Goal: Task Accomplishment & Management: Manage account settings

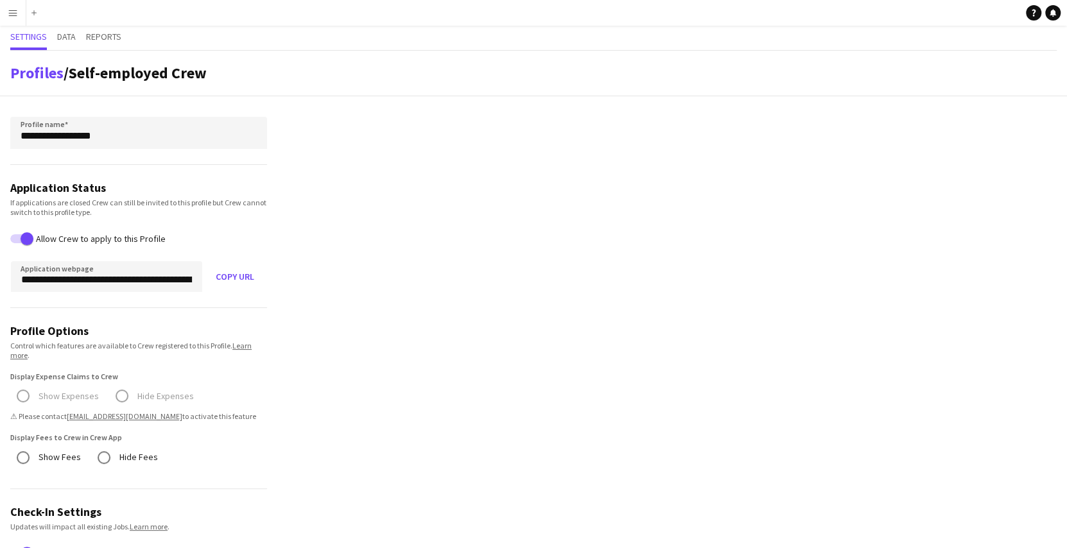
click at [8, 10] on app-icon "Menu" at bounding box center [13, 13] width 10 height 10
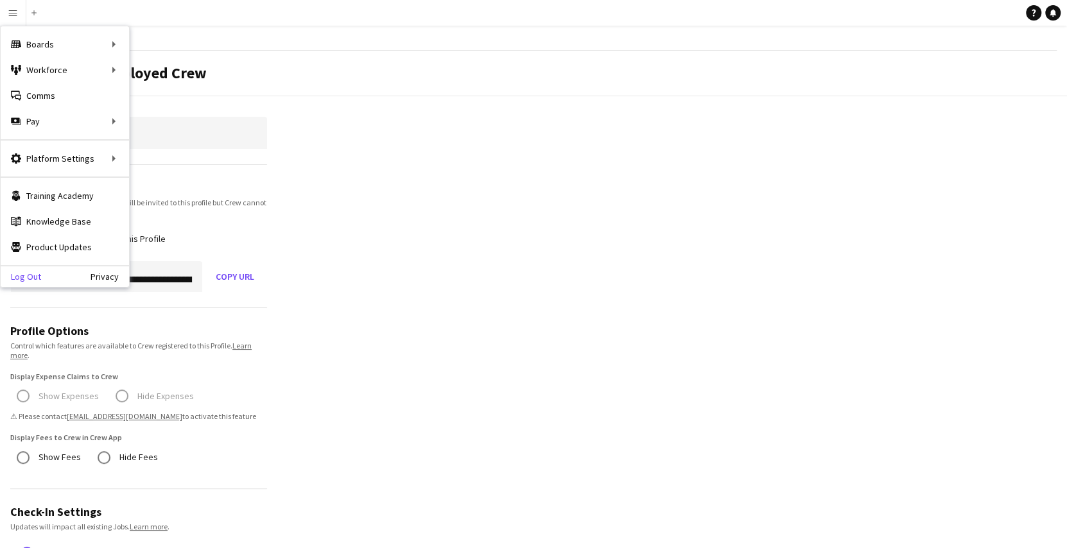
click at [35, 274] on link "Log Out" at bounding box center [21, 277] width 40 height 10
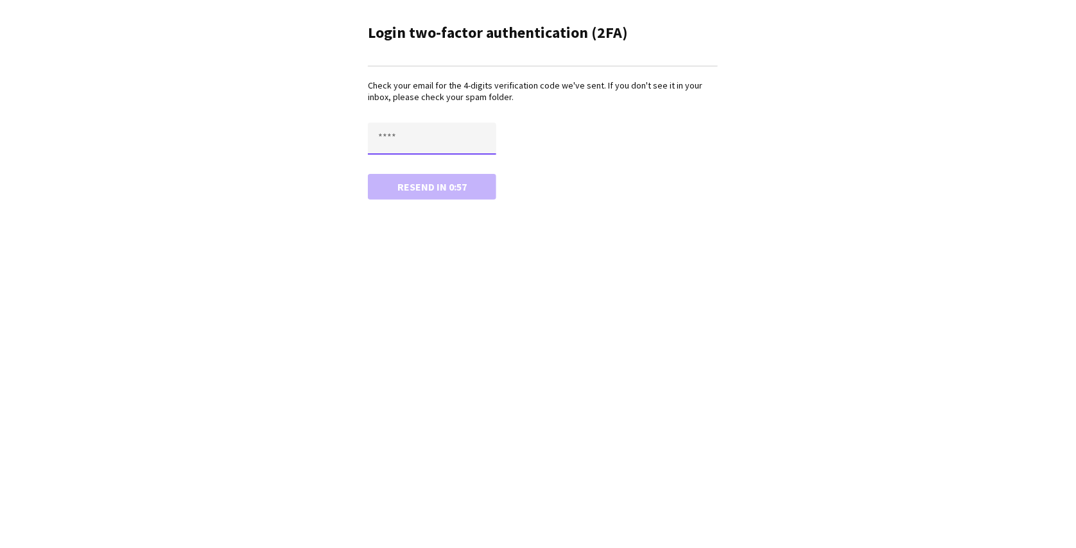
click at [430, 126] on input "text" at bounding box center [432, 139] width 128 height 32
paste input "****"
type input "****"
click at [368, 174] on button "Confirm" at bounding box center [432, 187] width 128 height 26
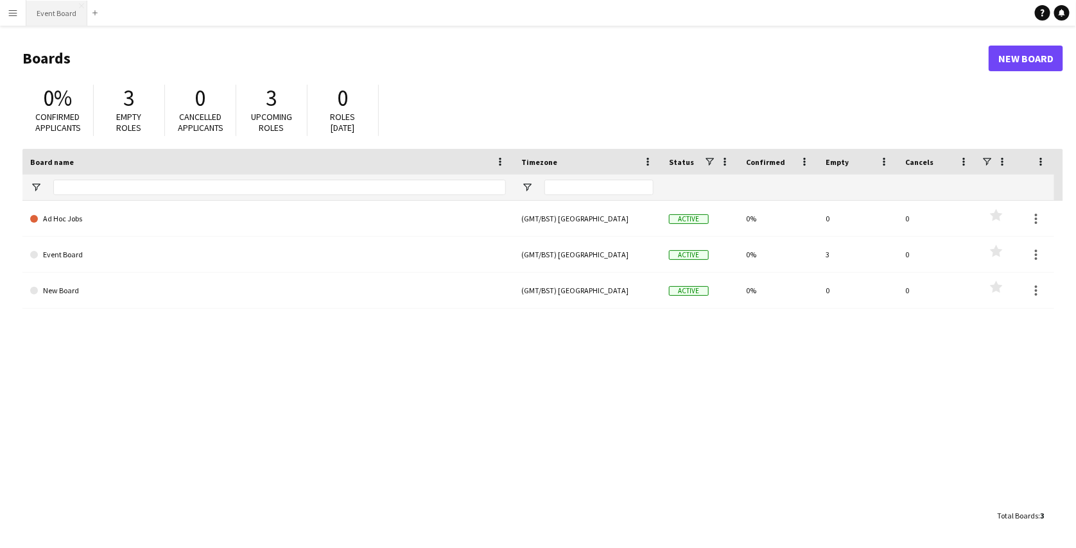
click at [56, 16] on button "Event Board Close" at bounding box center [56, 13] width 61 height 25
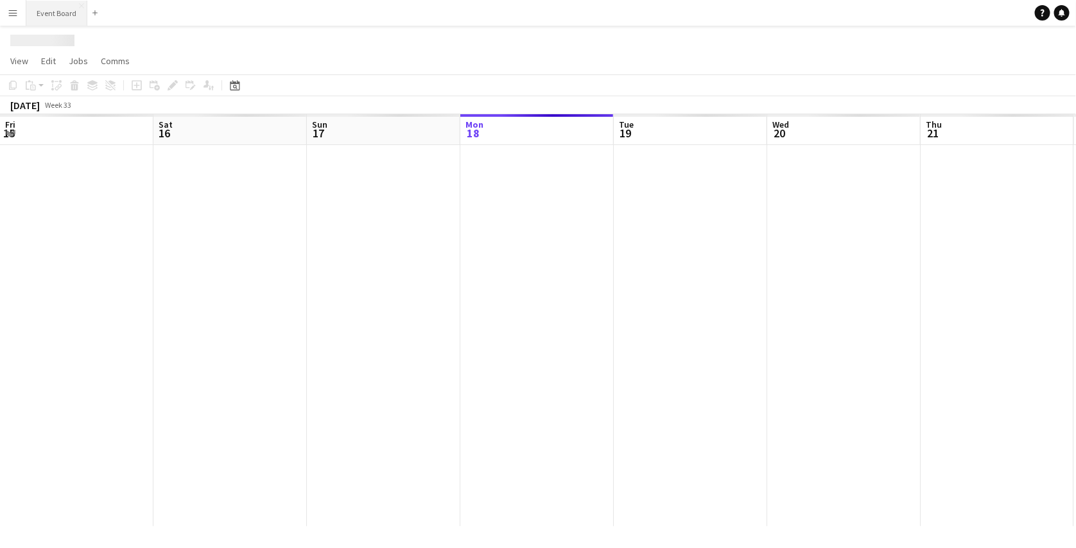
scroll to position [0, 307]
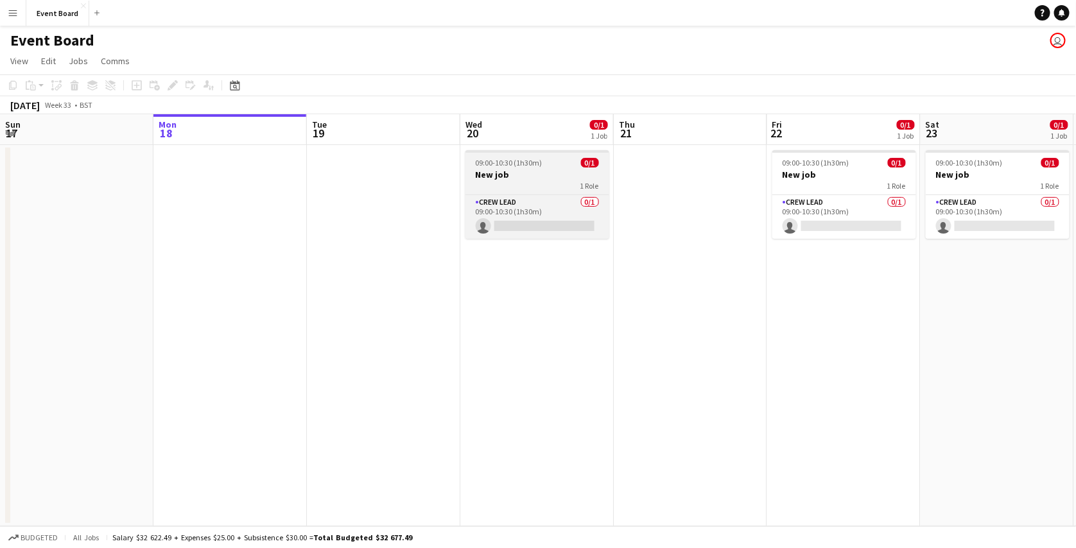
click at [495, 162] on span "09:00-10:30 (1h30m)" at bounding box center [509, 163] width 67 height 10
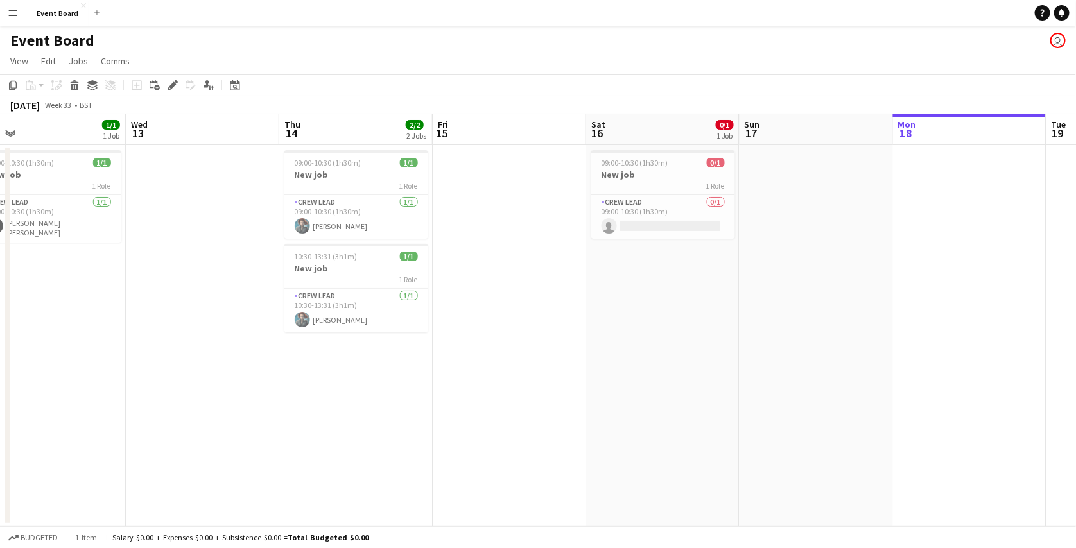
scroll to position [0, 288]
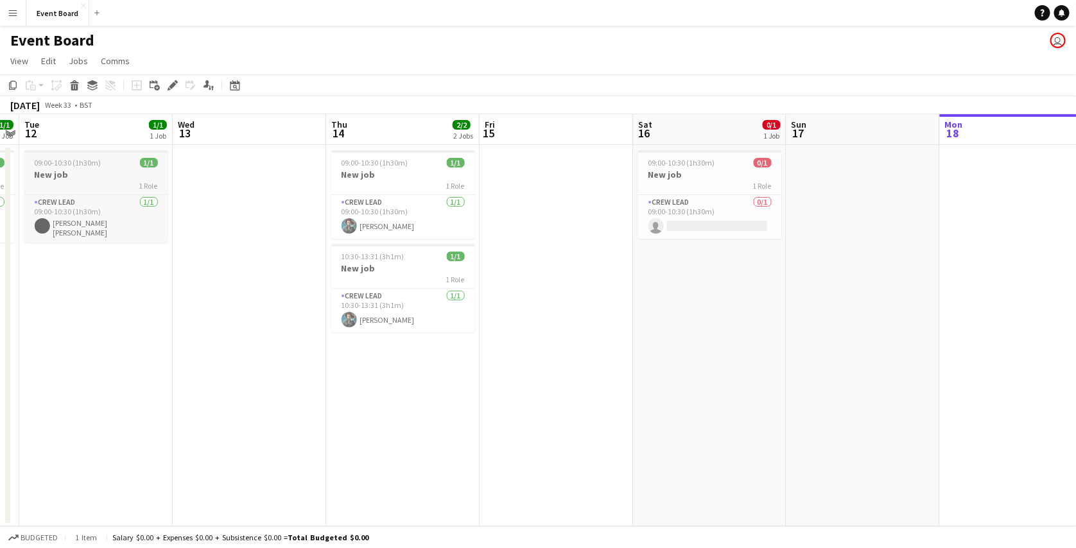
click at [116, 183] on div "1 Role" at bounding box center [96, 185] width 144 height 10
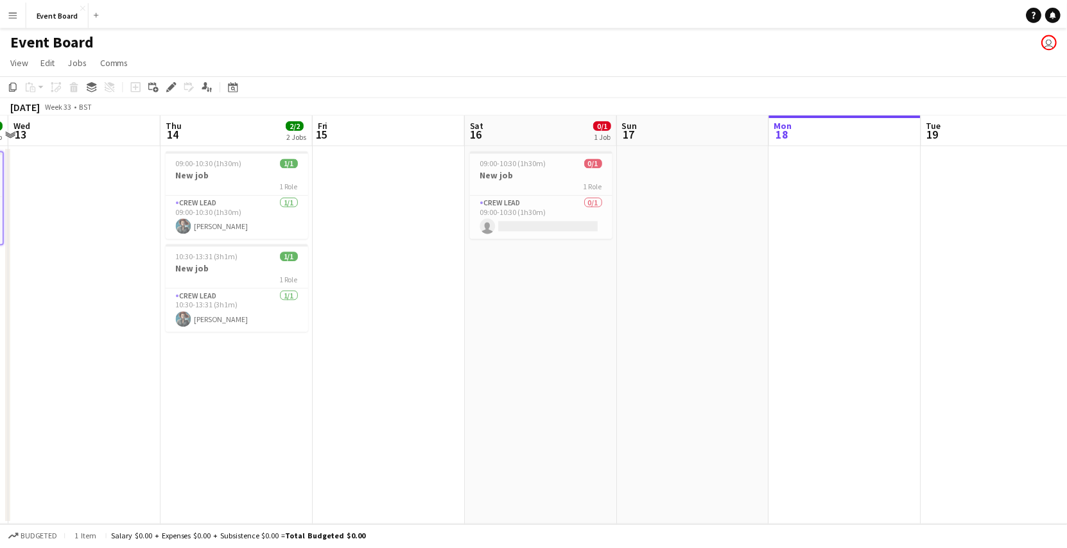
scroll to position [0, 480]
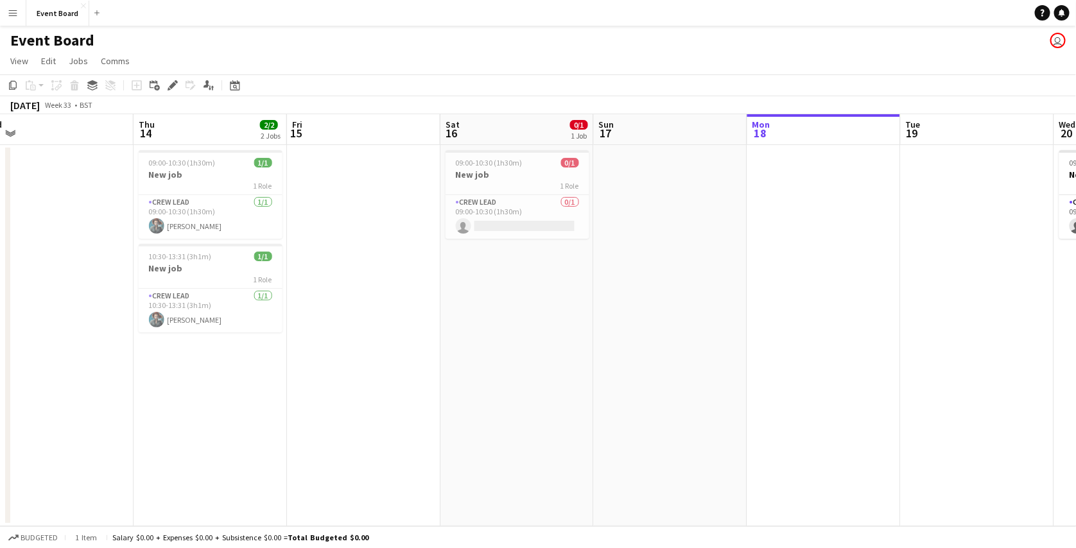
click at [787, 173] on app-date-cell at bounding box center [823, 335] width 153 height 381
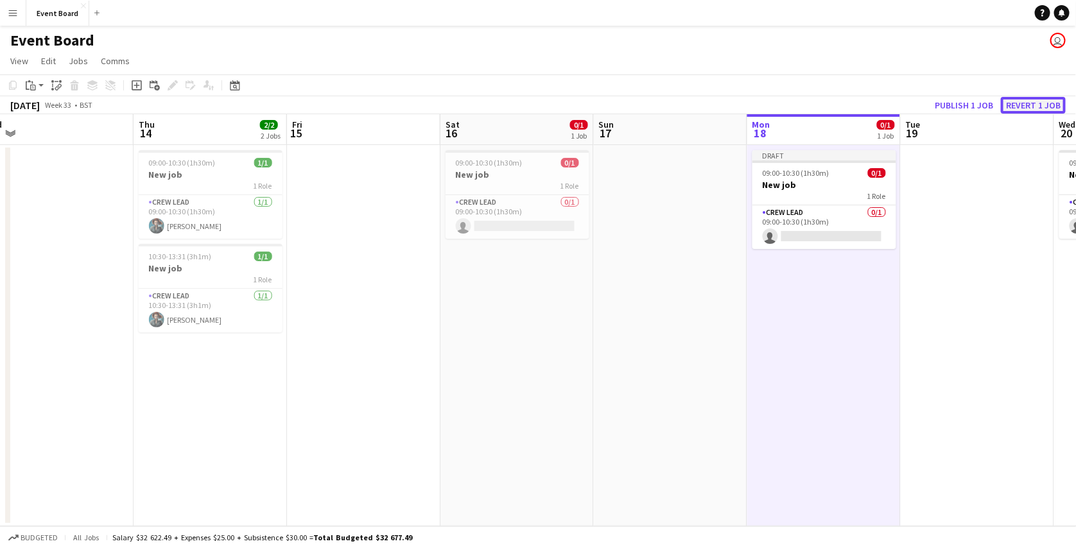
click at [1020, 103] on button "Revert 1 job" at bounding box center [1033, 105] width 65 height 17
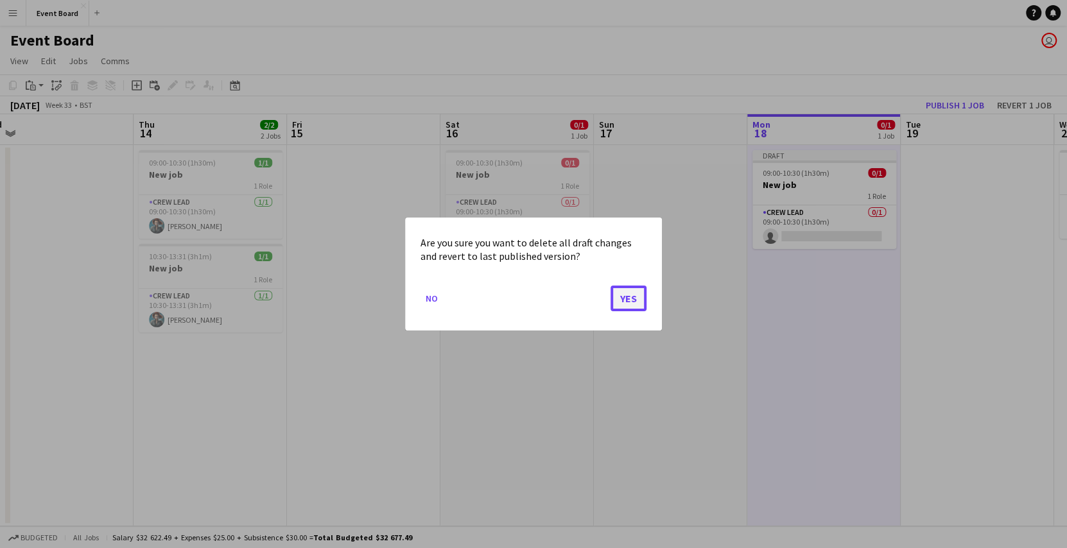
click at [631, 288] on button "Yes" at bounding box center [629, 299] width 36 height 26
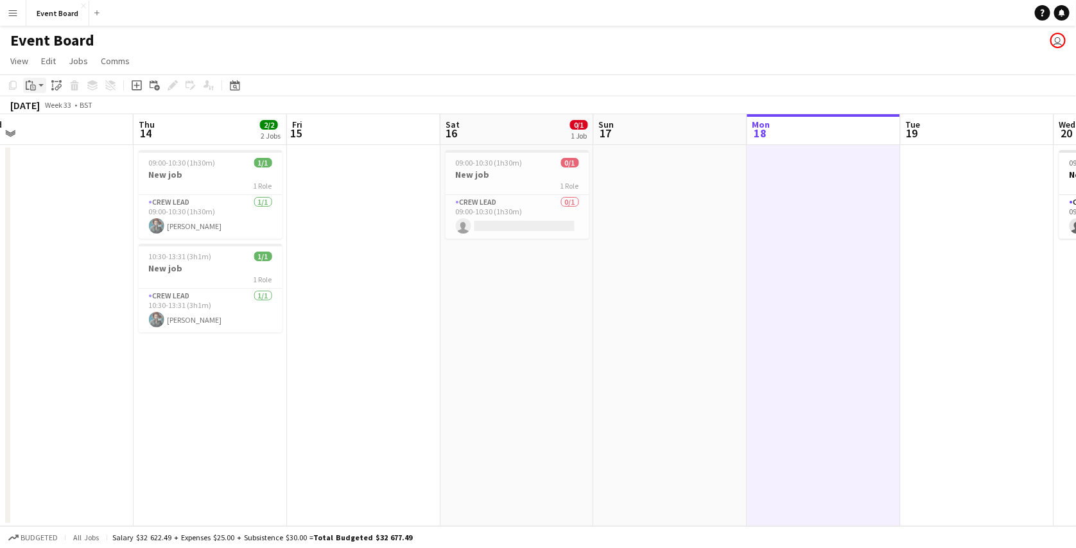
click at [39, 80] on app-action-btn "Paste" at bounding box center [34, 85] width 23 height 15
click at [61, 136] on link "Paste with crew Ctrl+Shift+V" at bounding box center [94, 132] width 121 height 12
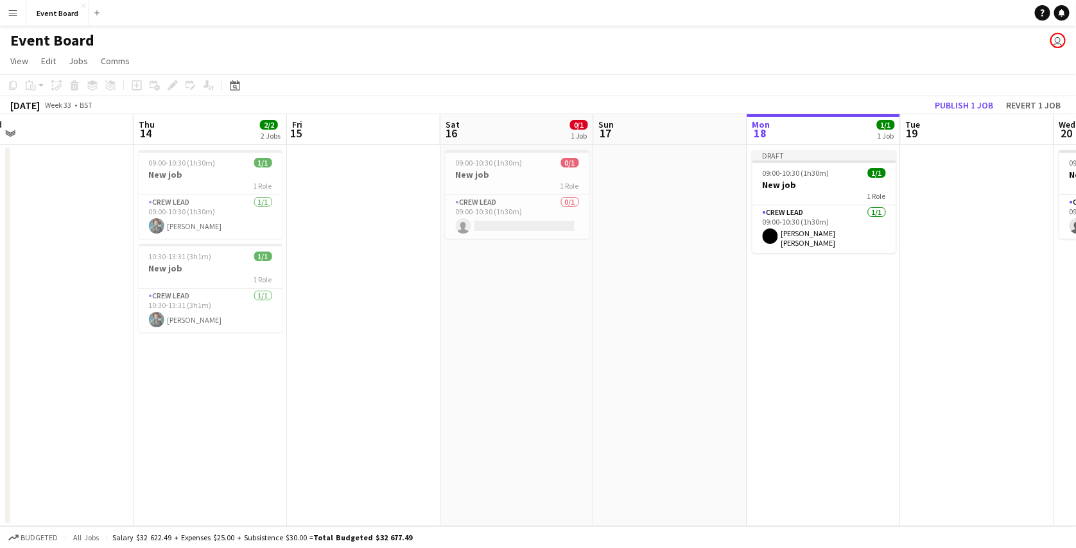
click at [11, 6] on button "Menu" at bounding box center [13, 13] width 26 height 26
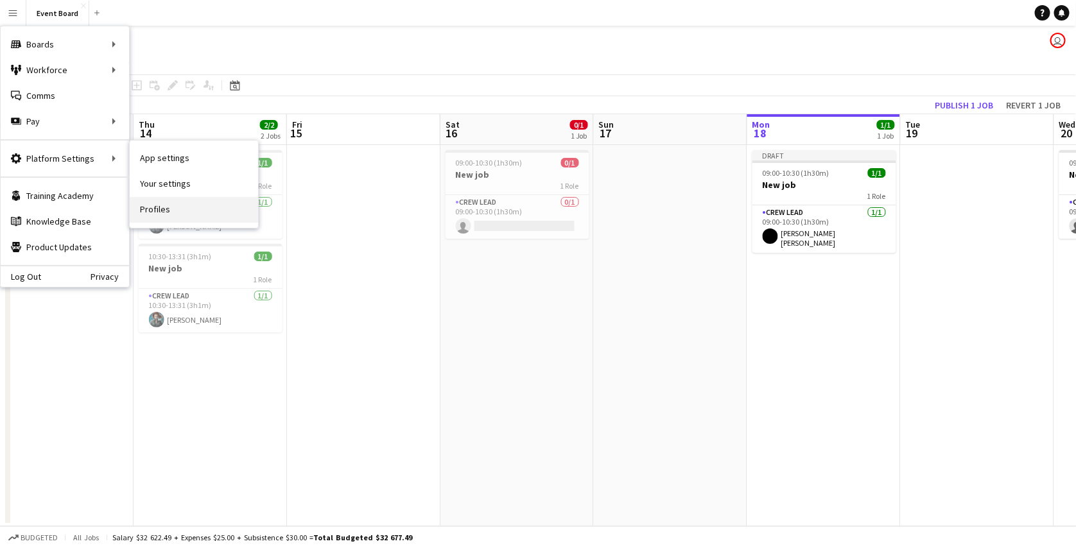
click at [150, 212] on link "Profiles" at bounding box center [194, 210] width 128 height 26
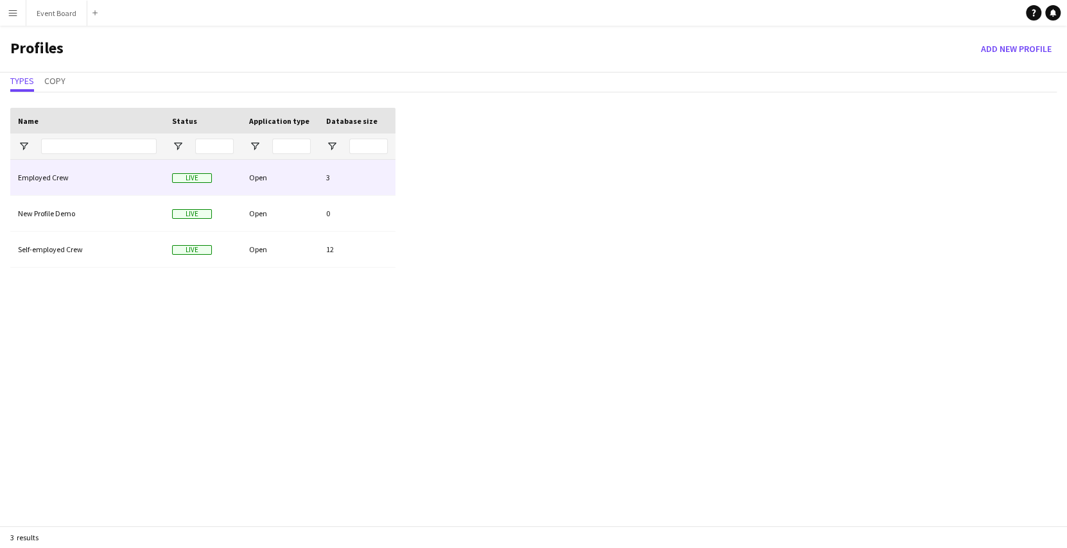
click at [121, 187] on div "Employed Crew" at bounding box center [87, 177] width 154 height 35
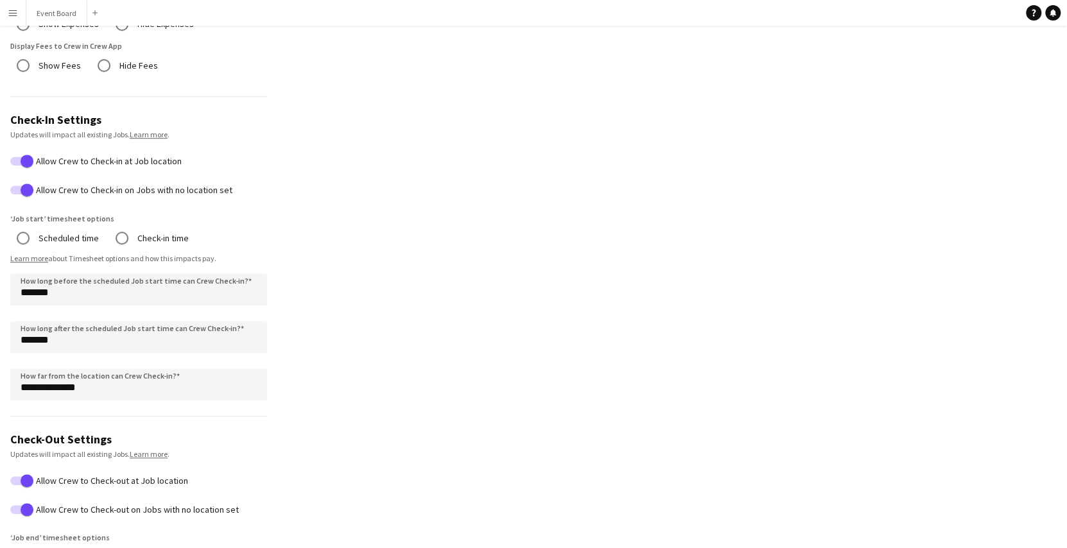
scroll to position [489, 0]
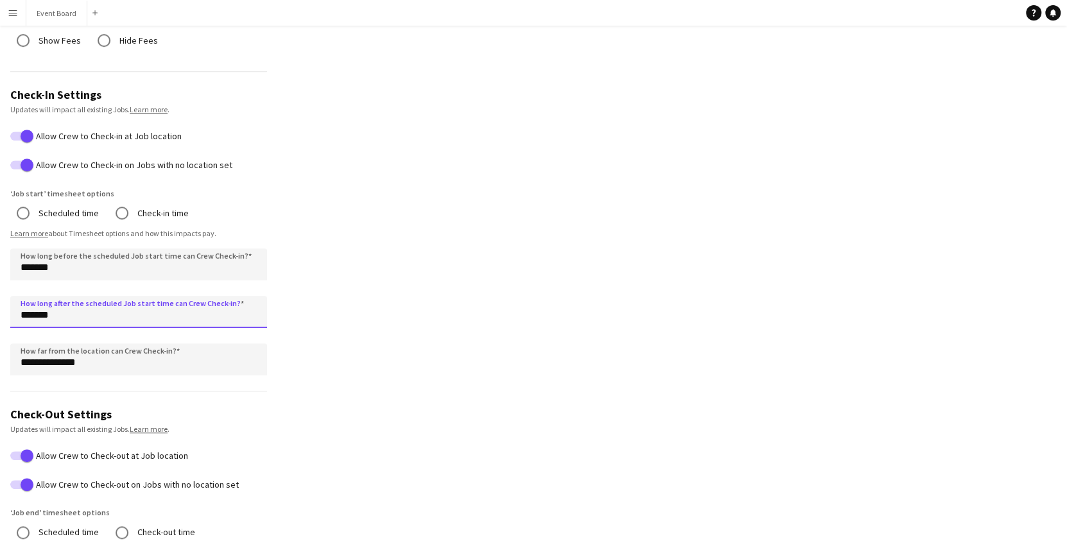
click at [30, 313] on input "*******" at bounding box center [138, 312] width 257 height 32
type input "******"
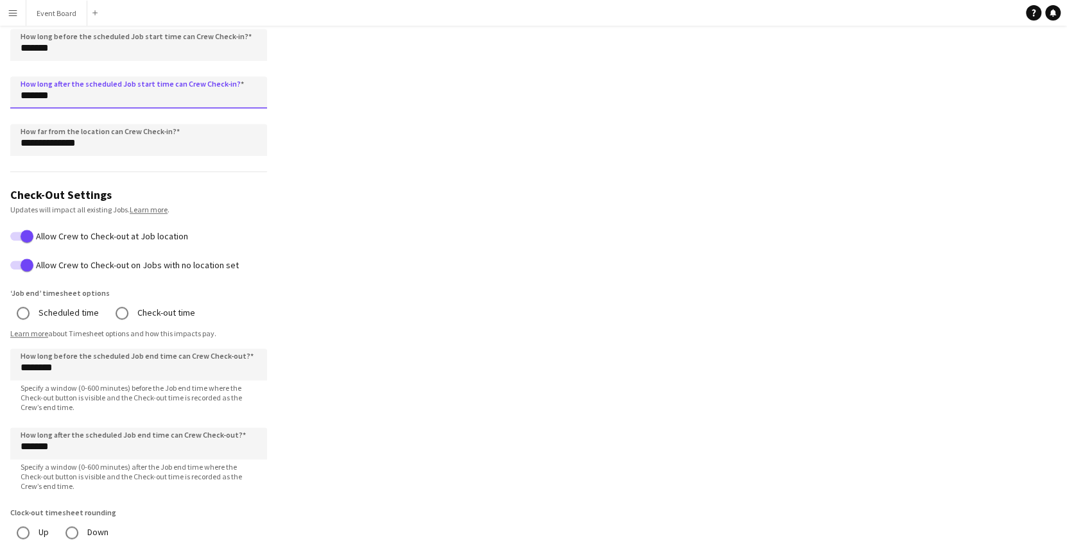
scroll to position [988, 0]
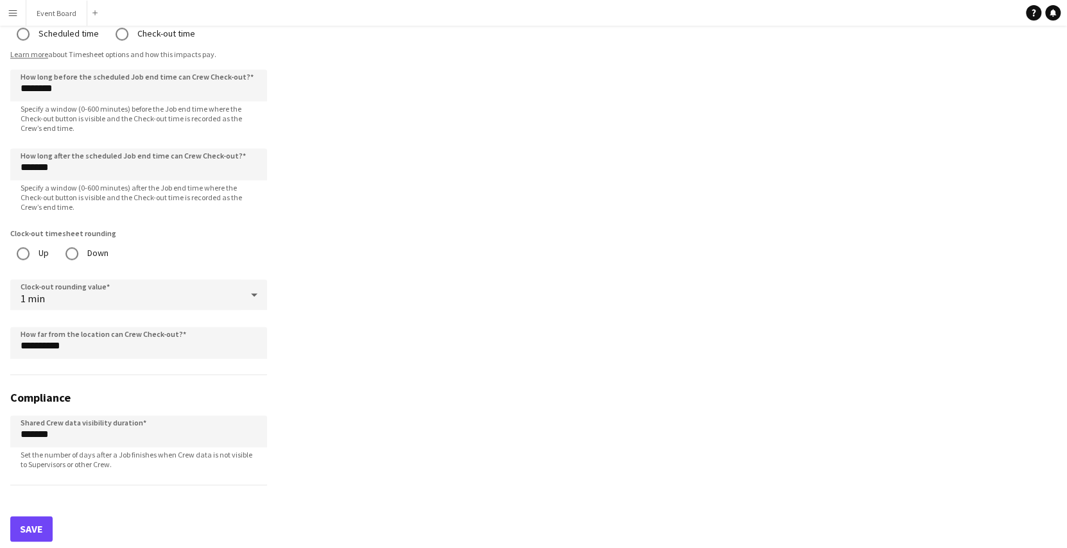
type input "*******"
click at [31, 526] on button "Save" at bounding box center [31, 529] width 42 height 26
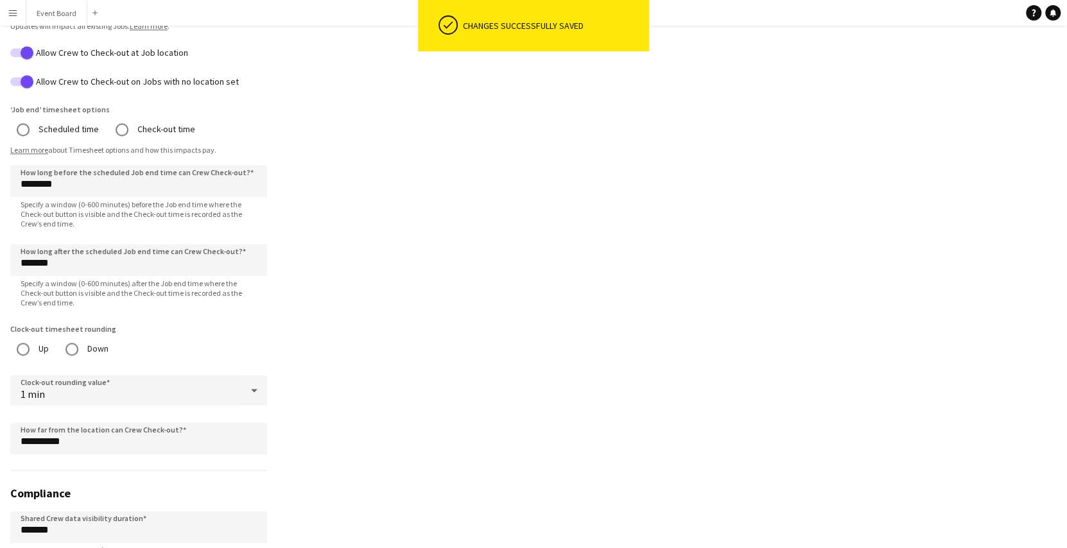
scroll to position [838, 0]
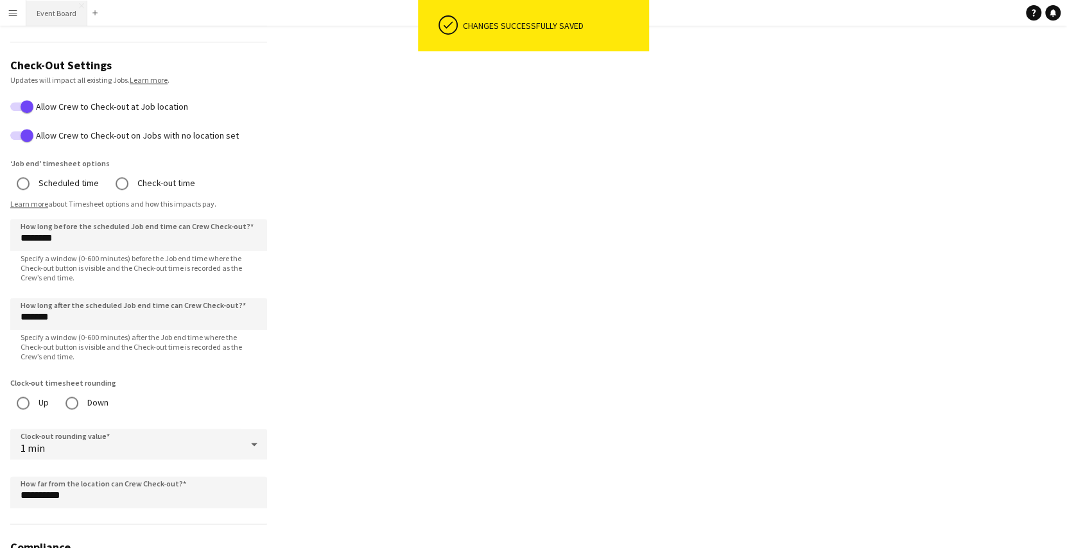
click at [58, 18] on button "Event Board Close" at bounding box center [56, 13] width 61 height 25
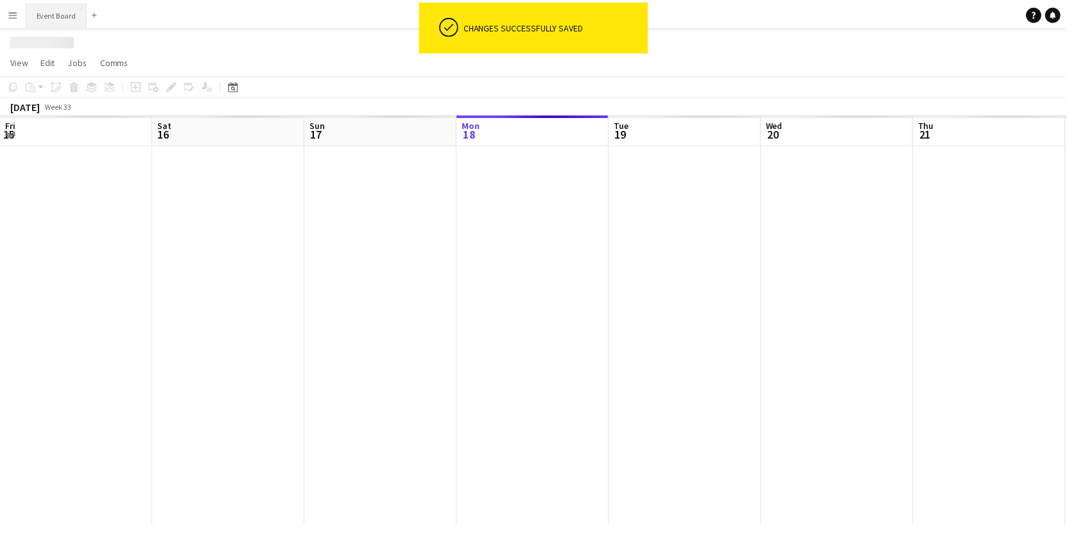
scroll to position [0, 307]
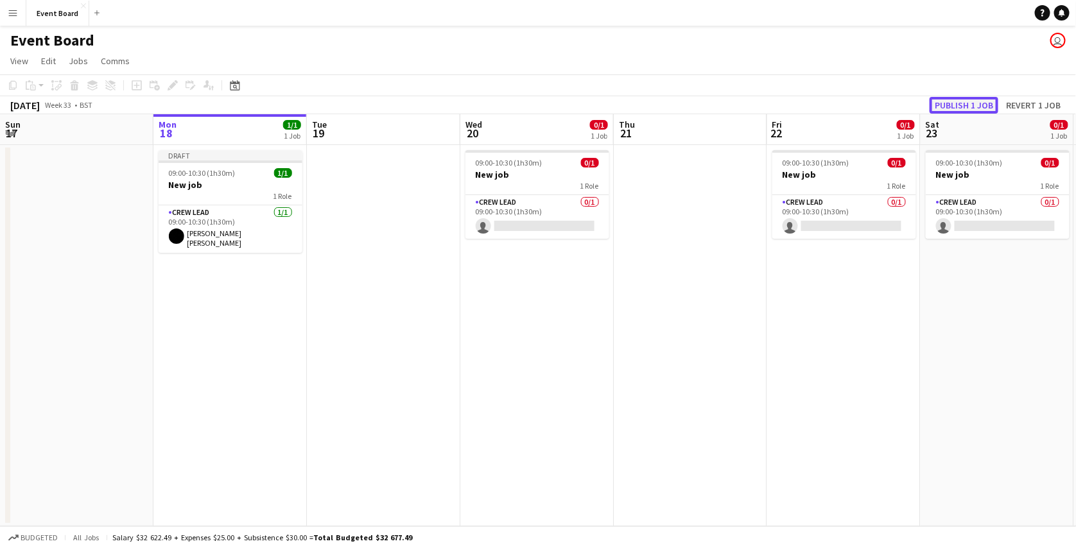
click at [984, 102] on button "Publish 1 job" at bounding box center [964, 105] width 69 height 17
click at [6, 9] on button "Menu" at bounding box center [13, 13] width 26 height 26
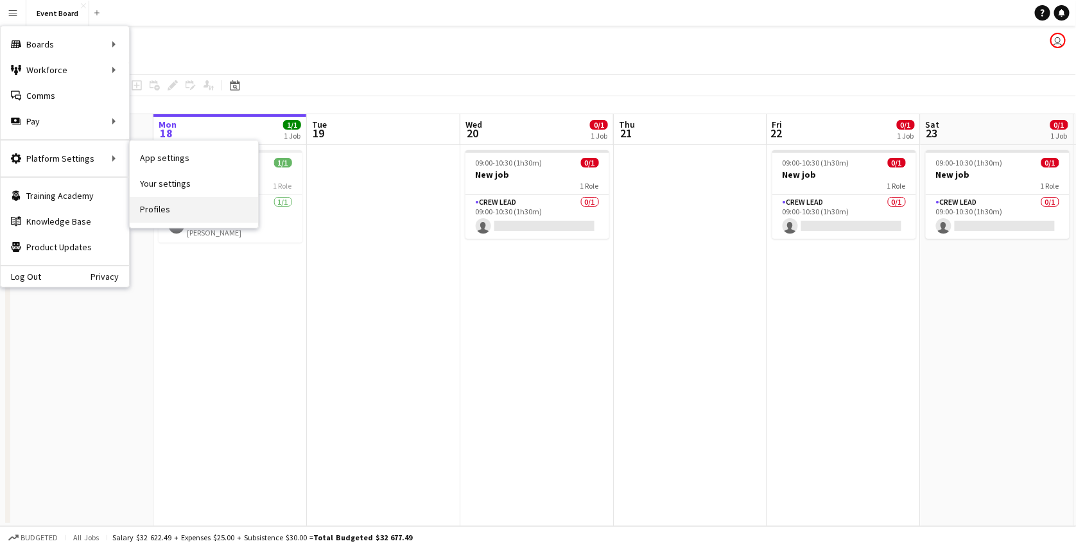
click at [150, 204] on link "Profiles" at bounding box center [194, 210] width 128 height 26
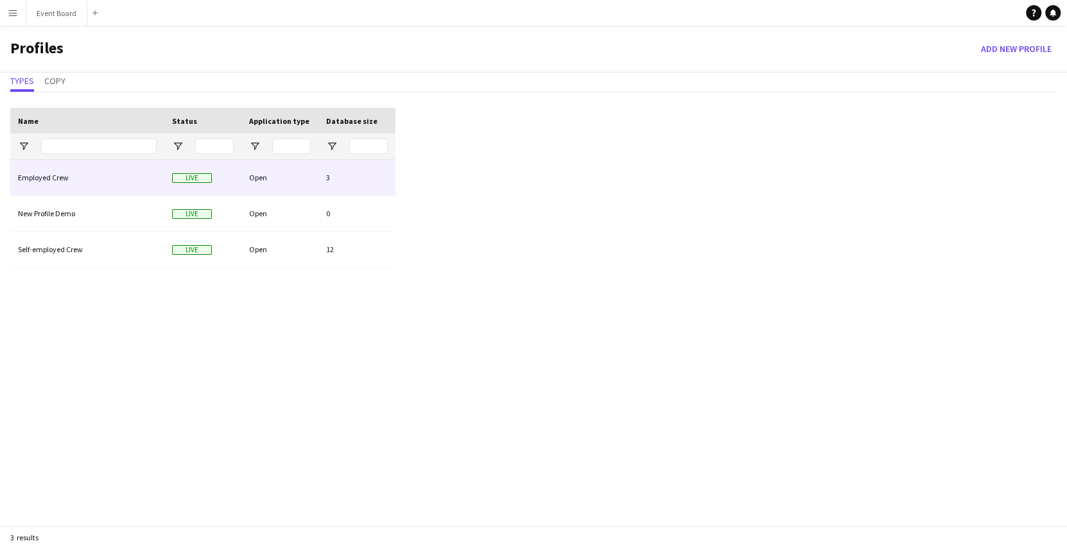
click at [110, 182] on div "Employed Crew" at bounding box center [87, 177] width 154 height 35
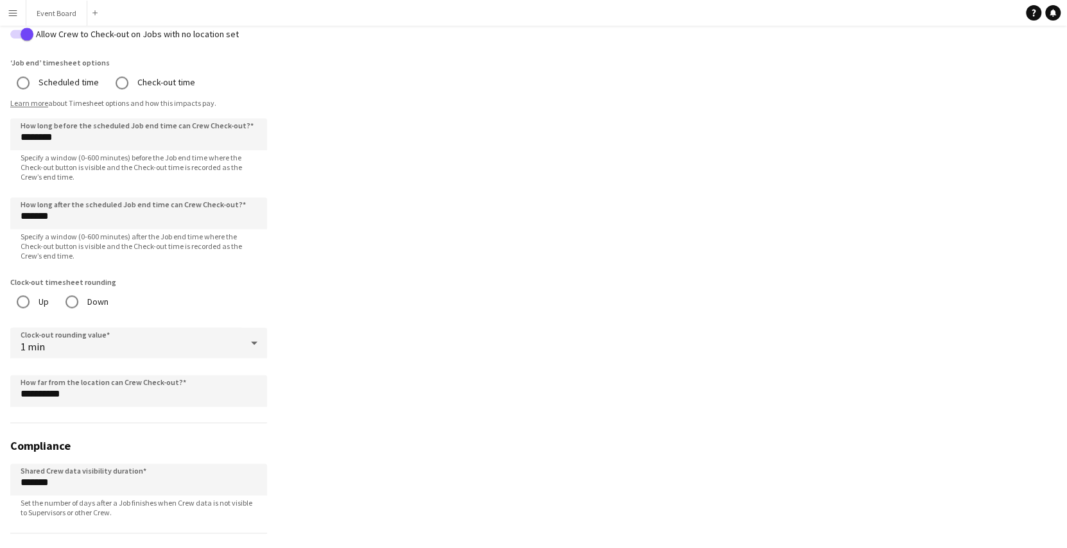
scroll to position [1149, 0]
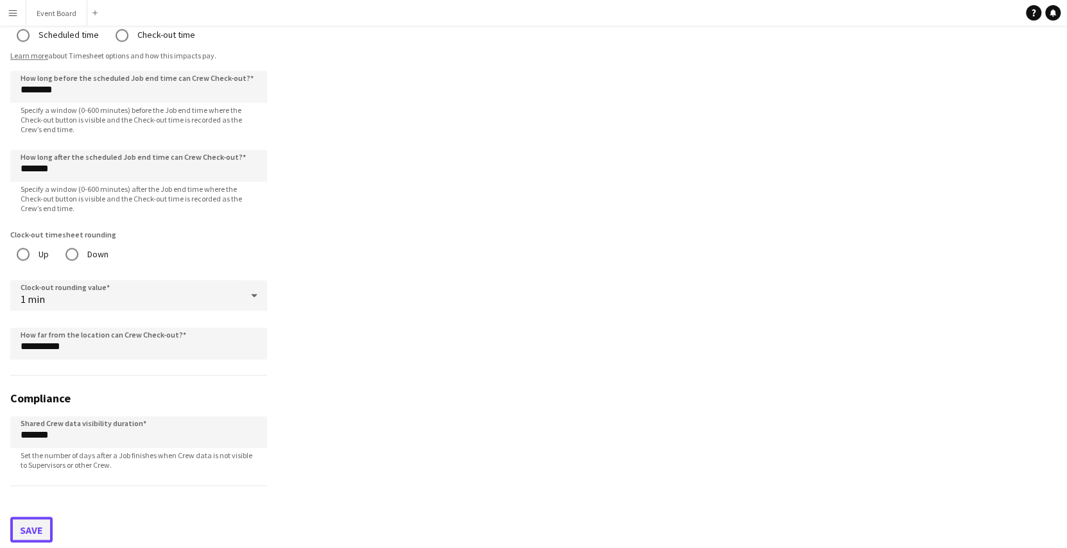
click at [24, 518] on button "Save" at bounding box center [31, 530] width 42 height 26
click at [61, 11] on button "Event Board Close" at bounding box center [56, 13] width 61 height 25
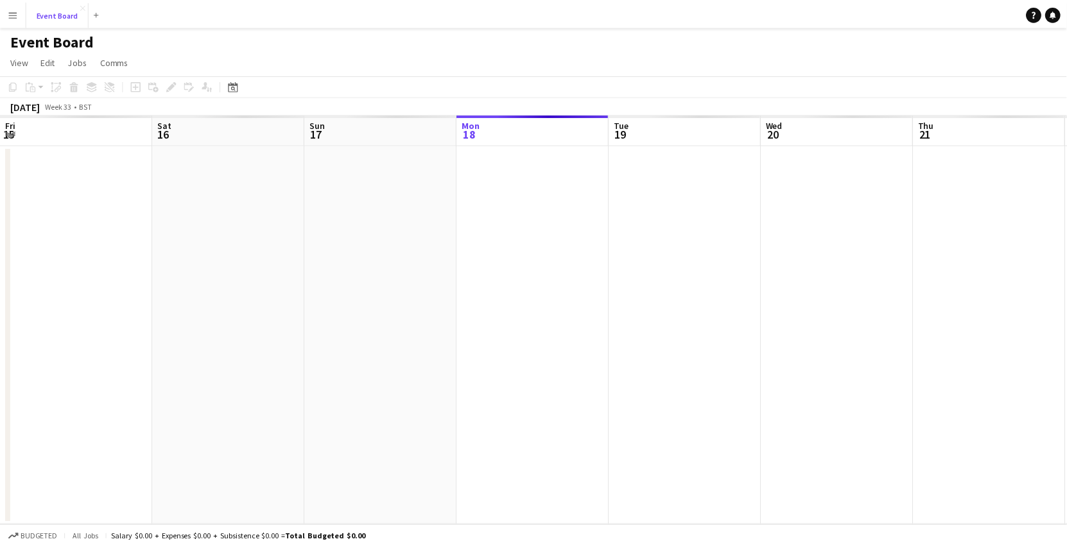
scroll to position [0, 307]
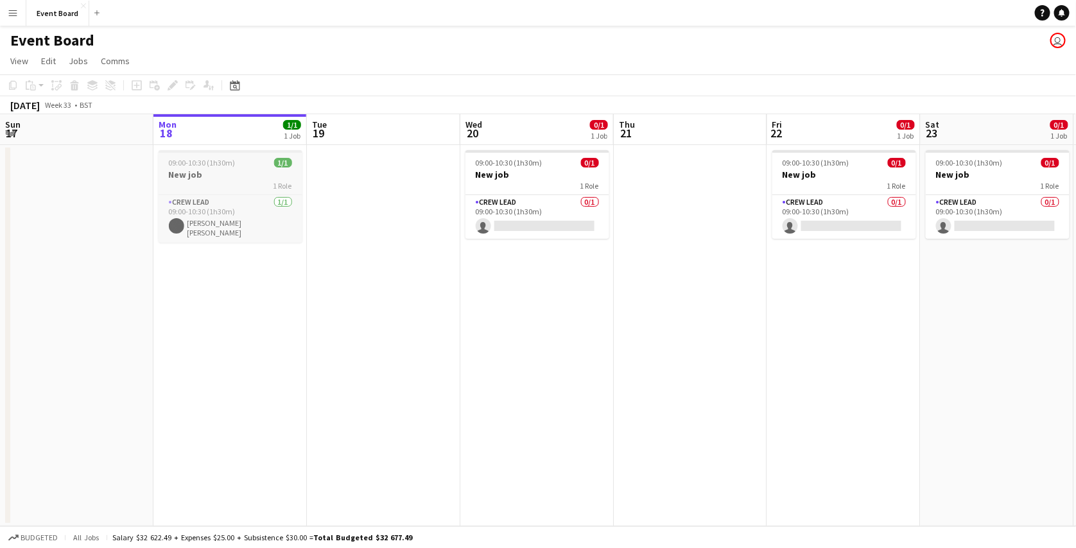
click at [256, 181] on div "1 Role" at bounding box center [231, 185] width 144 height 10
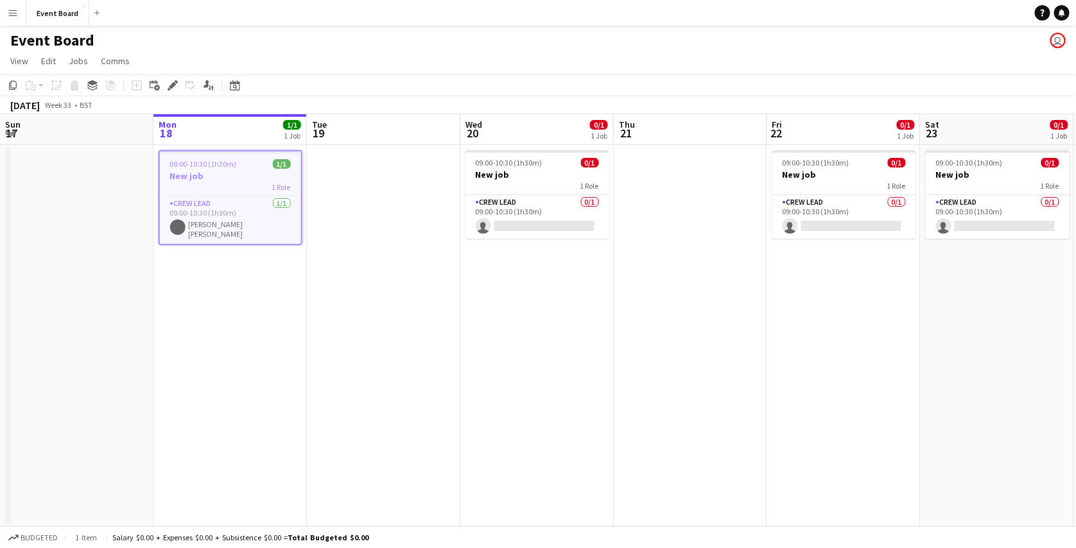
click at [250, 188] on div "1 Role" at bounding box center [230, 187] width 141 height 10
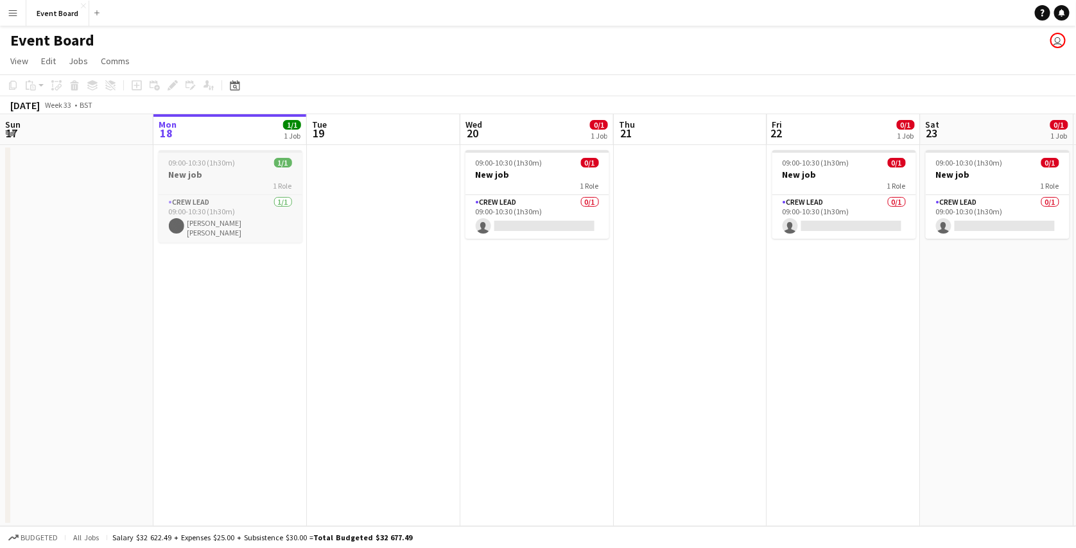
click at [246, 182] on div "1 Role" at bounding box center [231, 185] width 144 height 10
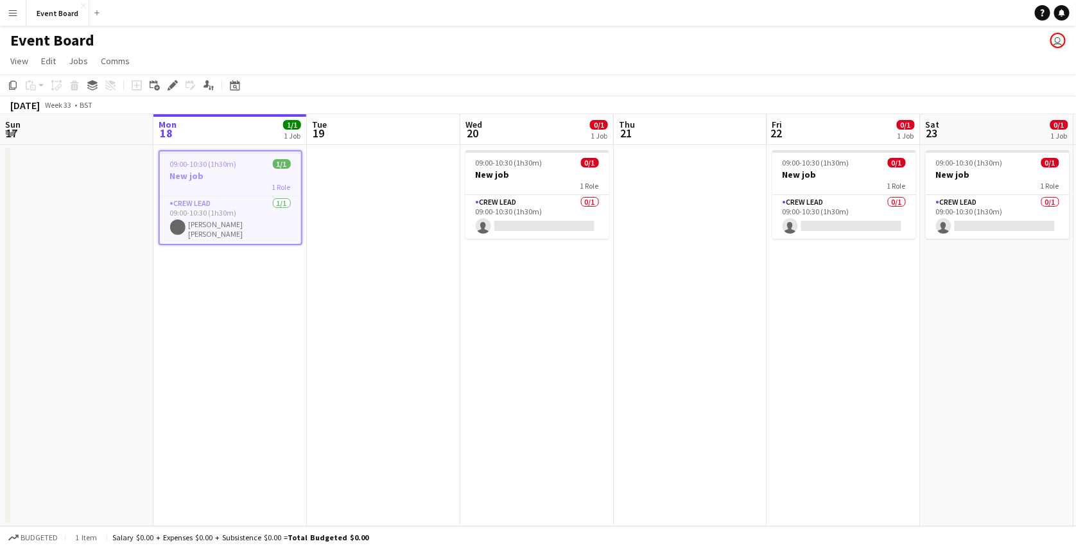
click at [229, 170] on h3 "New job" at bounding box center [230, 176] width 141 height 12
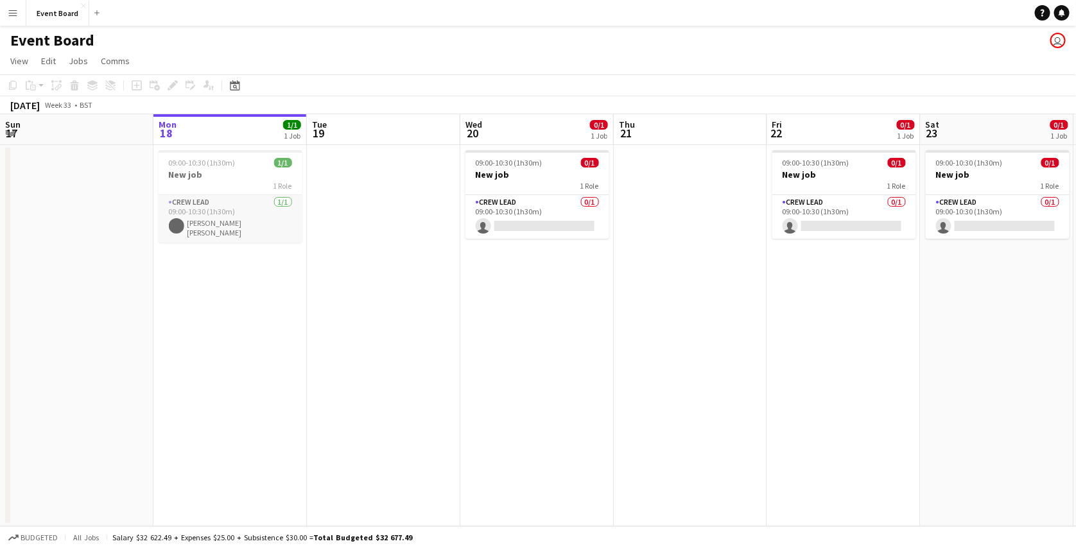
click at [233, 217] on app-card-role "Crew Lead 1/1 09:00-10:30 (1h30m) Mary Jane" at bounding box center [231, 219] width 144 height 48
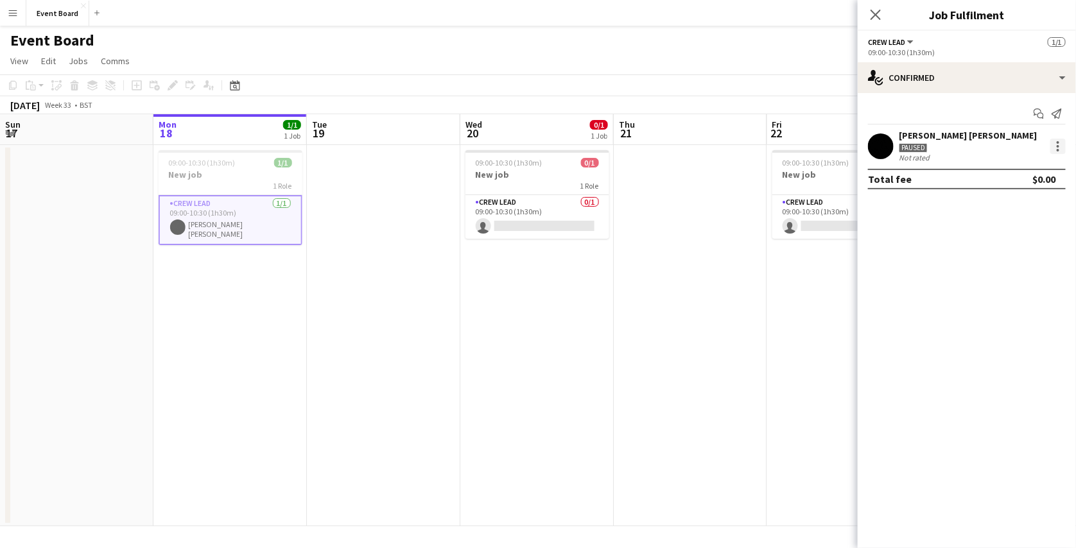
click at [1056, 148] on div at bounding box center [1057, 146] width 15 height 15
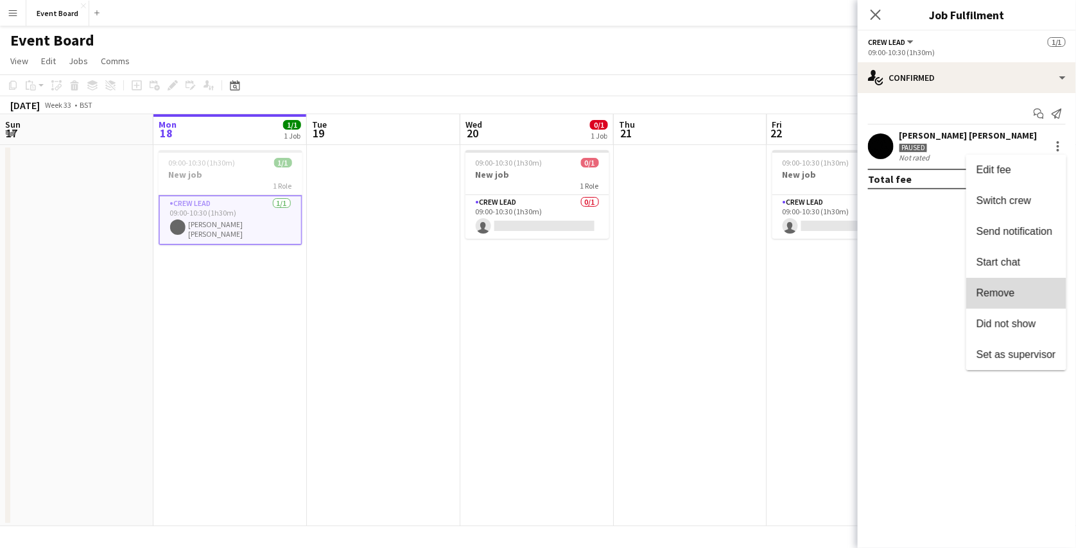
click at [1008, 288] on span "Remove" at bounding box center [996, 292] width 39 height 11
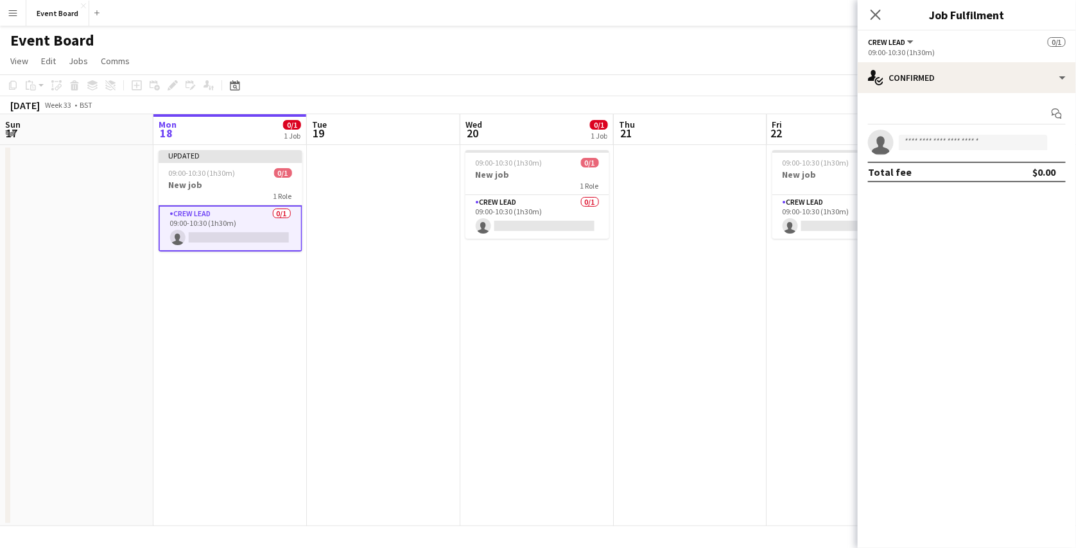
click at [496, 303] on app-date-cell "09:00-10:30 (1h30m) 0/1 New job 1 Role Crew Lead 0/1 09:00-10:30 (1h30m) single…" at bounding box center [536, 335] width 153 height 381
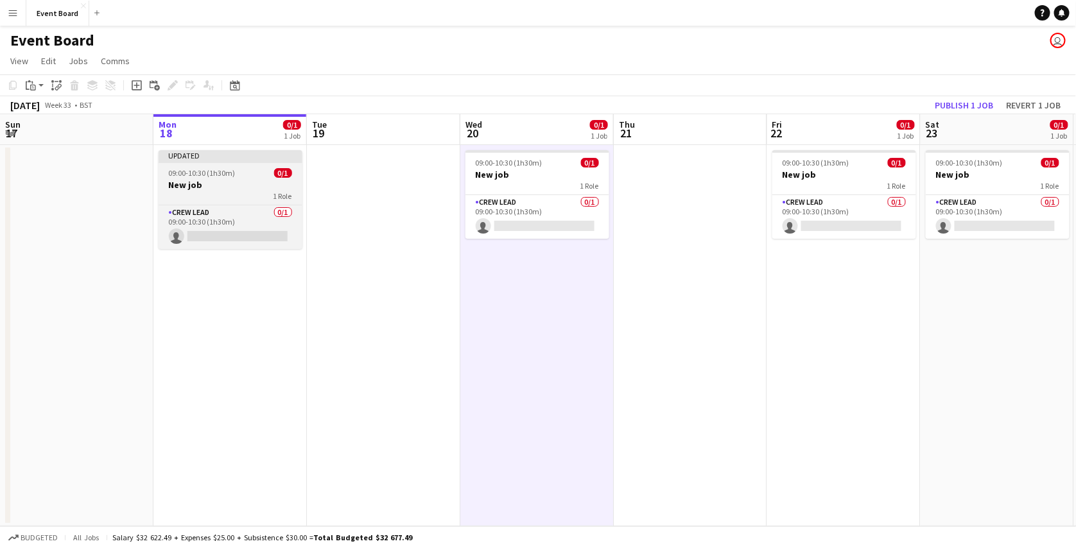
click at [223, 177] on span "09:00-10:30 (1h30m)" at bounding box center [202, 173] width 67 height 10
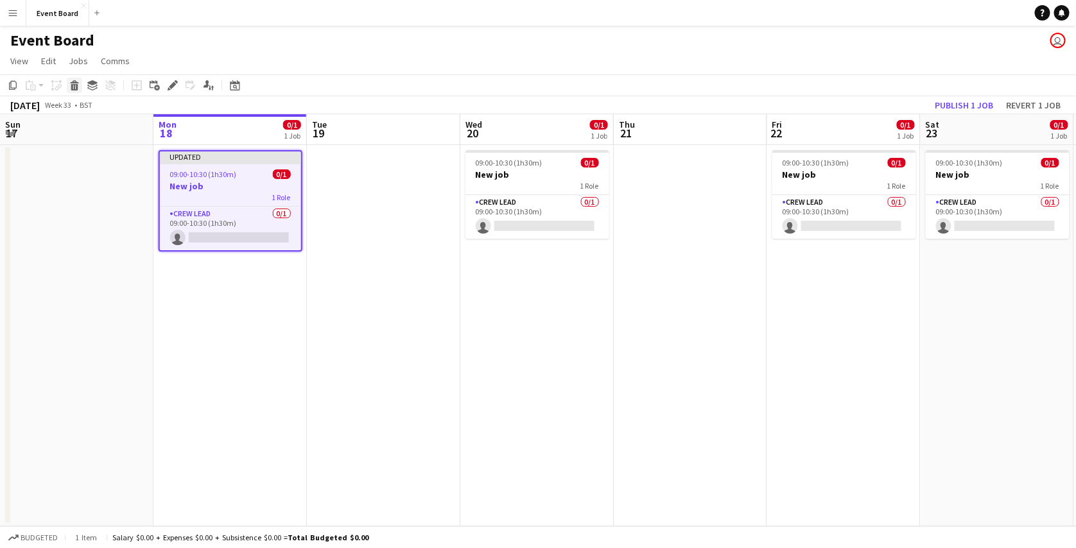
click at [80, 93] on div "Delete" at bounding box center [74, 85] width 15 height 15
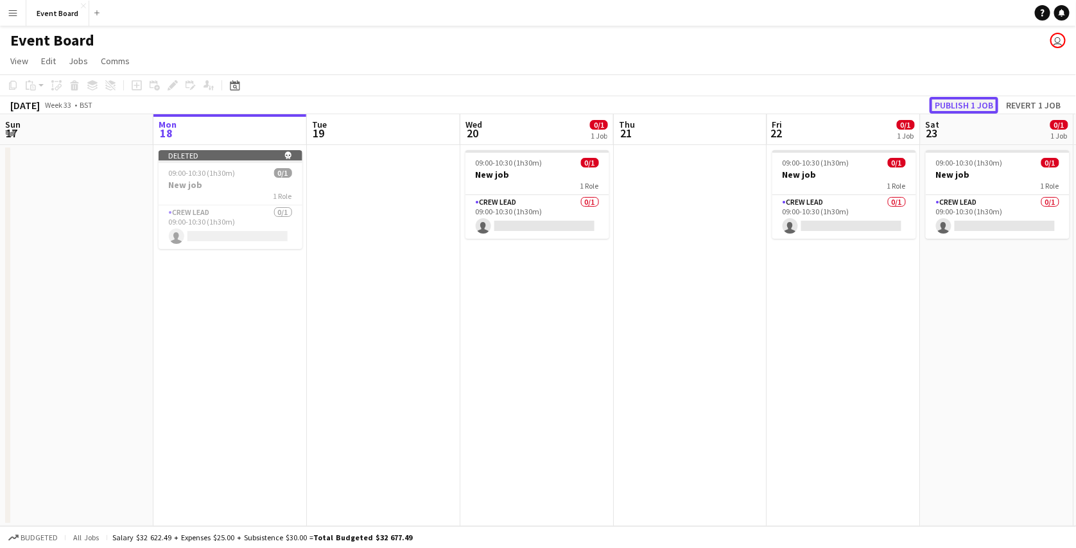
click at [963, 98] on button "Publish 1 job" at bounding box center [964, 105] width 69 height 17
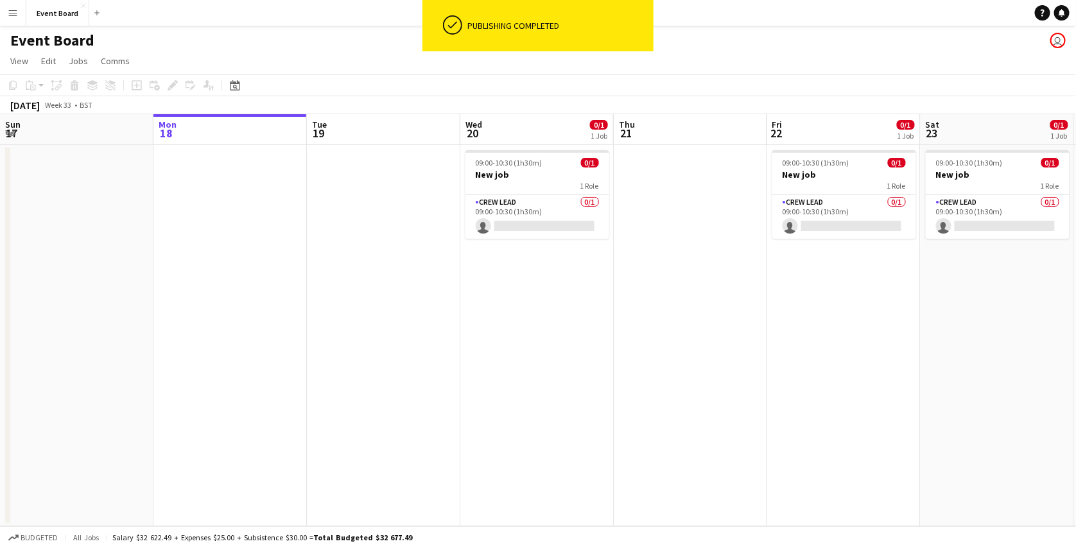
click at [211, 177] on app-date-cell at bounding box center [229, 335] width 153 height 381
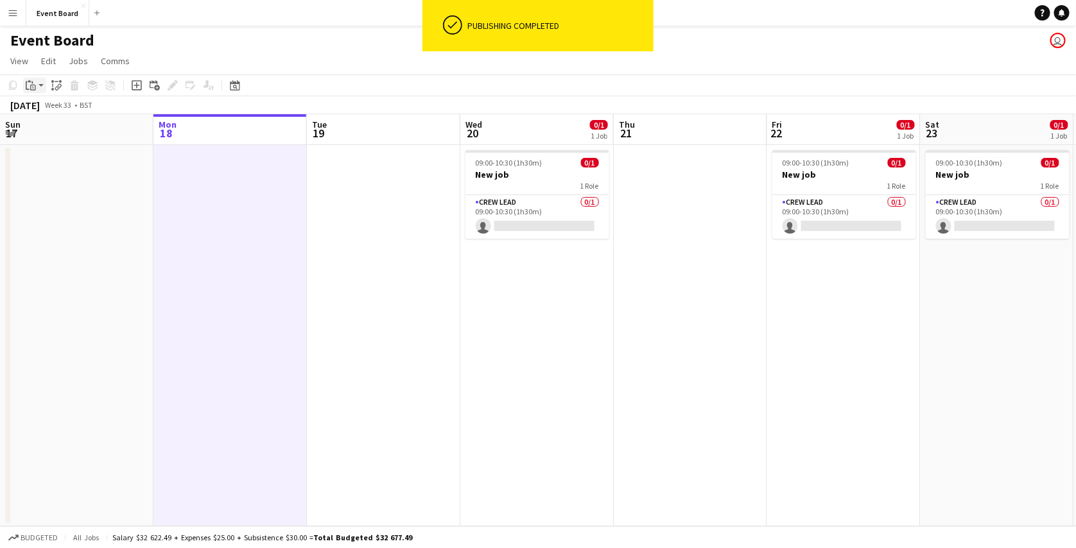
click at [38, 89] on div "Paste" at bounding box center [30, 85] width 15 height 15
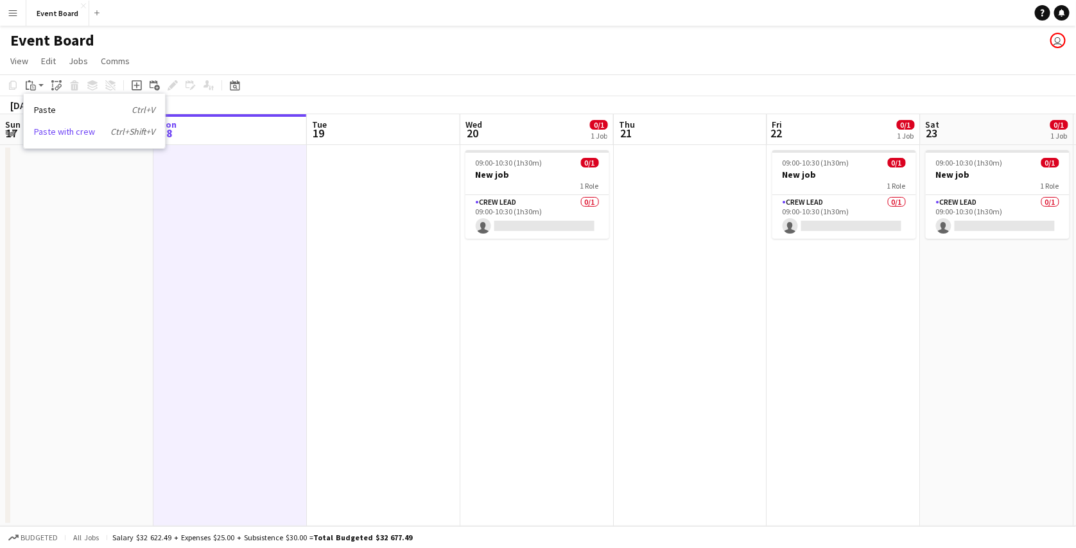
click at [51, 129] on link "Paste with crew Ctrl+Shift+V" at bounding box center [94, 132] width 121 height 12
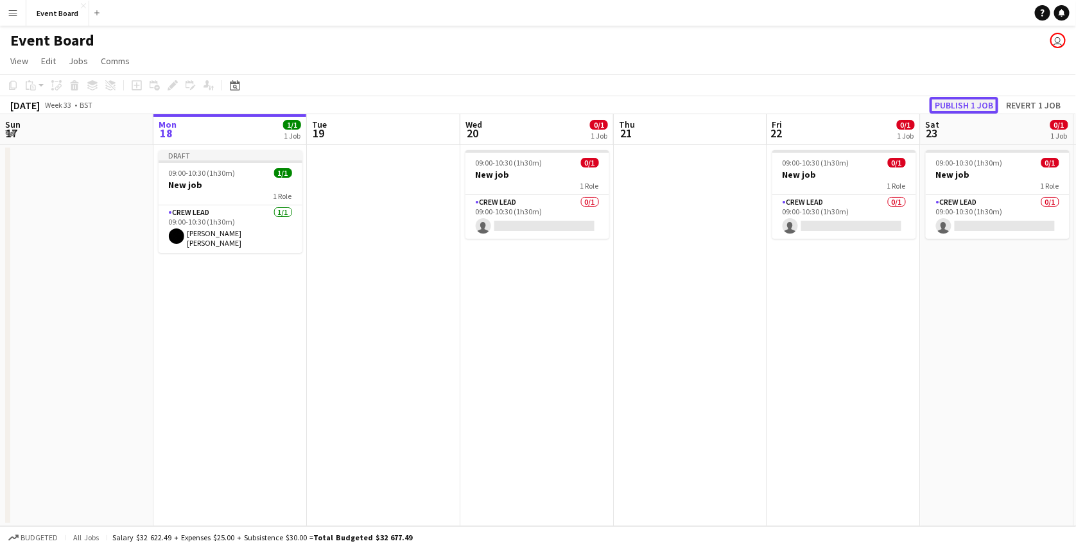
click at [966, 102] on button "Publish 1 job" at bounding box center [964, 105] width 69 height 17
click at [239, 186] on div "1 Role" at bounding box center [231, 185] width 144 height 10
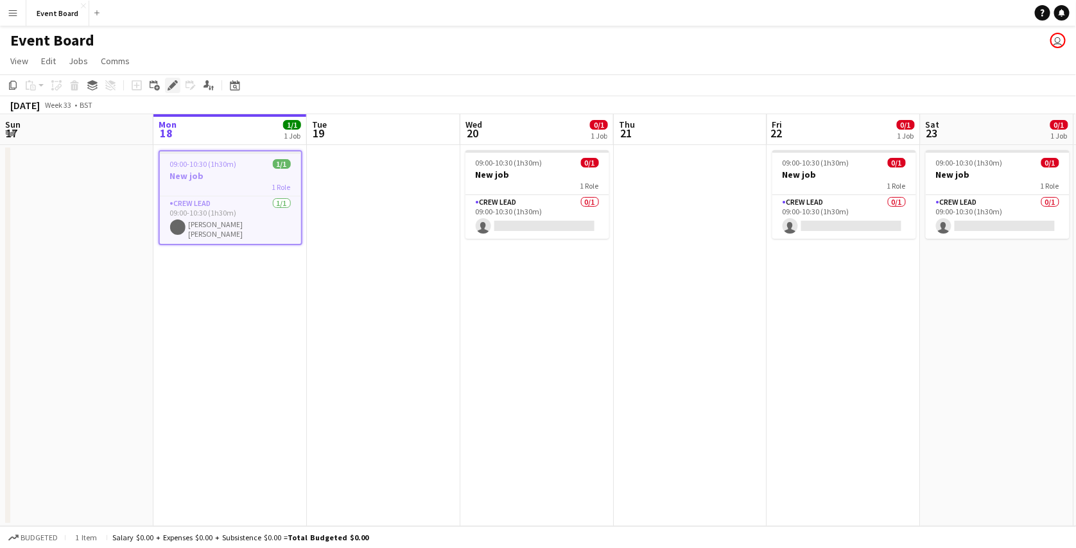
click at [171, 88] on icon at bounding box center [172, 85] width 7 height 7
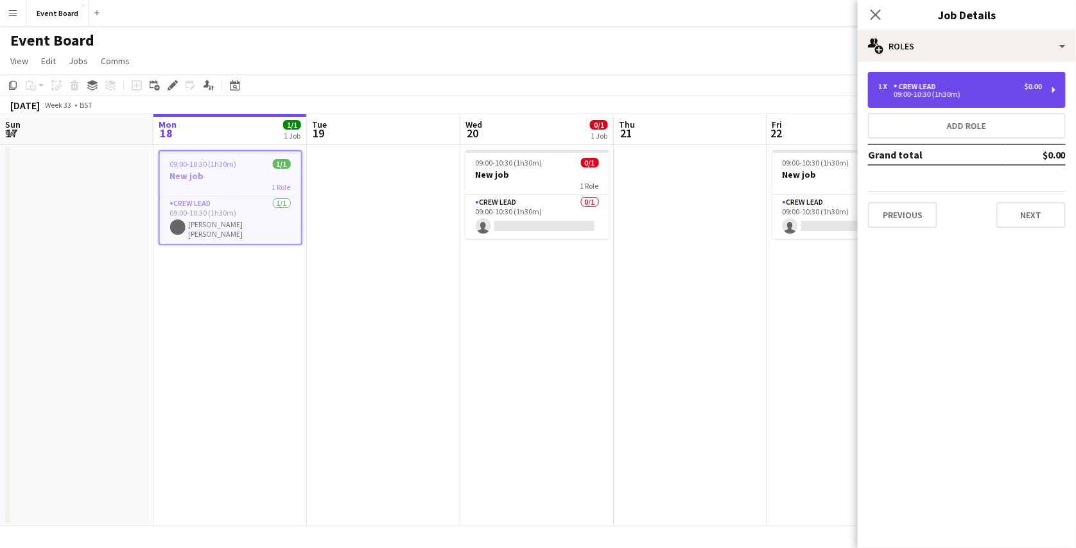
click at [938, 90] on div "Crew Lead" at bounding box center [918, 86] width 48 height 9
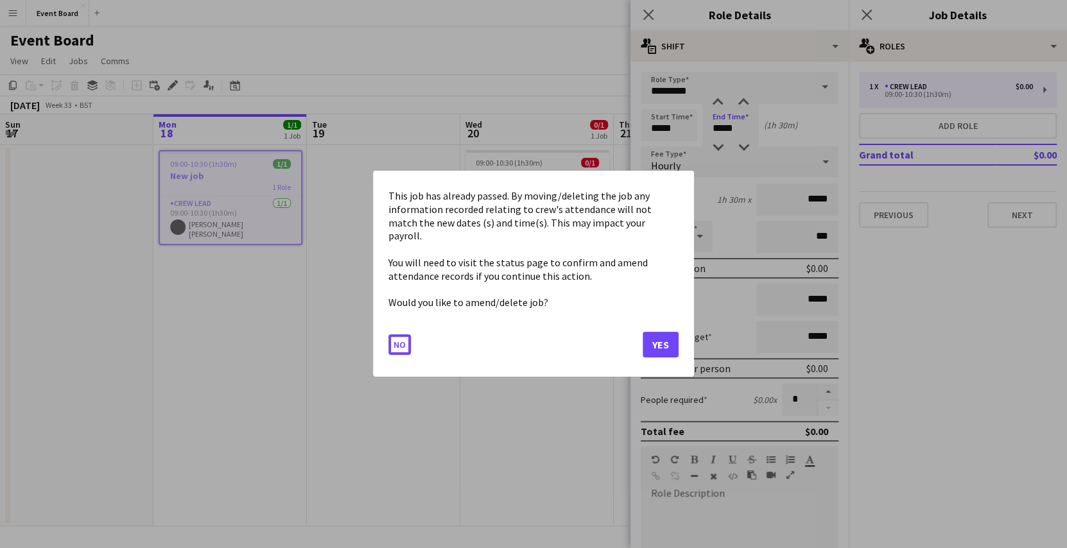
click at [730, 128] on body "Menu Boards Boards Boards All jobs Status Workforce Workforce My Workforce Recr…" at bounding box center [533, 274] width 1067 height 548
click at [653, 333] on button "Yes" at bounding box center [661, 346] width 36 height 26
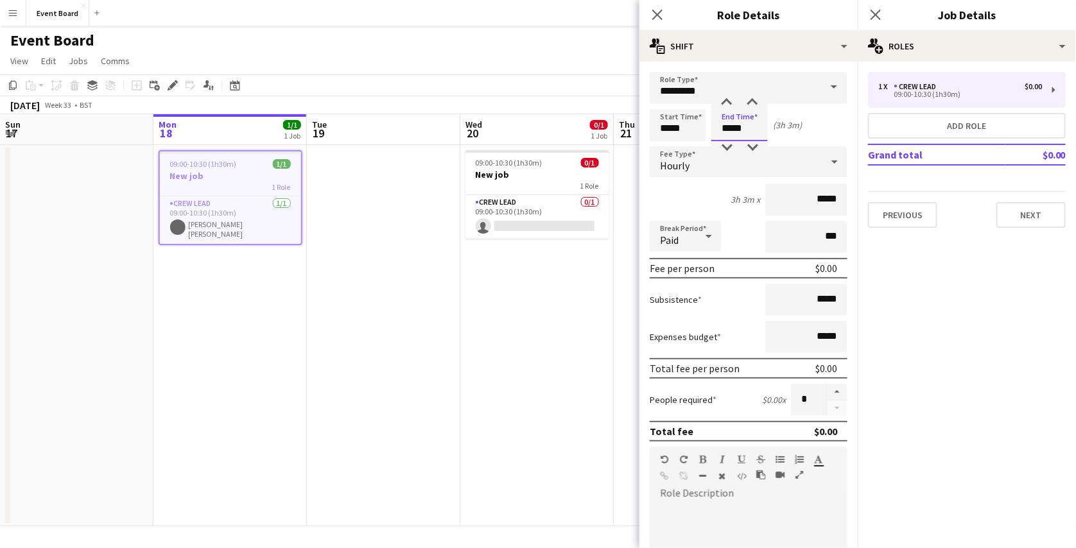
type input "*****"
click at [614, 50] on app-page-menu "View Day view expanded Day view collapsed Month view Date picker Jump to today …" at bounding box center [538, 62] width 1076 height 24
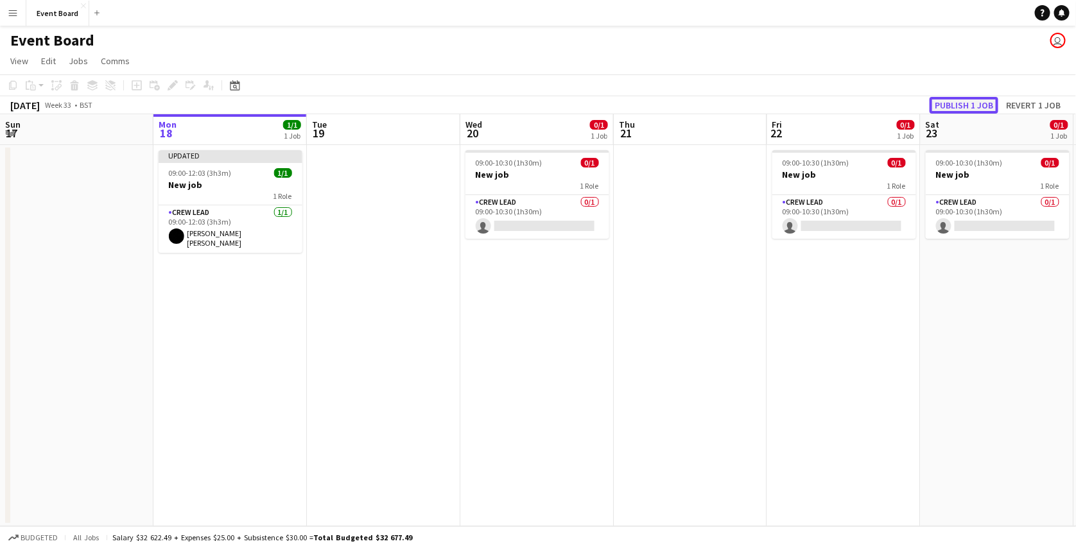
click at [969, 103] on button "Publish 1 job" at bounding box center [964, 105] width 69 height 17
click at [21, 15] on button "Menu" at bounding box center [13, 13] width 26 height 26
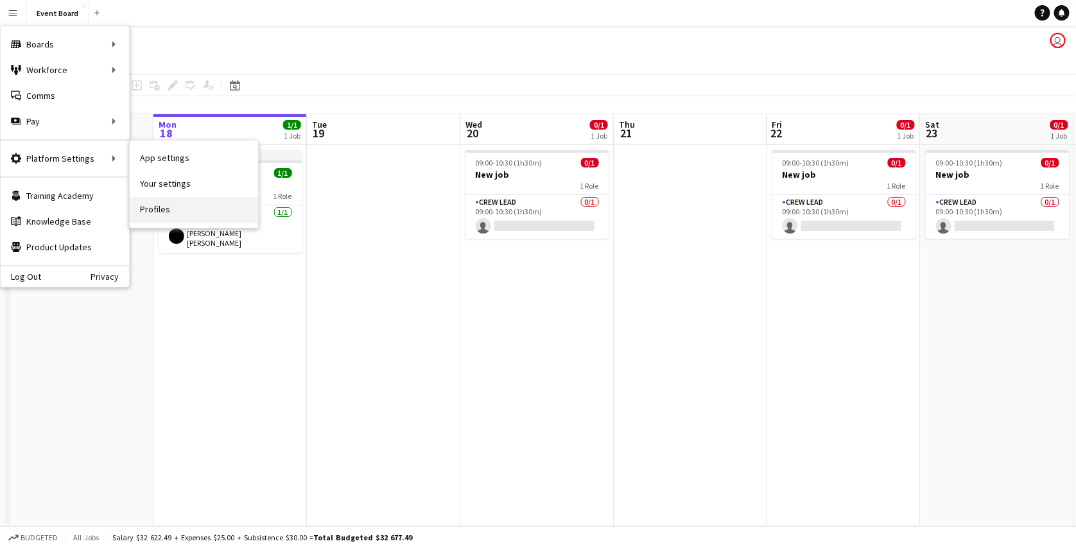
click at [153, 207] on link "Profiles" at bounding box center [194, 210] width 128 height 26
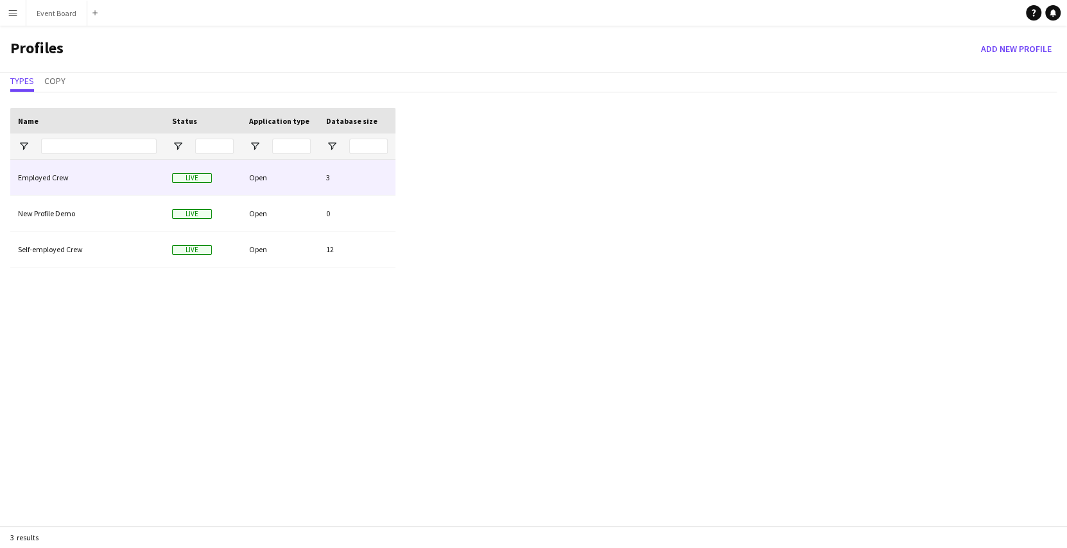
click at [127, 183] on div "Employed Crew" at bounding box center [87, 177] width 154 height 35
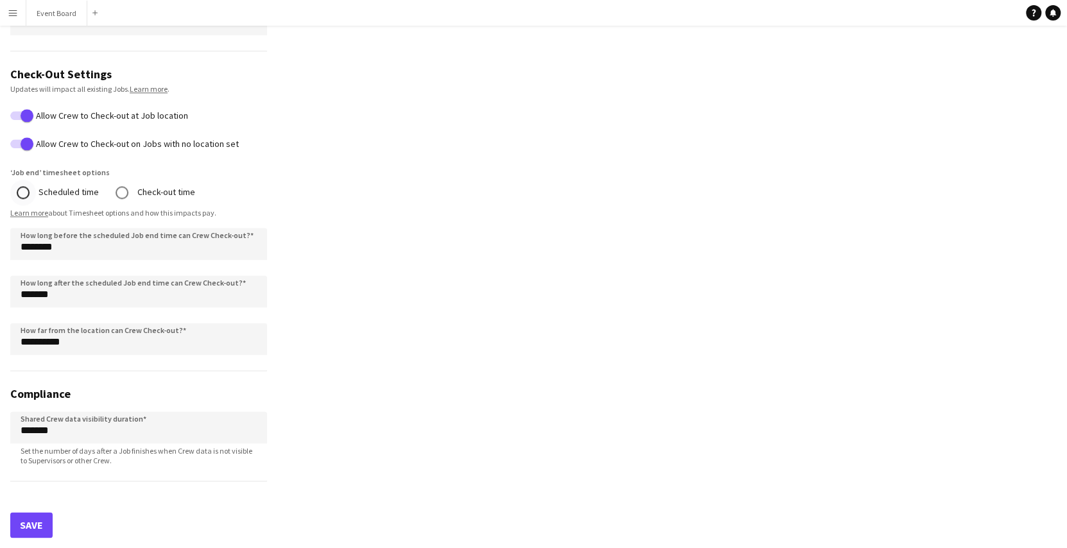
scroll to position [988, 0]
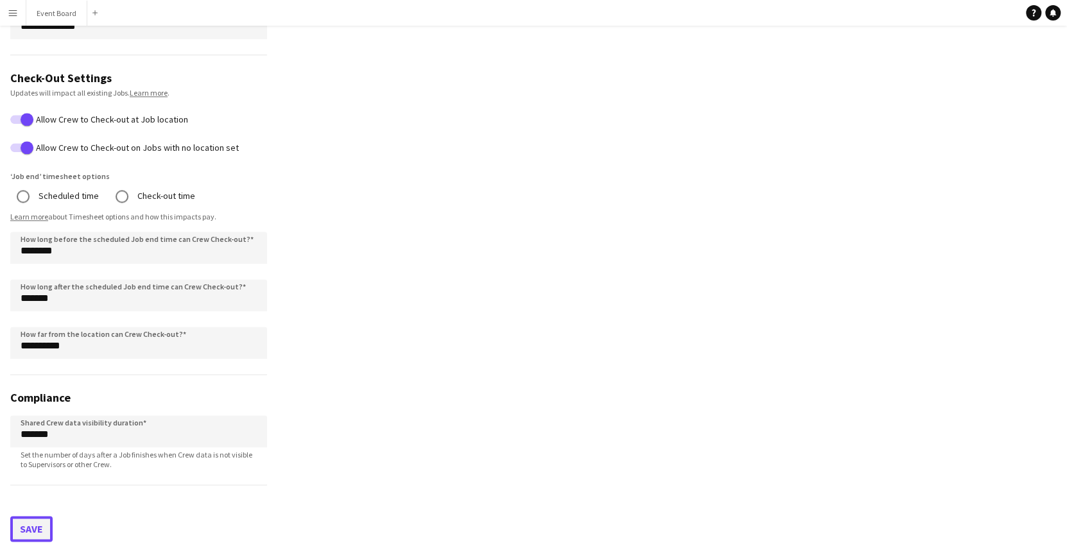
click at [39, 518] on button "Save" at bounding box center [31, 529] width 42 height 26
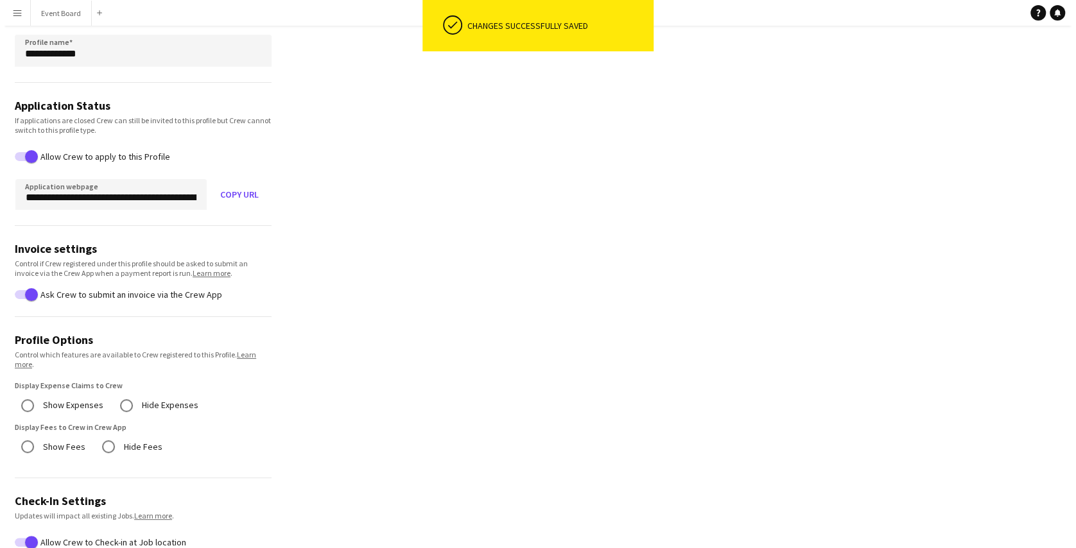
scroll to position [0, 0]
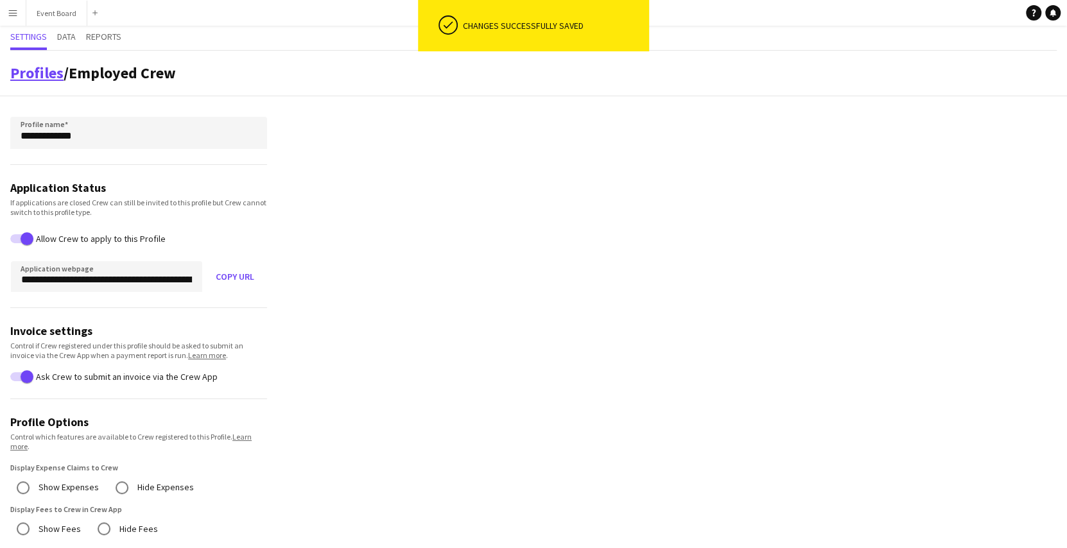
click at [61, 77] on link "Profiles" at bounding box center [36, 73] width 53 height 20
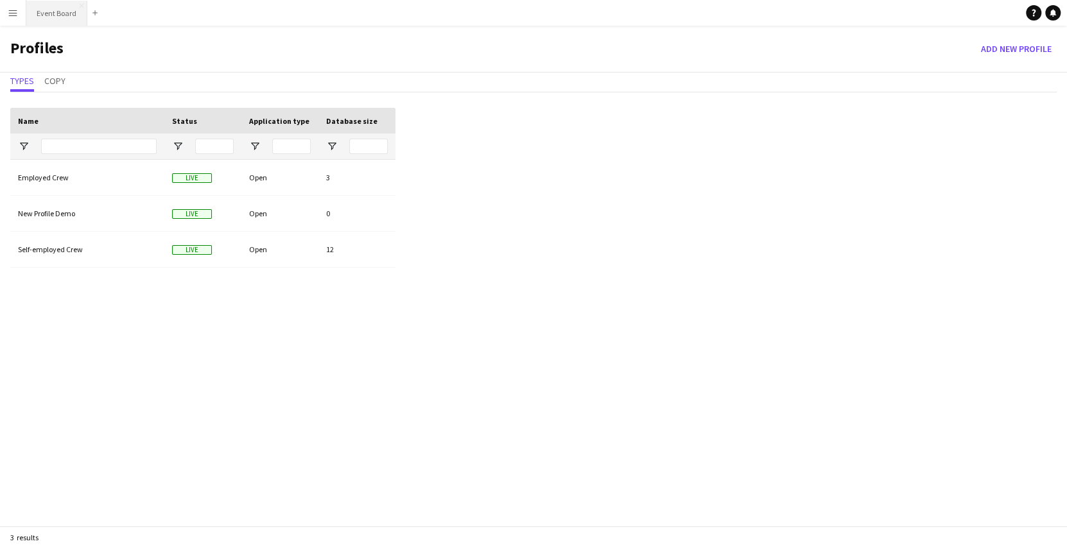
click at [53, 24] on button "Event Board Close" at bounding box center [56, 13] width 61 height 25
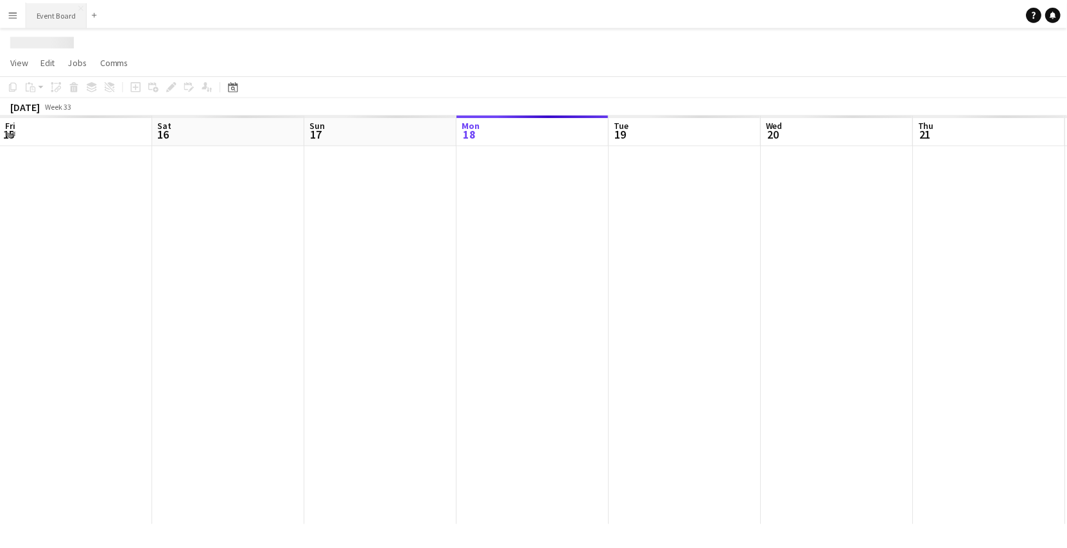
scroll to position [0, 307]
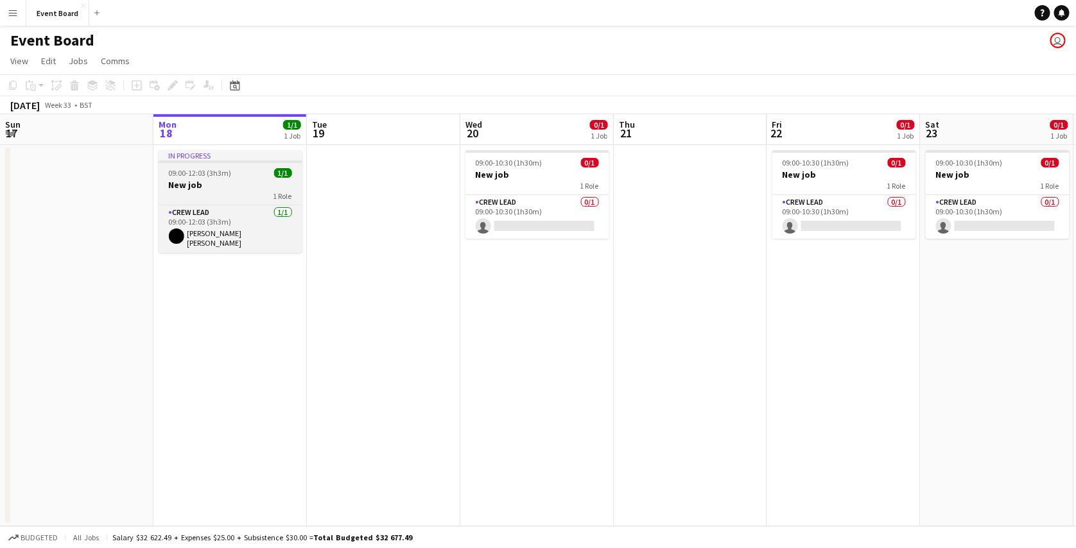
click at [239, 170] on div "09:00-12:03 (3h3m) 1/1" at bounding box center [231, 173] width 144 height 10
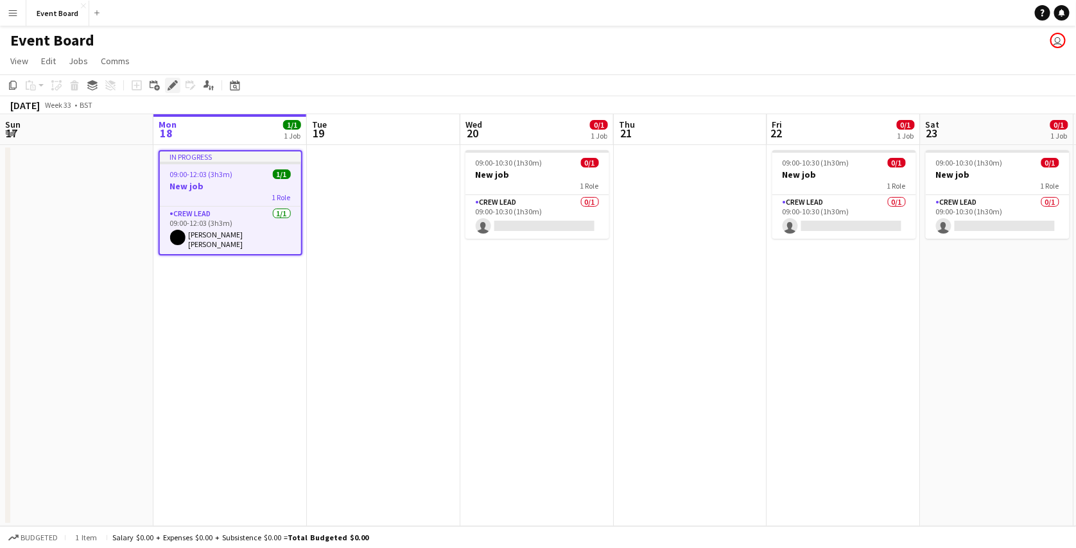
click at [176, 78] on div "Edit" at bounding box center [172, 85] width 15 height 15
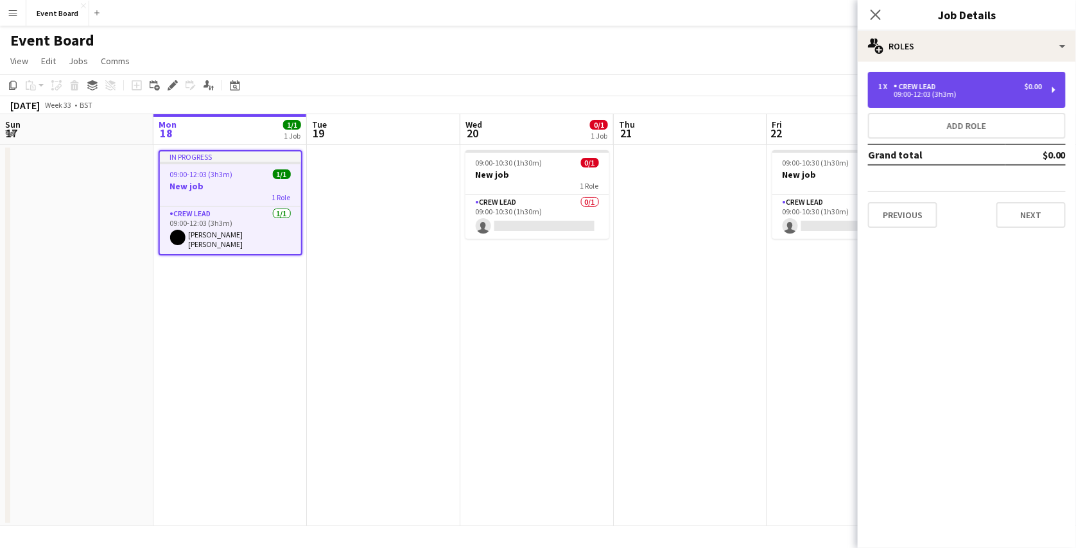
click at [969, 96] on div "09:00-12:03 (3h3m)" at bounding box center [960, 94] width 164 height 6
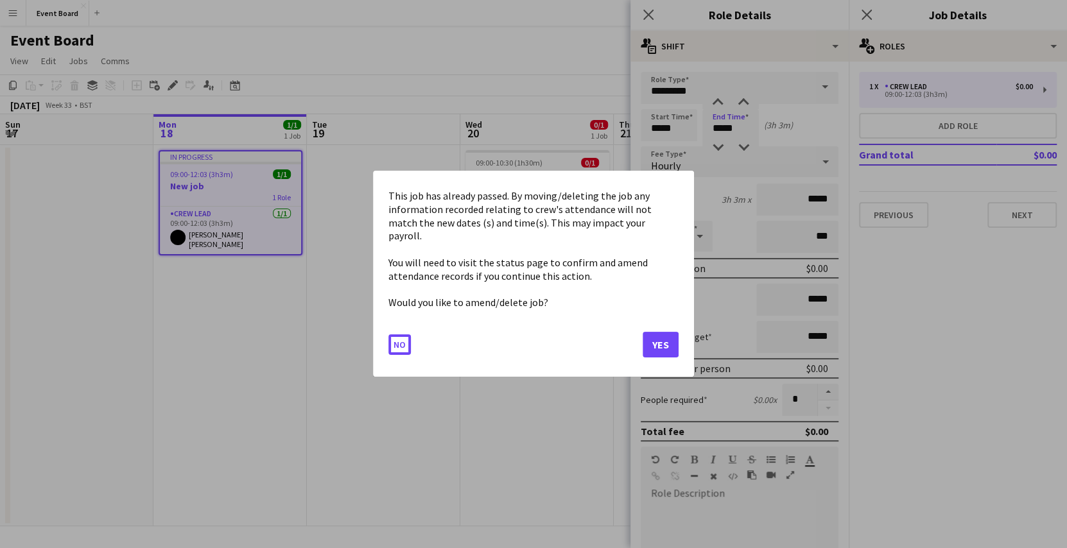
click at [731, 128] on body "Menu Boards Boards Boards All jobs Status Workforce Workforce My Workforce Recr…" at bounding box center [533, 274] width 1067 height 548
click at [406, 338] on button "No" at bounding box center [399, 345] width 22 height 21
click at [675, 123] on body "Menu Boards Boards Boards All jobs Status Workforce Workforce My Workforce Recr…" at bounding box center [533, 274] width 1067 height 548
click at [658, 333] on button "Yes" at bounding box center [661, 346] width 36 height 26
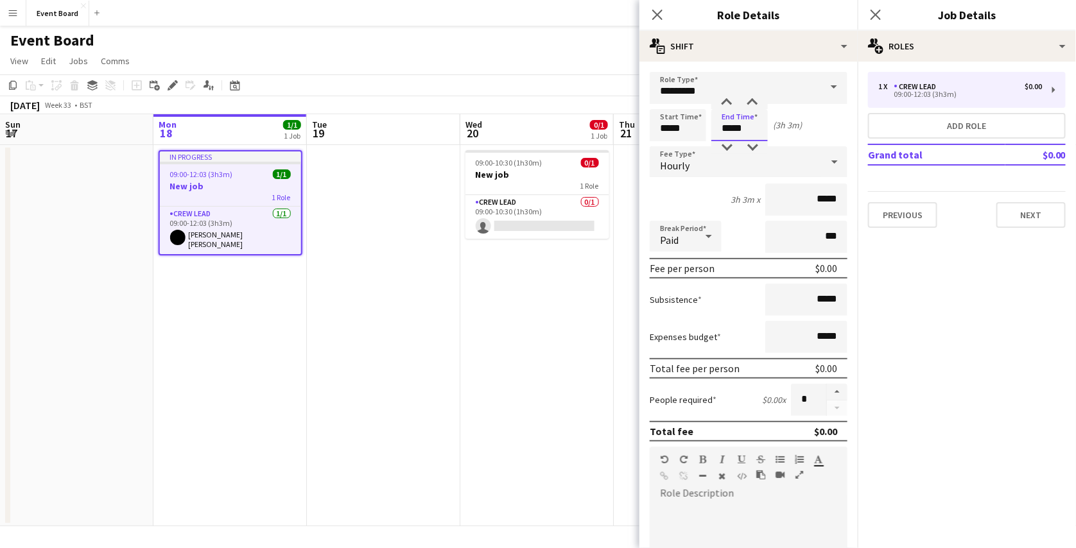
click at [730, 132] on input "*****" at bounding box center [739, 125] width 57 height 32
type input "*****"
click at [450, 403] on app-date-cell at bounding box center [383, 335] width 153 height 381
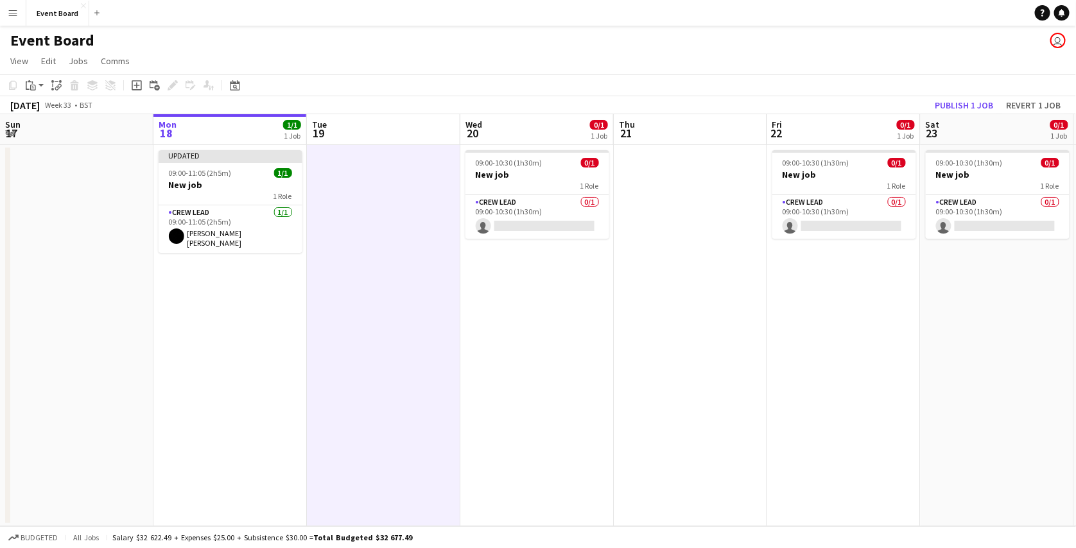
click at [969, 96] on div "August 2025 Week 33 • BST Publish 1 job Revert 1 job" at bounding box center [538, 105] width 1076 height 18
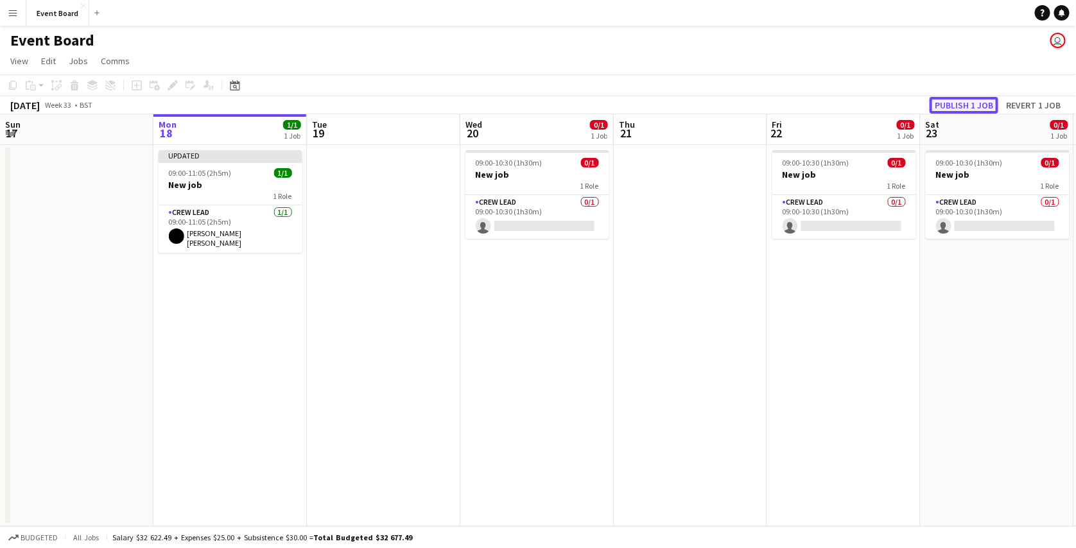
click at [967, 102] on button "Publish 1 job" at bounding box center [964, 105] width 69 height 17
click at [20, 4] on button "Menu" at bounding box center [13, 13] width 26 height 26
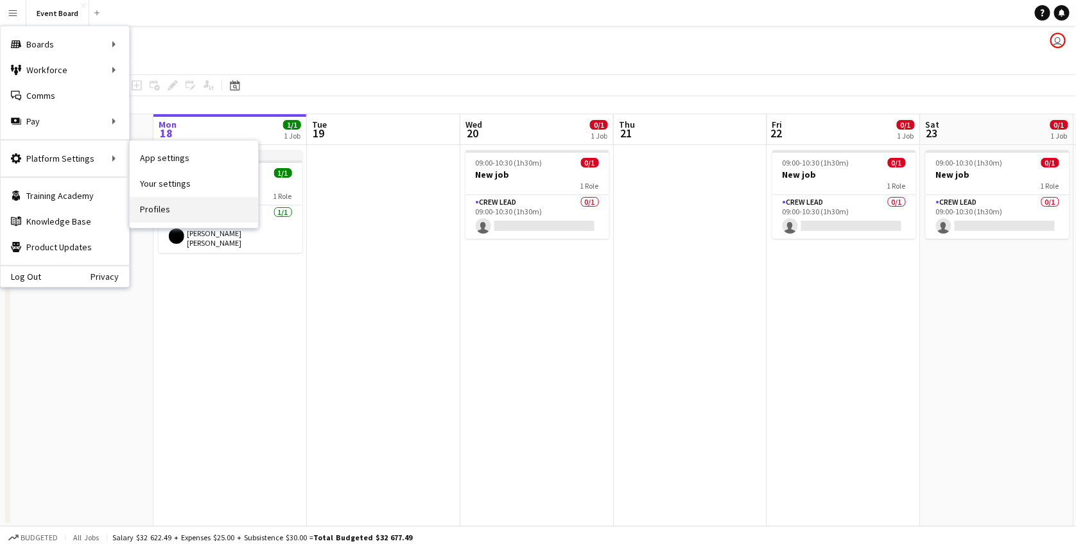
click at [165, 217] on link "Profiles" at bounding box center [194, 210] width 128 height 26
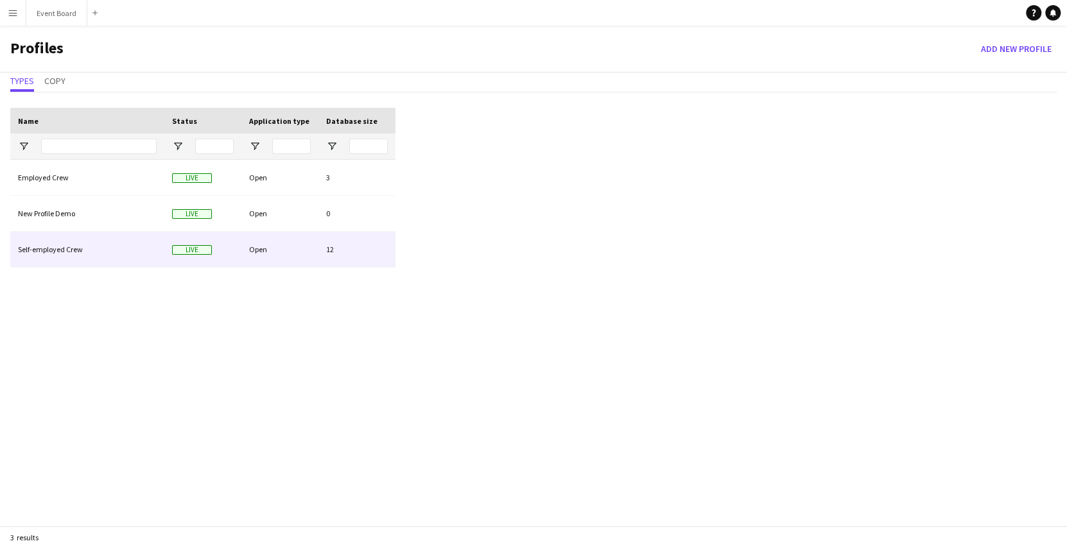
click at [116, 245] on div "Self-employed Crew" at bounding box center [87, 249] width 154 height 35
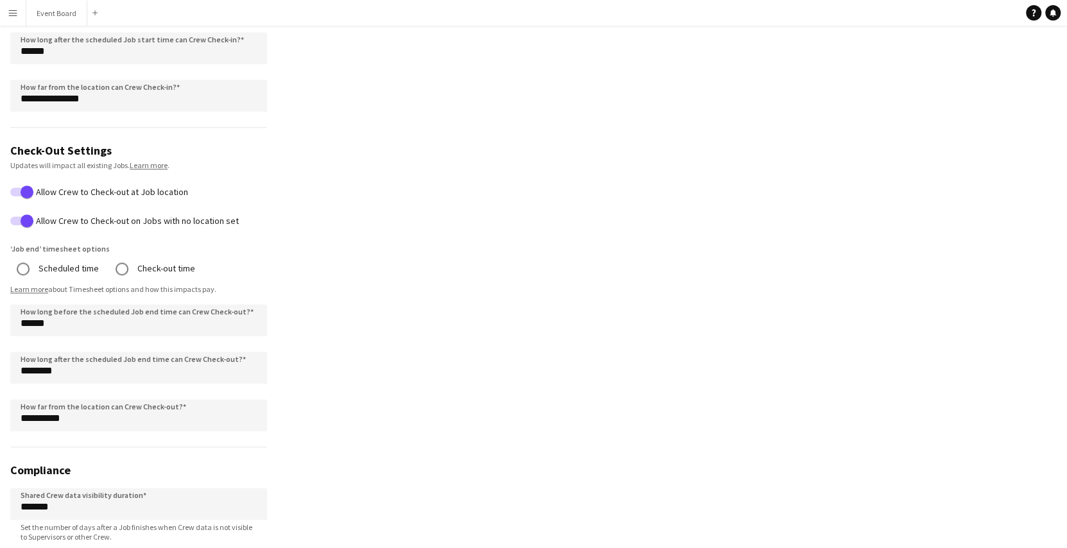
scroll to position [752, 0]
click at [26, 327] on input "******" at bounding box center [138, 321] width 257 height 32
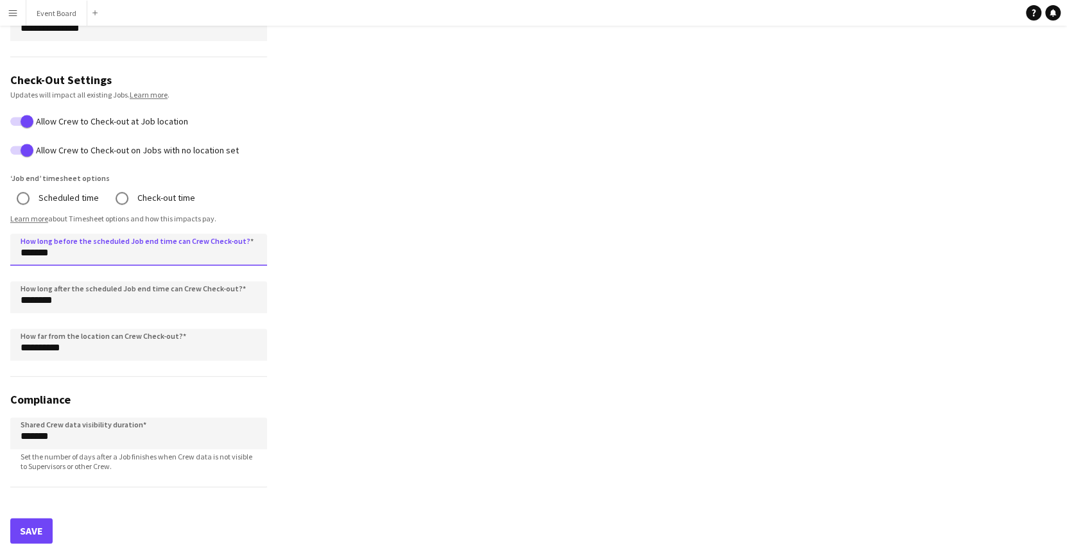
type input "*******"
click at [35, 518] on button "Save" at bounding box center [31, 531] width 42 height 26
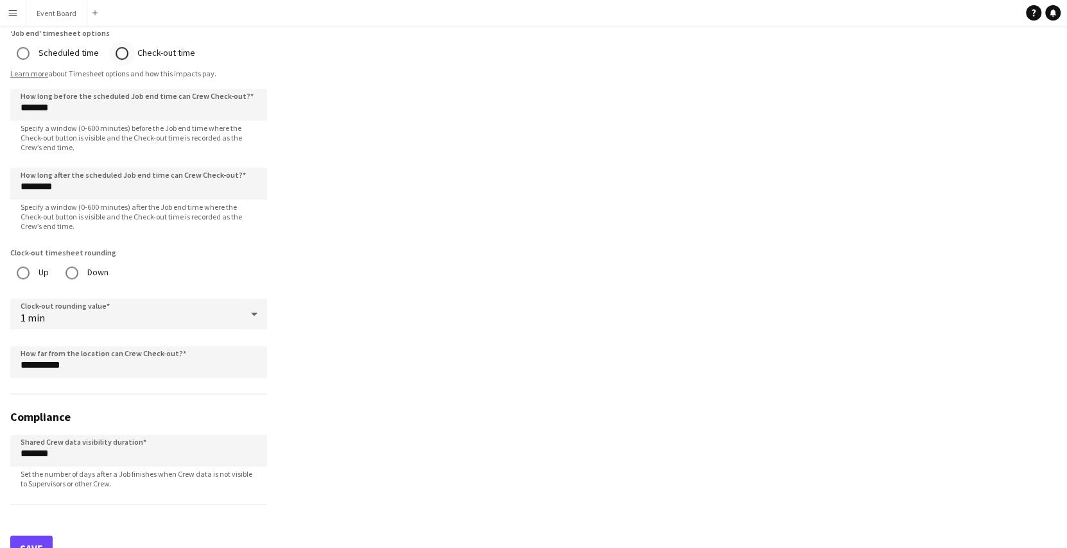
scroll to position [988, 0]
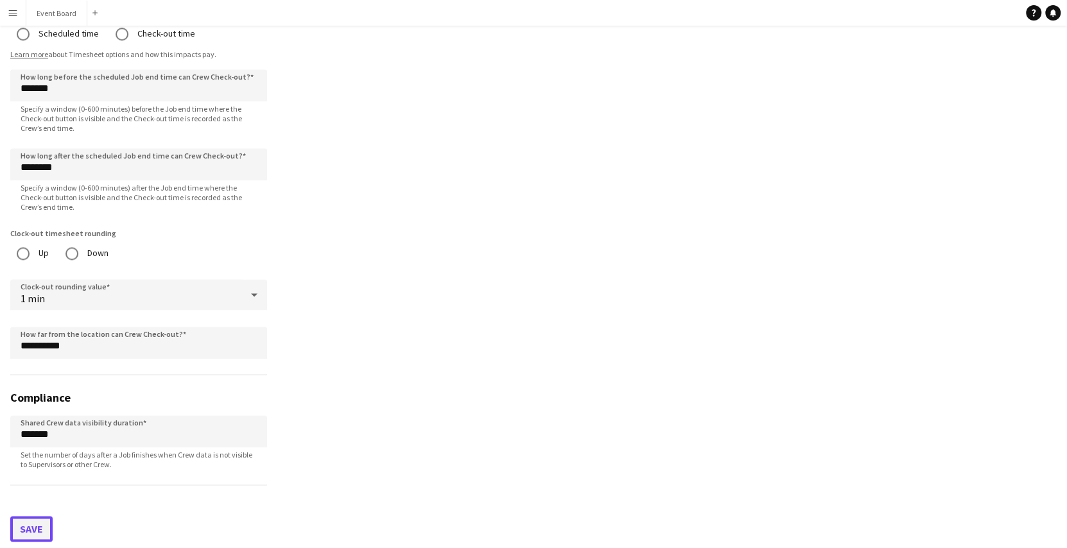
click at [38, 516] on button "Save" at bounding box center [31, 529] width 42 height 26
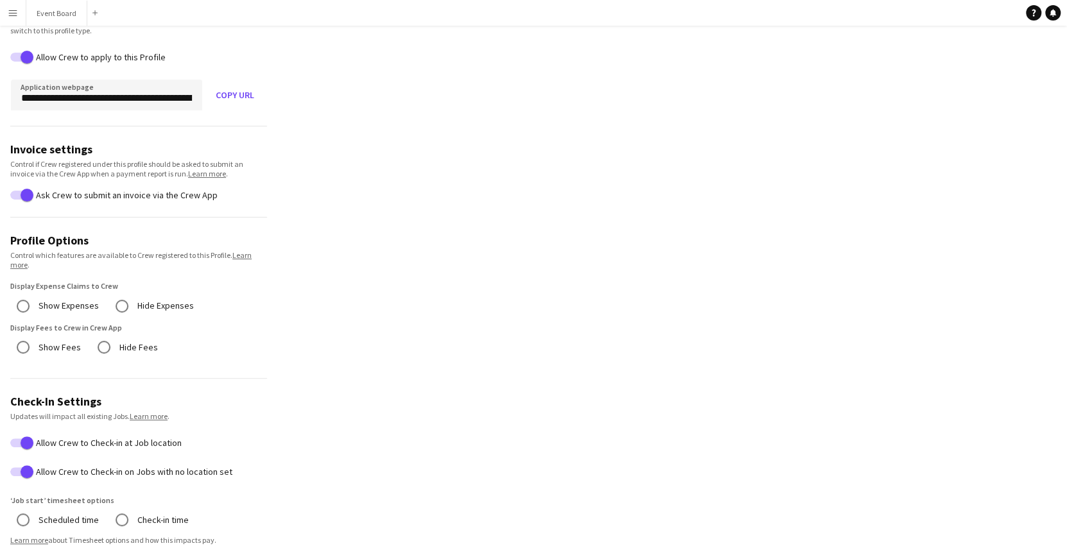
scroll to position [0, 0]
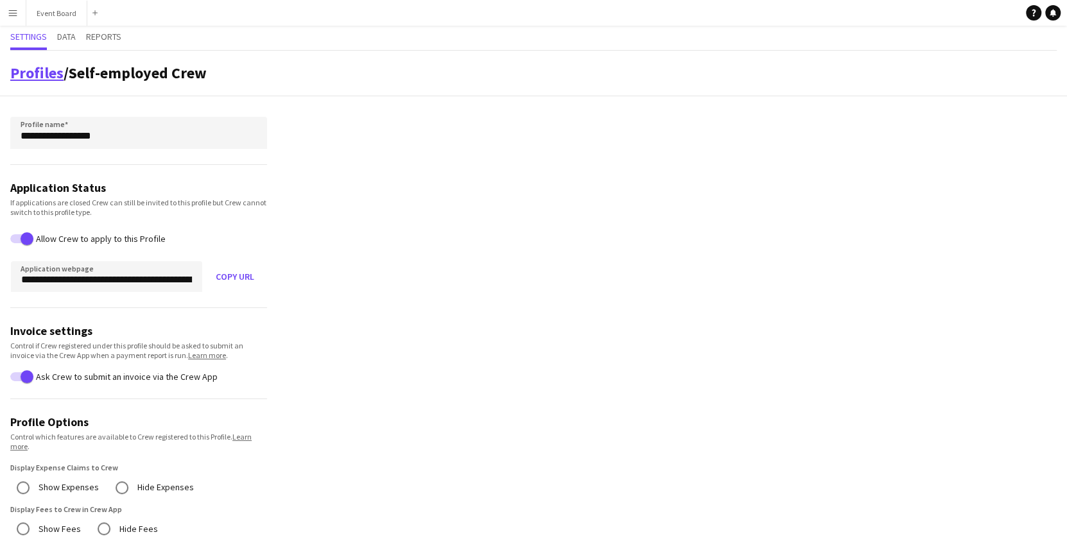
click at [54, 71] on link "Profiles" at bounding box center [36, 73] width 53 height 20
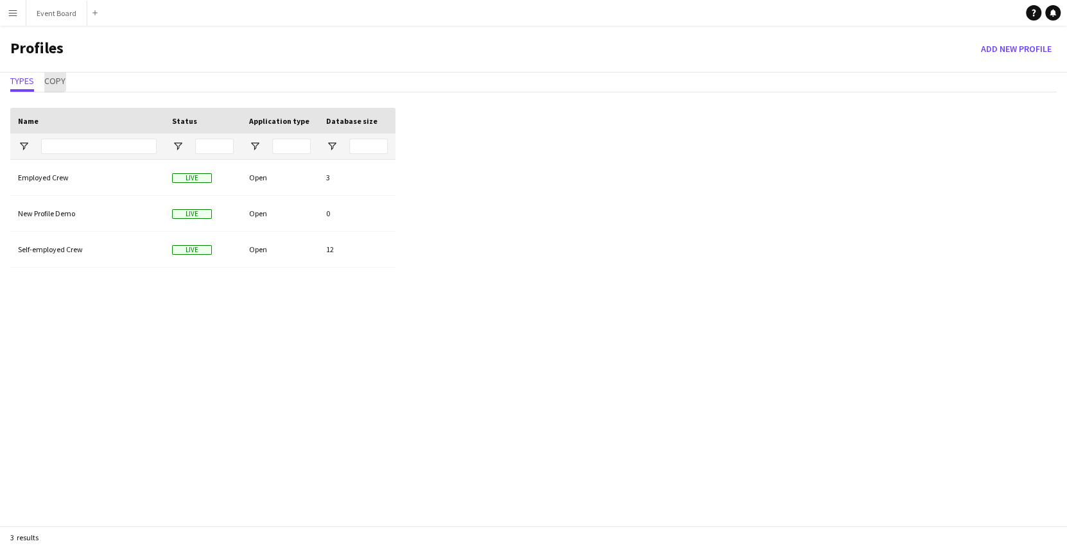
click at [54, 73] on span "Copy" at bounding box center [54, 82] width 21 height 19
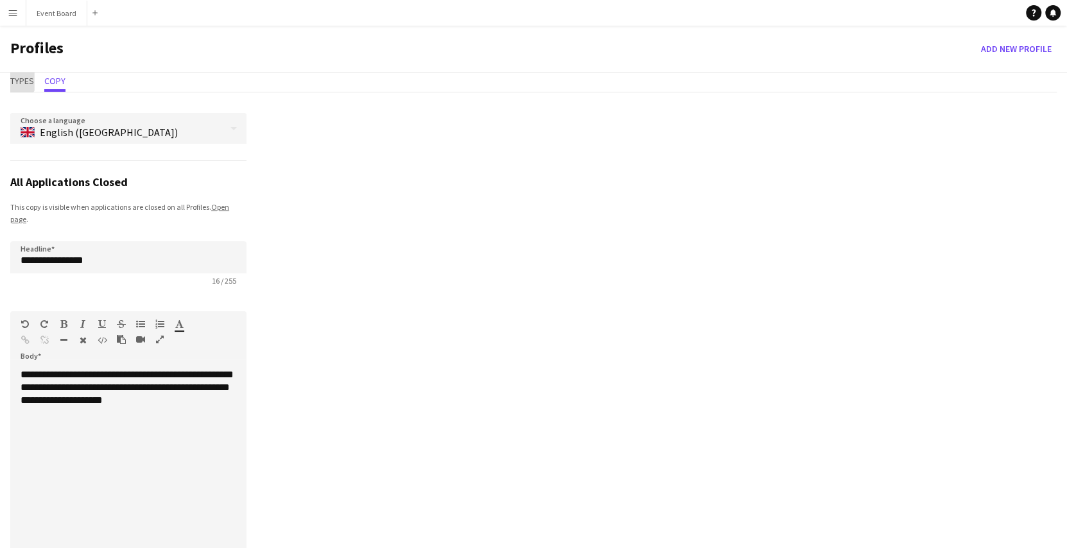
click at [21, 79] on span "Types" at bounding box center [22, 80] width 24 height 9
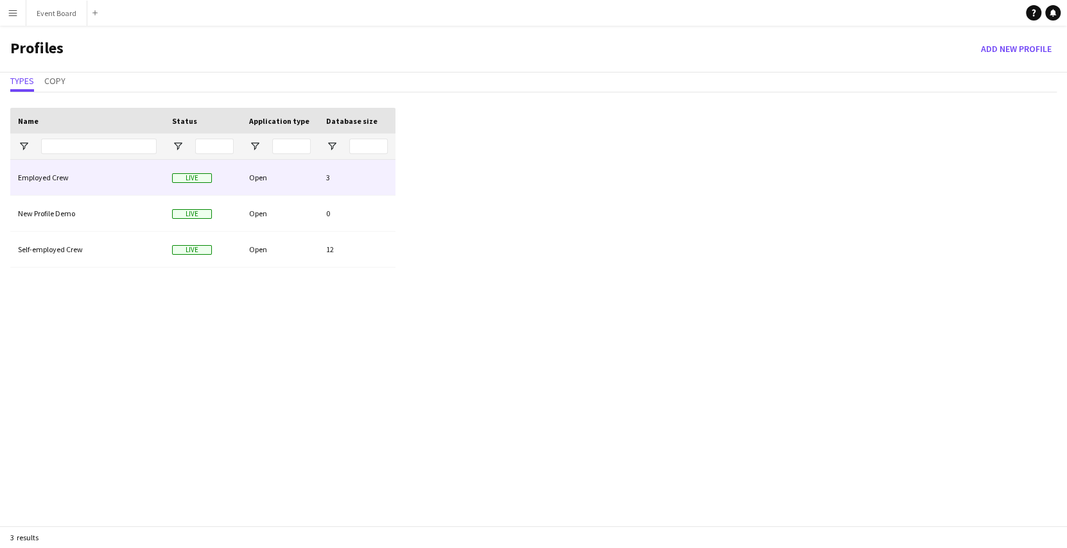
click at [65, 174] on div "Employed Crew" at bounding box center [87, 177] width 154 height 35
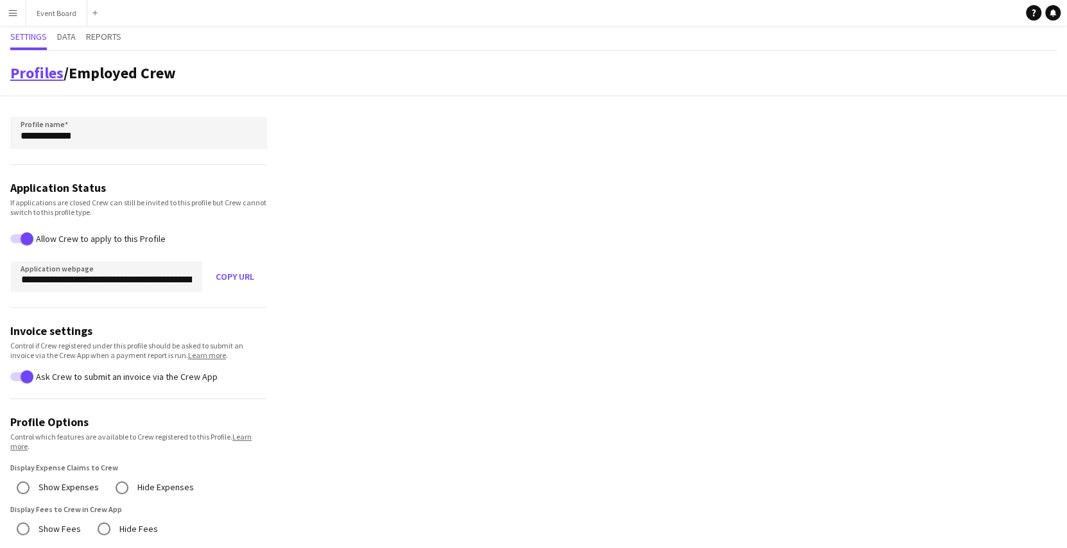
click at [49, 73] on link "Profiles" at bounding box center [36, 73] width 53 height 20
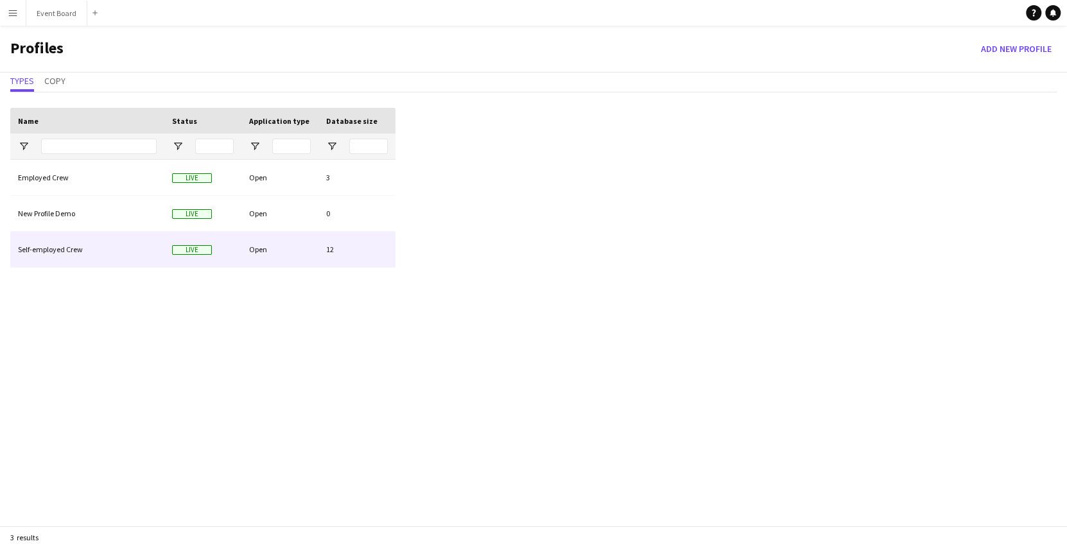
click at [102, 246] on div "Self-employed Crew" at bounding box center [87, 249] width 154 height 35
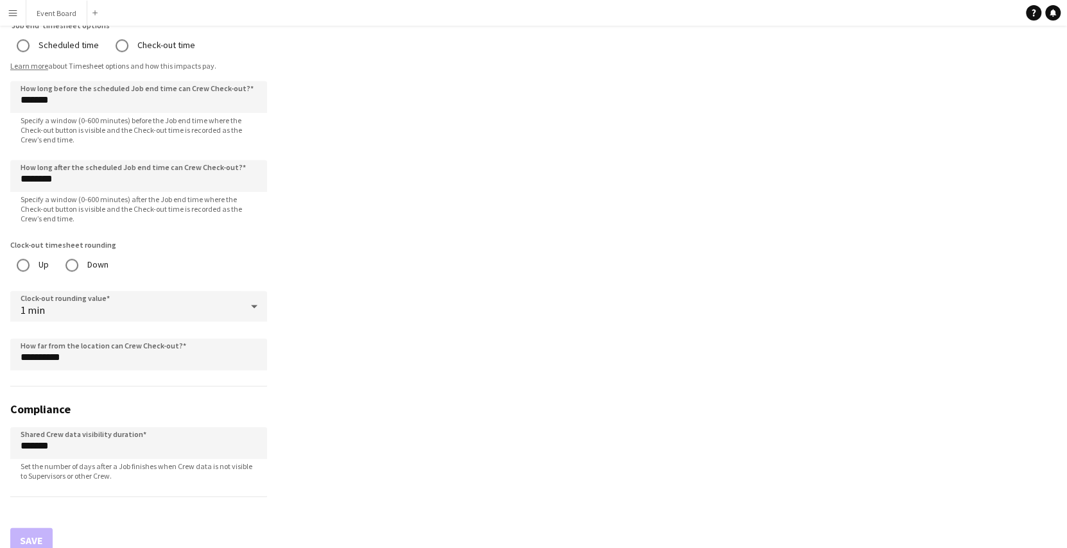
scroll to position [988, 0]
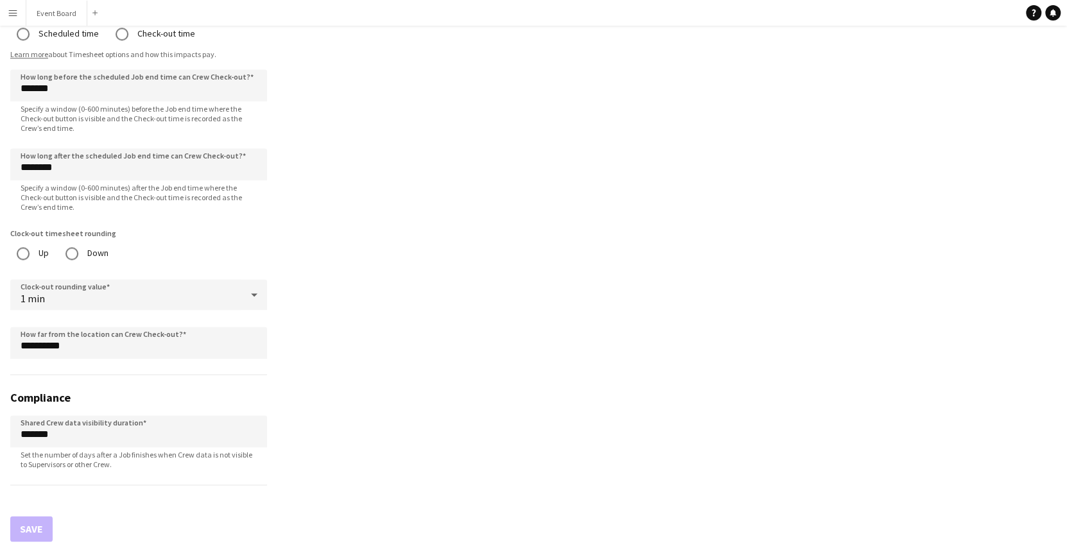
drag, startPoint x: 231, startPoint y: 114, endPoint x: 314, endPoint y: 51, distance: 104.0
drag, startPoint x: 314, startPoint y: 51, endPoint x: 312, endPoint y: 22, distance: 29.6
click at [312, 22] on app-navbar "Menu Boards Boards Boards All jobs Status Workforce Workforce My Workforce Recr…" at bounding box center [533, 13] width 1067 height 26
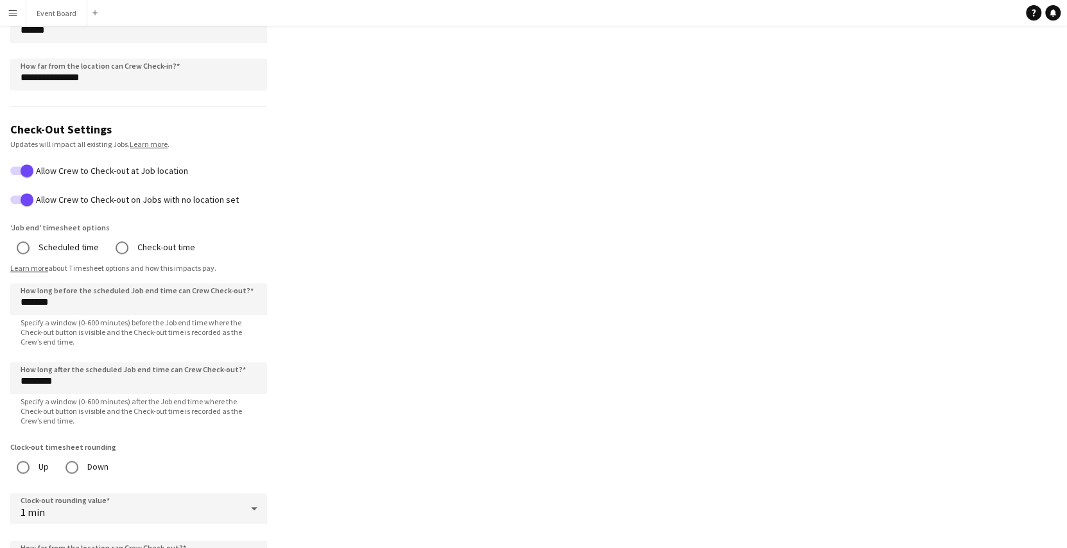
scroll to position [773, 0]
click at [60, 9] on button "Event Board Close" at bounding box center [56, 13] width 61 height 25
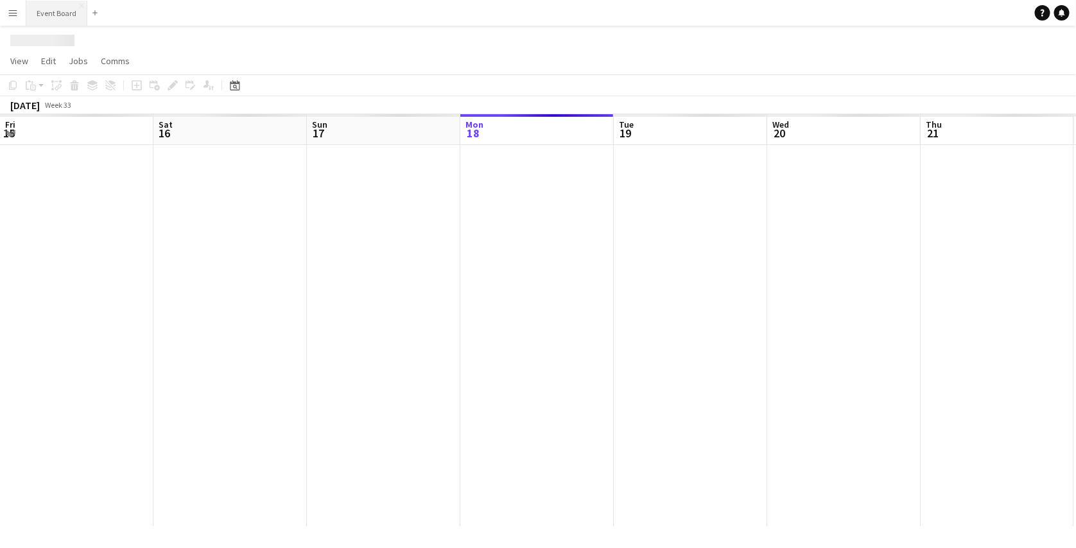
scroll to position [0, 307]
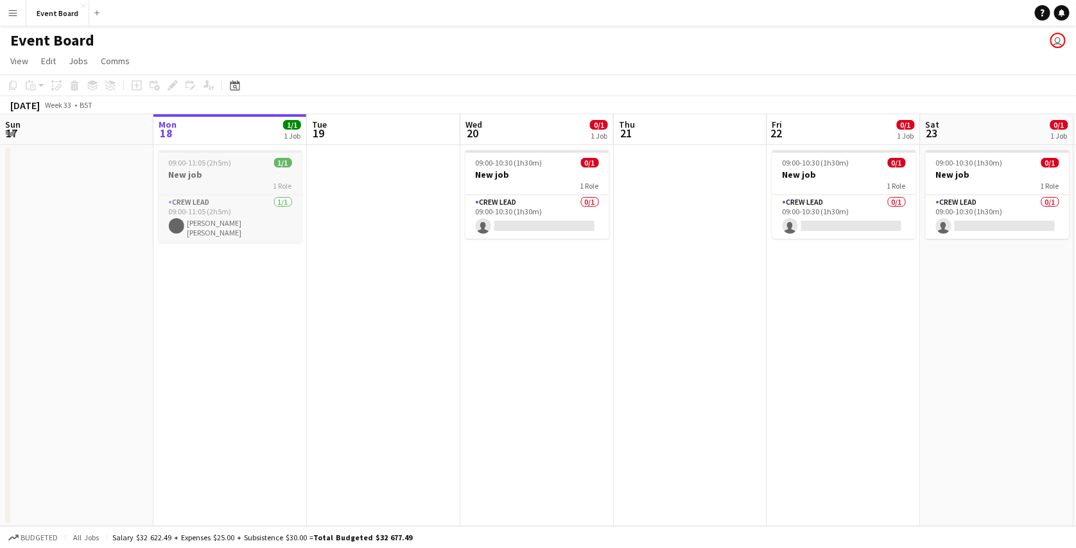
click at [236, 174] on h3 "New job" at bounding box center [231, 175] width 144 height 12
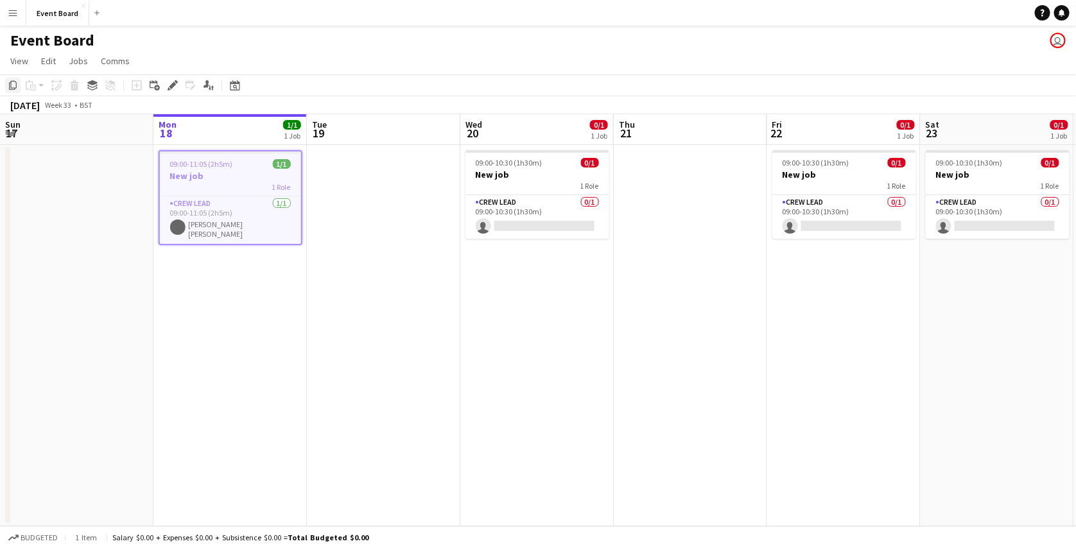
click at [13, 85] on icon "Copy" at bounding box center [13, 85] width 10 height 10
click at [225, 291] on app-date-cell "09:00-11:05 (2h5m) 1/1 New job 1 Role Crew Lead 1/1 09:00-11:05 (2h5m) Mary Jane" at bounding box center [229, 335] width 153 height 381
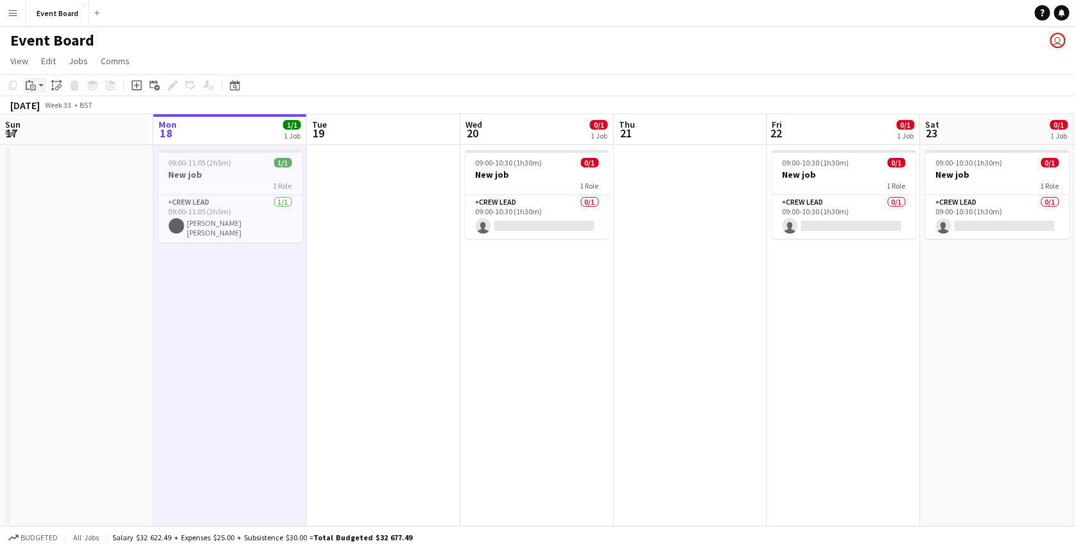
click at [44, 88] on app-action-btn "Paste" at bounding box center [34, 85] width 23 height 15
click at [66, 133] on link "Paste with crew Ctrl+Shift+V" at bounding box center [94, 132] width 121 height 12
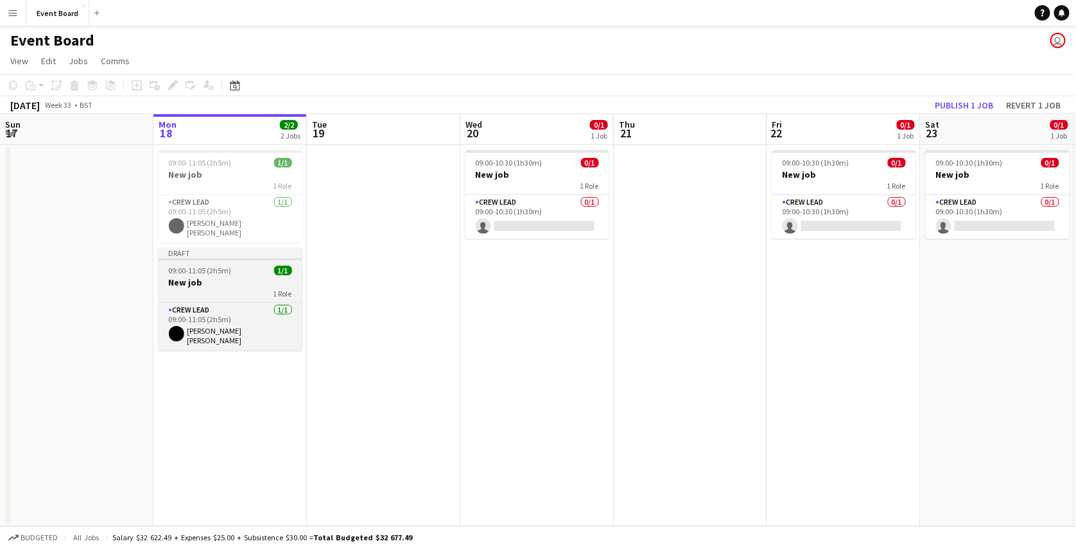
click at [201, 268] on span "09:00-11:05 (2h5m)" at bounding box center [200, 271] width 63 height 10
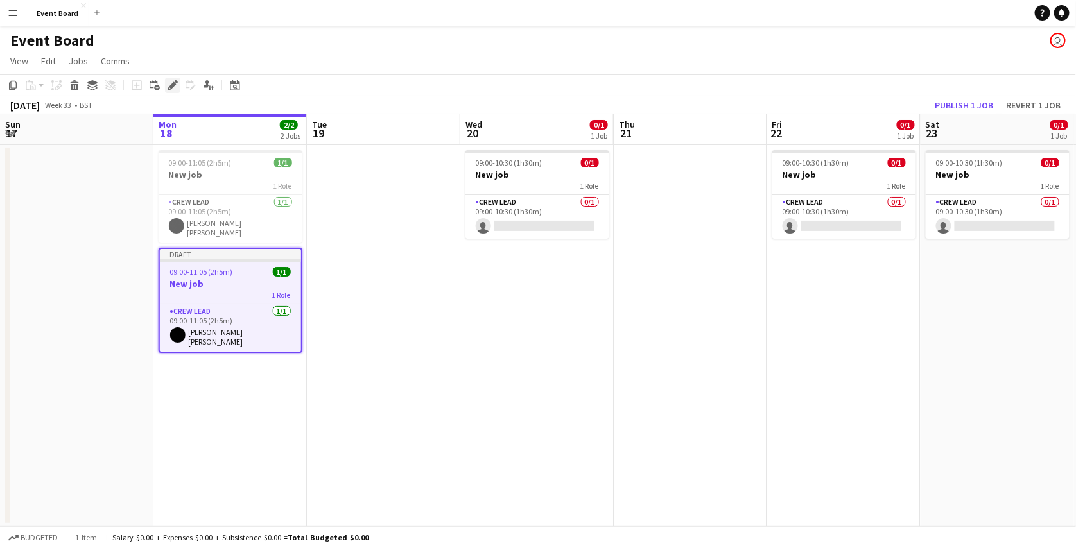
click at [175, 88] on icon "Edit" at bounding box center [173, 85] width 10 height 10
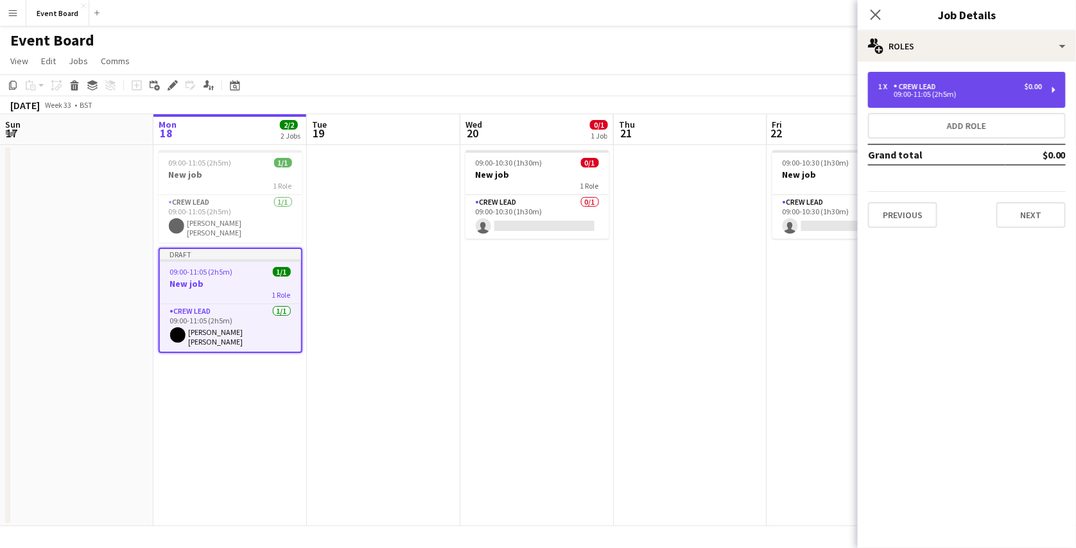
click at [940, 94] on div "09:00-11:05 (2h5m)" at bounding box center [960, 94] width 164 height 6
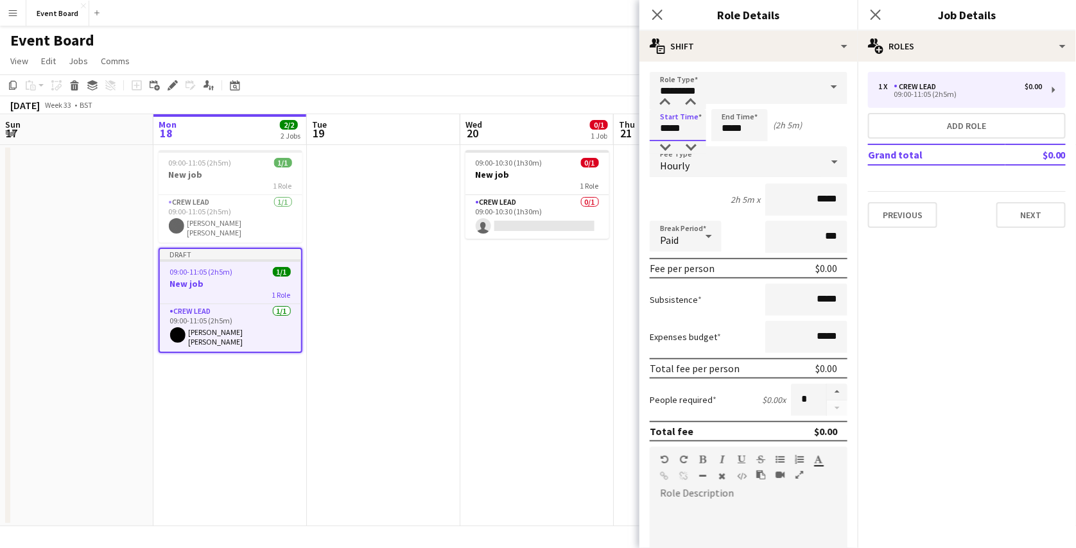
click at [683, 125] on input "*****" at bounding box center [678, 125] width 57 height 32
click at [667, 103] on div at bounding box center [665, 102] width 26 height 13
type input "*****"
click at [667, 103] on div at bounding box center [665, 102] width 26 height 13
click at [742, 132] on input "*****" at bounding box center [739, 125] width 57 height 32
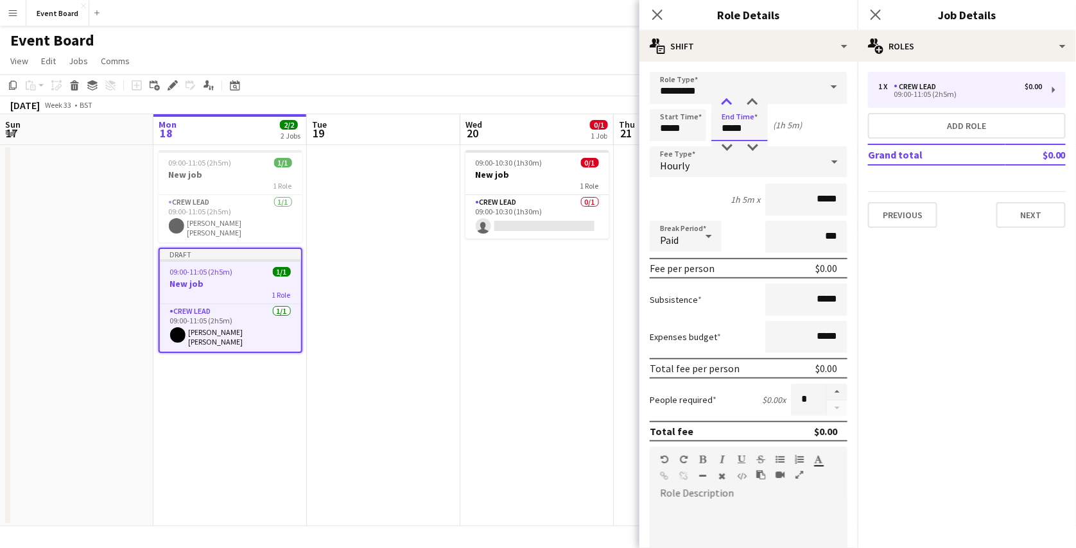
click at [733, 105] on div at bounding box center [727, 102] width 26 height 13
click at [727, 146] on div at bounding box center [727, 147] width 26 height 13
type input "*****"
click at [500, 433] on app-date-cell "09:00-10:30 (1h30m) 0/1 New job 1 Role Crew Lead 0/1 09:00-10:30 (1h30m) single…" at bounding box center [536, 335] width 153 height 381
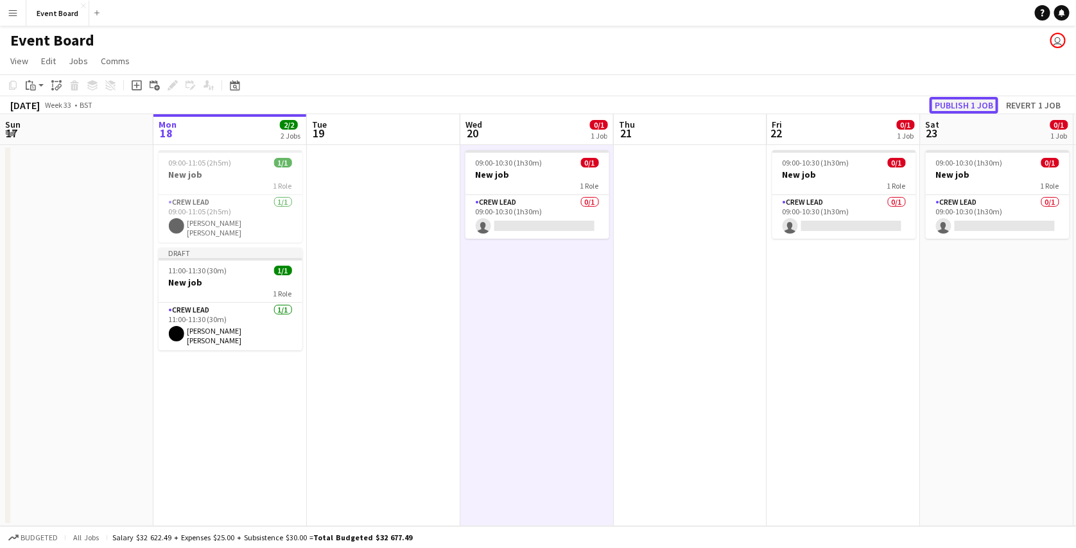
click at [970, 109] on button "Publish 1 job" at bounding box center [964, 105] width 69 height 17
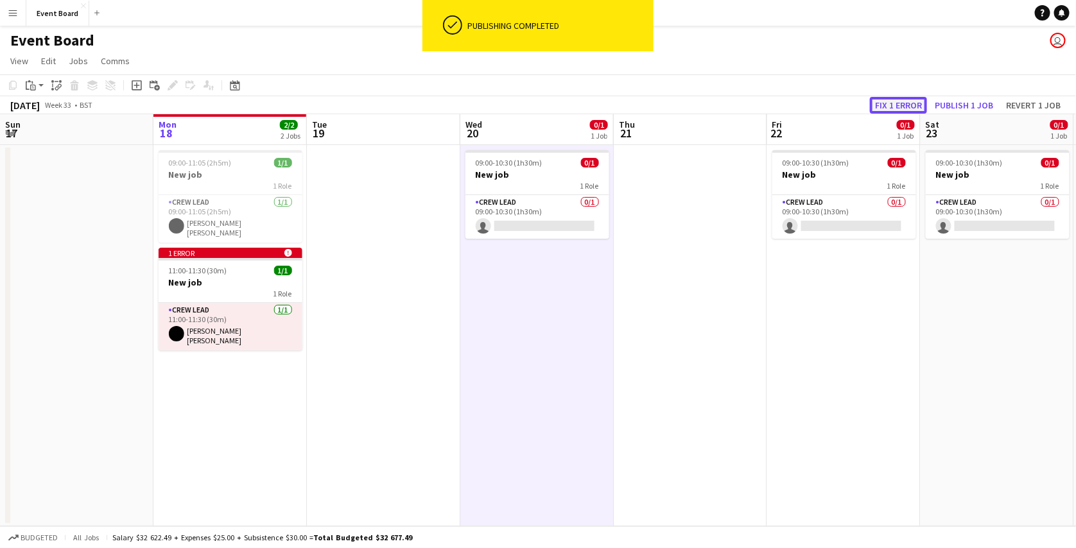
click at [877, 103] on button "Fix 1 error" at bounding box center [898, 105] width 57 height 17
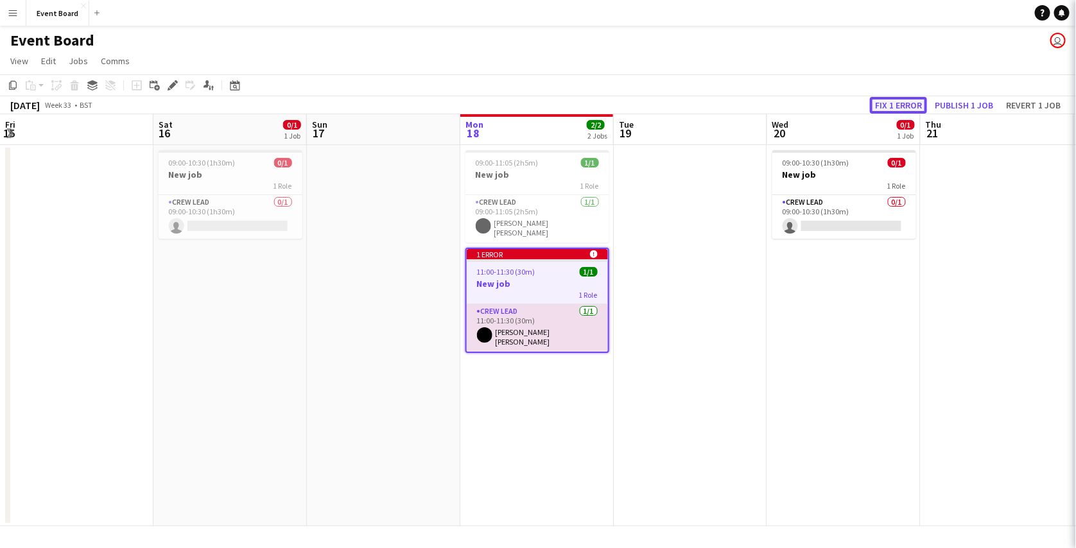
scroll to position [0, 441]
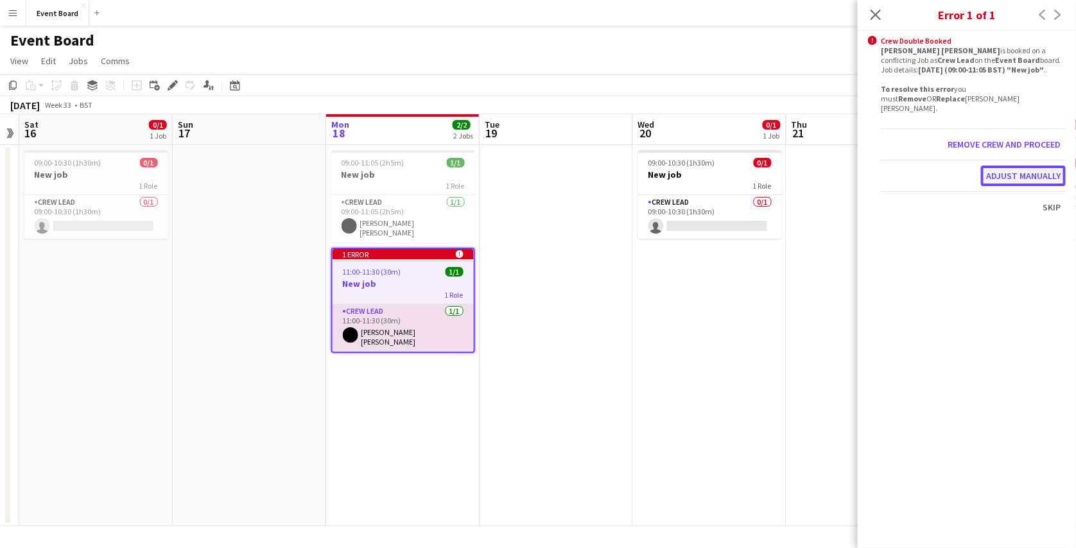
click at [1010, 166] on button "Adjust manually" at bounding box center [1023, 176] width 85 height 21
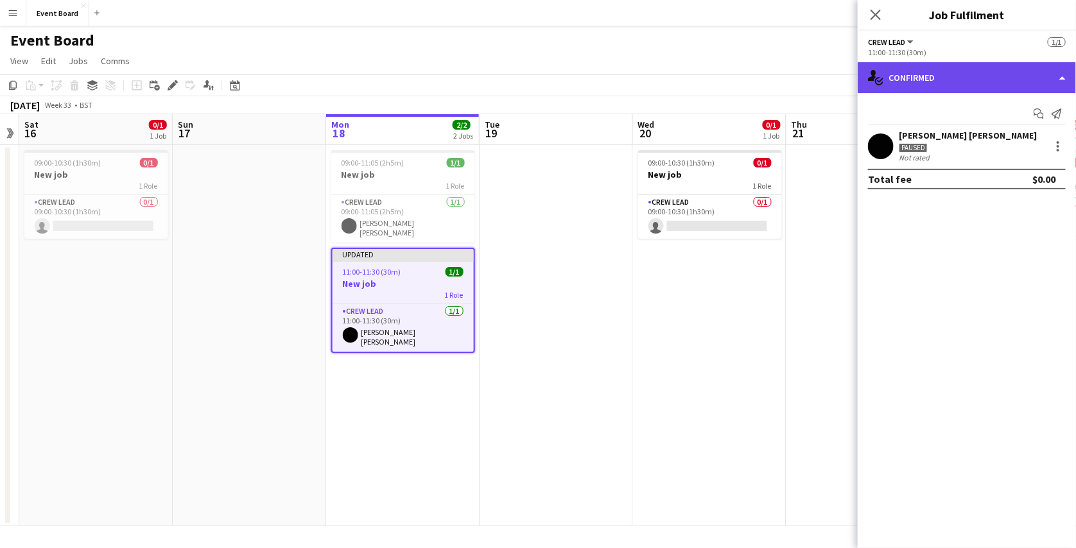
click at [974, 78] on div "single-neutral-actions-check-2 Confirmed" at bounding box center [967, 77] width 218 height 31
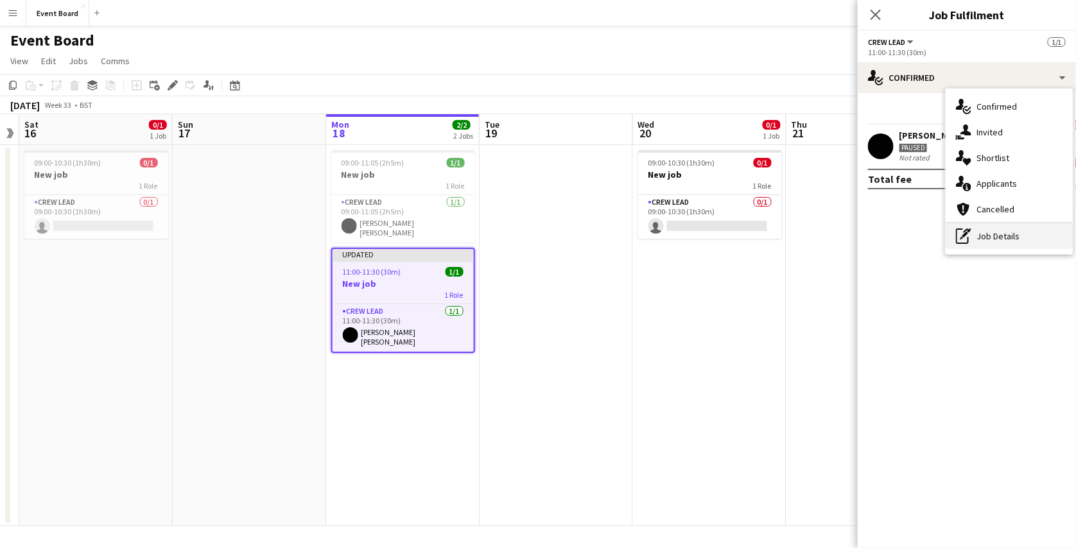
click at [982, 237] on div "pen-write Job Details" at bounding box center [1009, 236] width 127 height 26
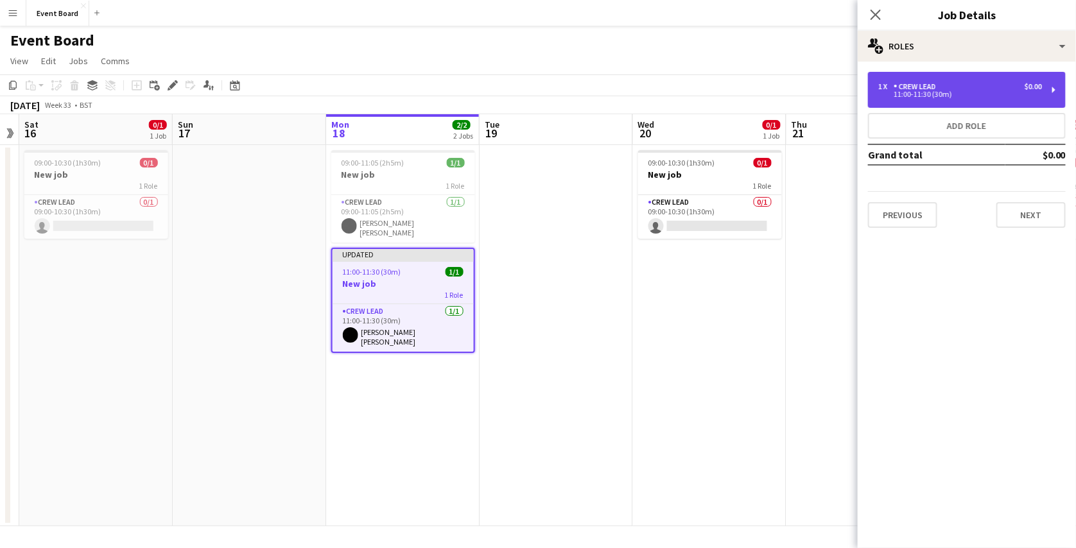
click at [945, 100] on div "1 x Crew Lead $0.00 11:00-11:30 (30m)" at bounding box center [967, 90] width 198 height 36
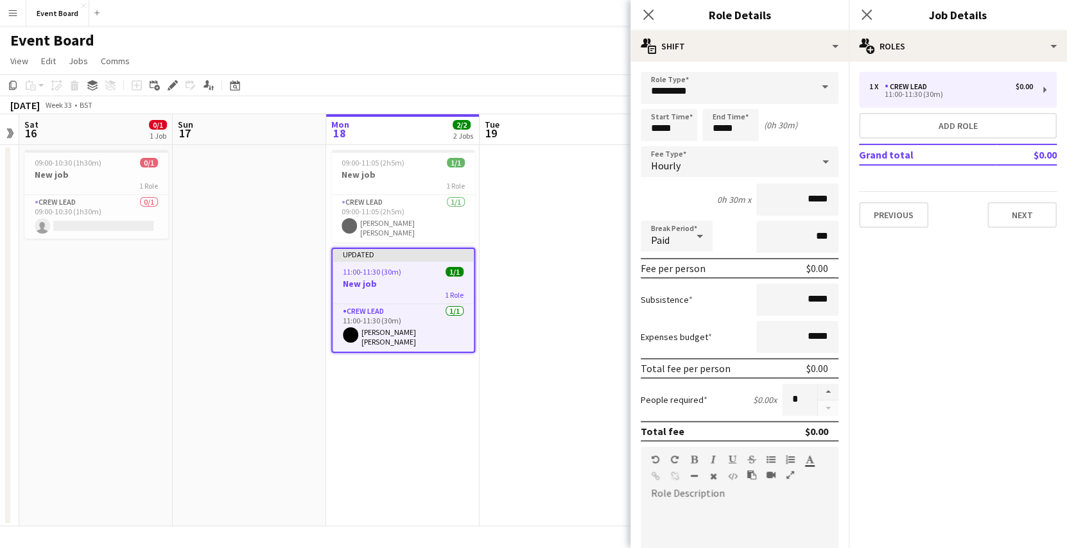
click at [676, 129] on body "Menu Boards Boards Boards All jobs Status Workforce Workforce My Workforce Recr…" at bounding box center [533, 274] width 1067 height 548
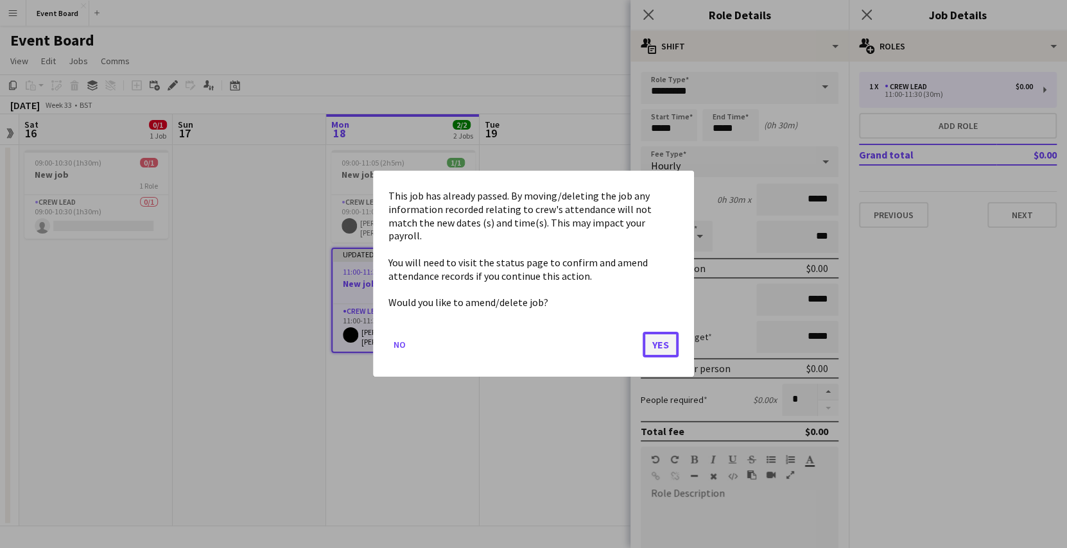
click at [656, 333] on button "Yes" at bounding box center [661, 346] width 36 height 26
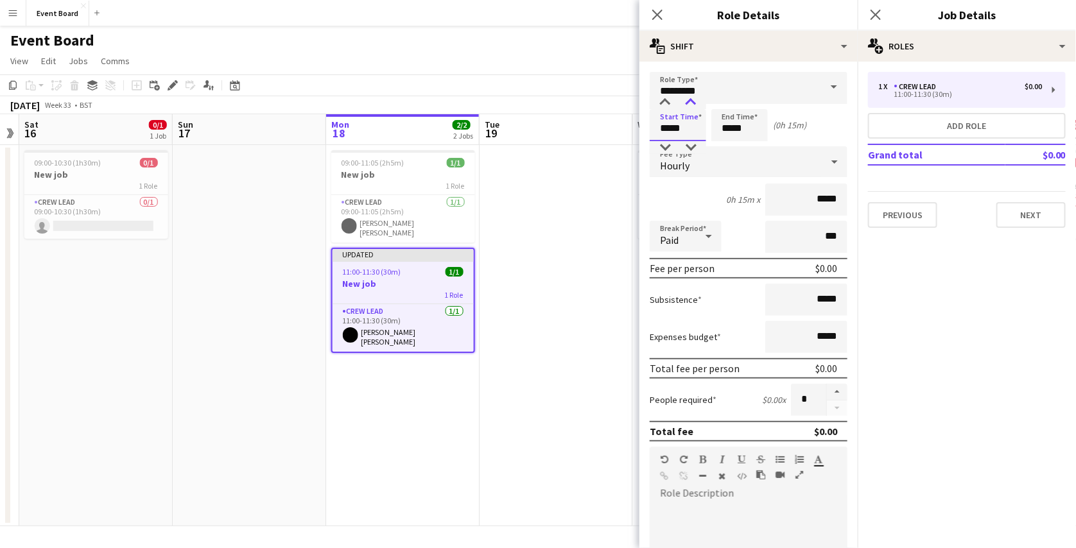
click at [693, 106] on div at bounding box center [691, 102] width 26 height 13
click at [692, 132] on input "*****" at bounding box center [678, 125] width 57 height 32
type input "*****"
click at [897, 304] on mat-expansion-panel "pencil3 General details 1 x Crew Lead $0.00 11:00-11:30 (30m) Add role Grand to…" at bounding box center [967, 305] width 218 height 487
click at [657, 16] on icon "Close pop-in" at bounding box center [657, 14] width 12 height 12
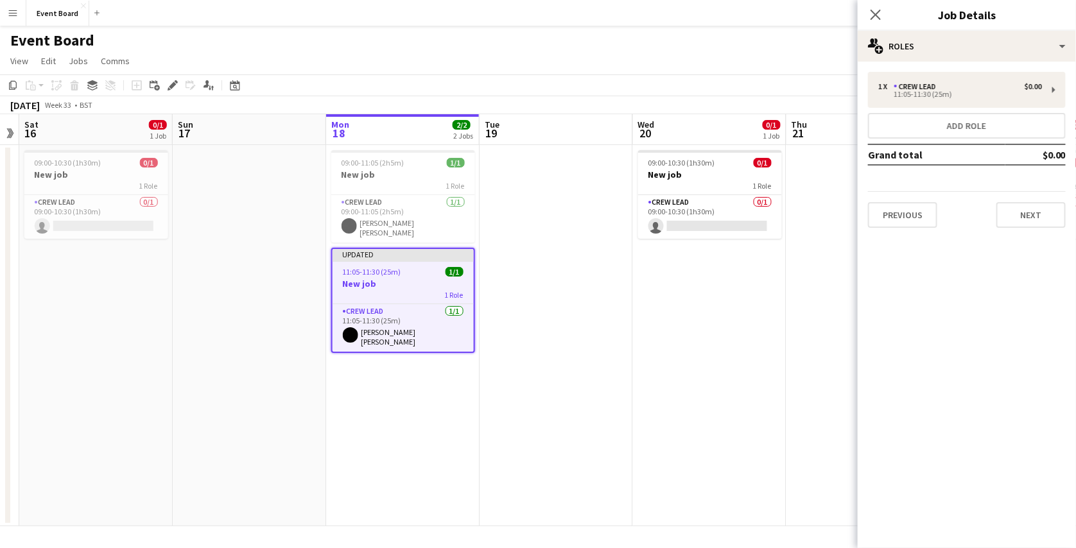
click at [769, 54] on app-page-menu "View Day view expanded Day view collapsed Month view Date picker Jump to today …" at bounding box center [538, 62] width 1076 height 24
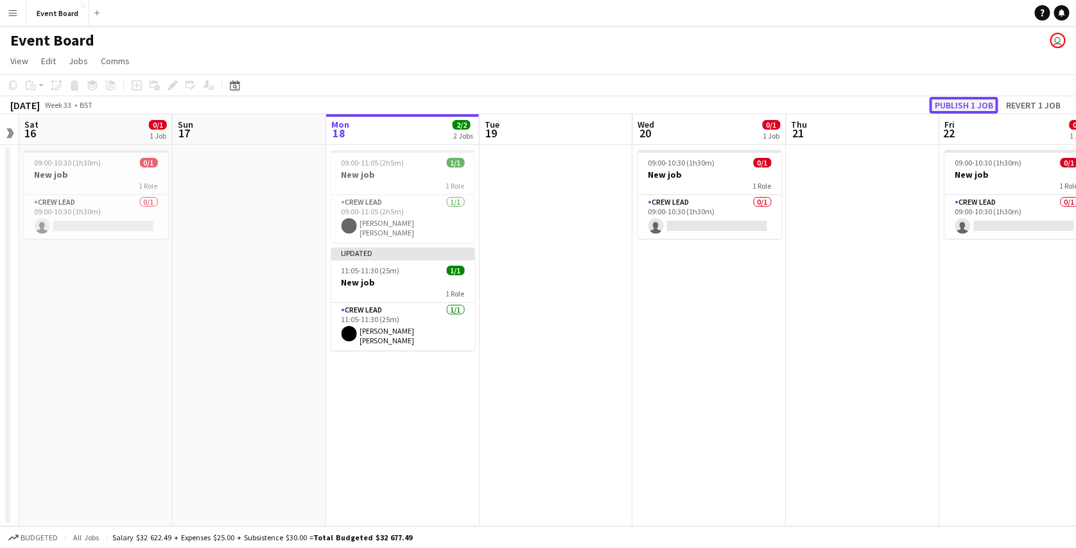
click at [962, 102] on button "Publish 1 job" at bounding box center [964, 105] width 69 height 17
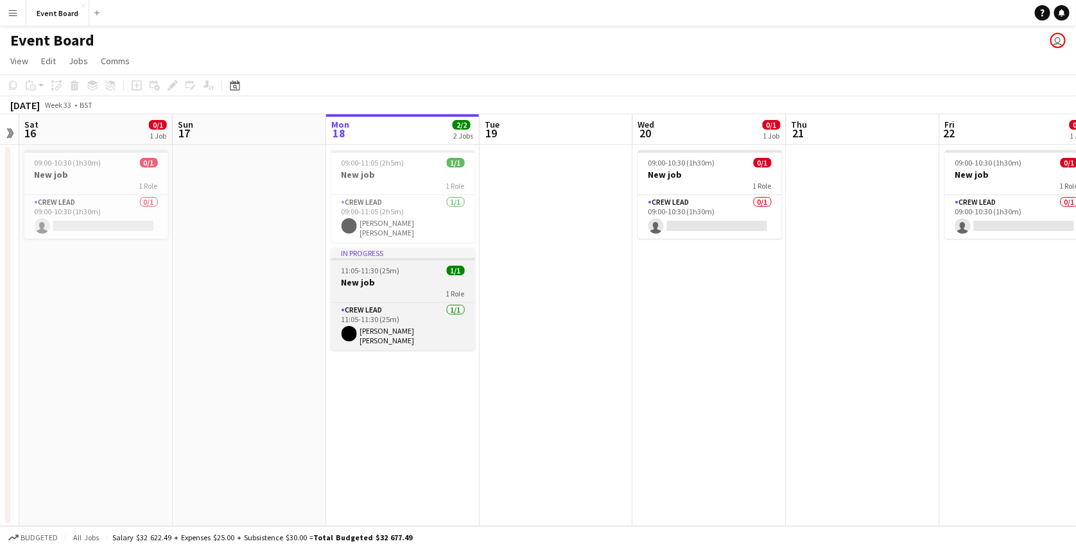
click at [413, 277] on h3 "New job" at bounding box center [403, 283] width 144 height 12
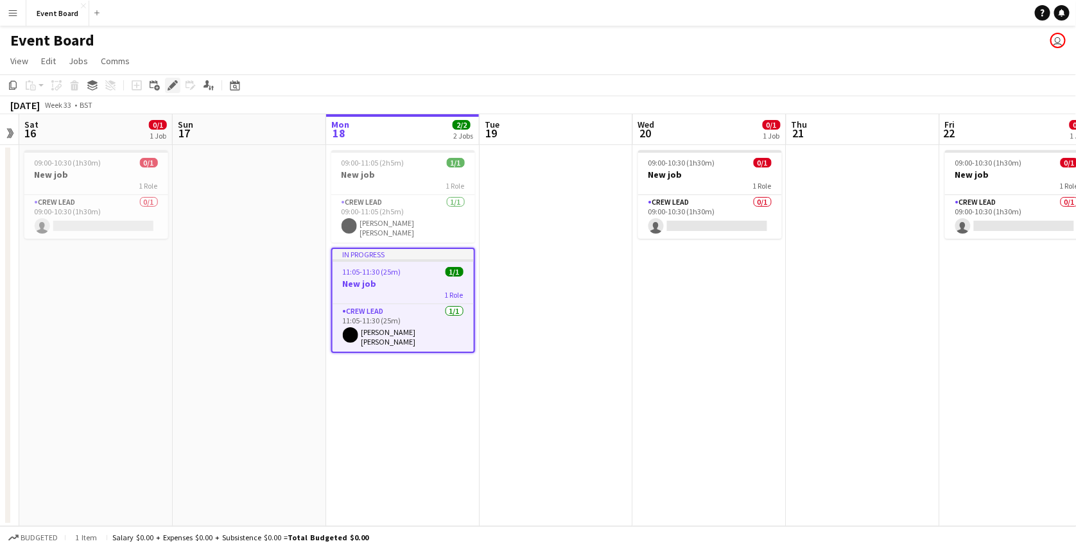
click at [176, 89] on icon "Edit" at bounding box center [173, 85] width 10 height 10
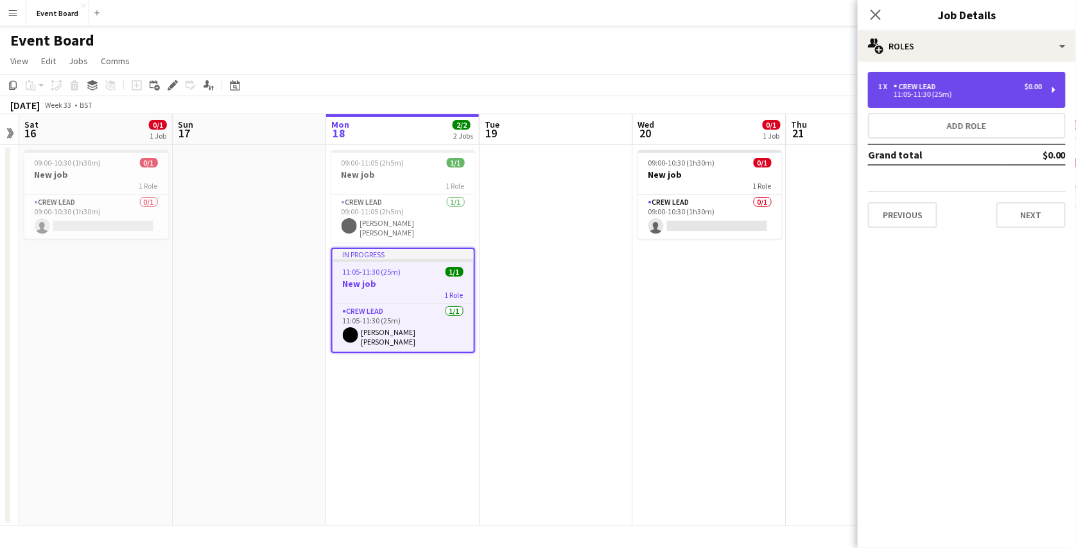
click at [896, 102] on div "1 x Crew Lead $0.00 11:05-11:30 (25m)" at bounding box center [967, 90] width 198 height 36
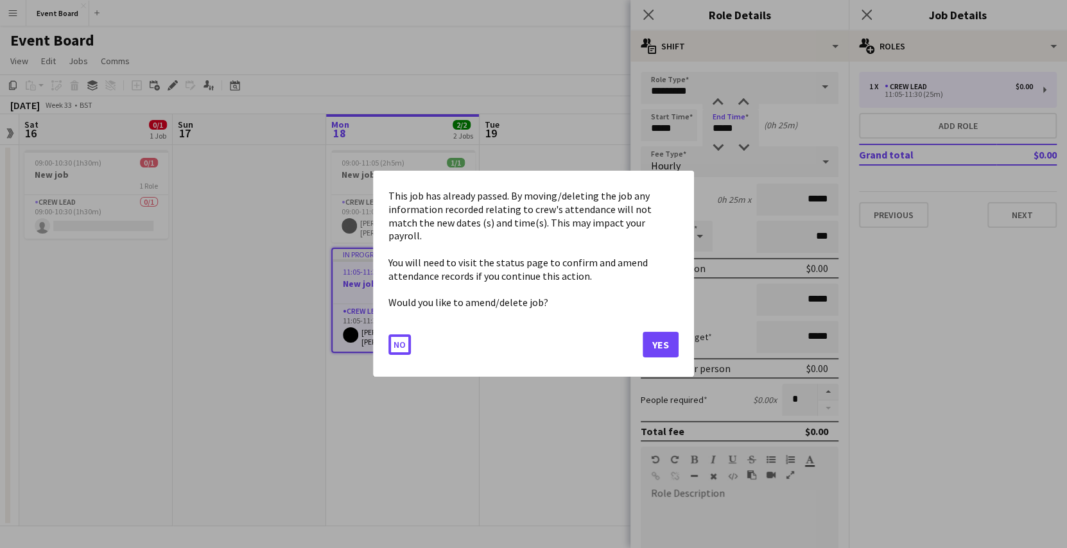
click at [747, 134] on body "Menu Boards Boards Boards All jobs Status Workforce Workforce My Workforce Recr…" at bounding box center [533, 274] width 1067 height 548
click at [660, 348] on button "Yes" at bounding box center [661, 346] width 36 height 26
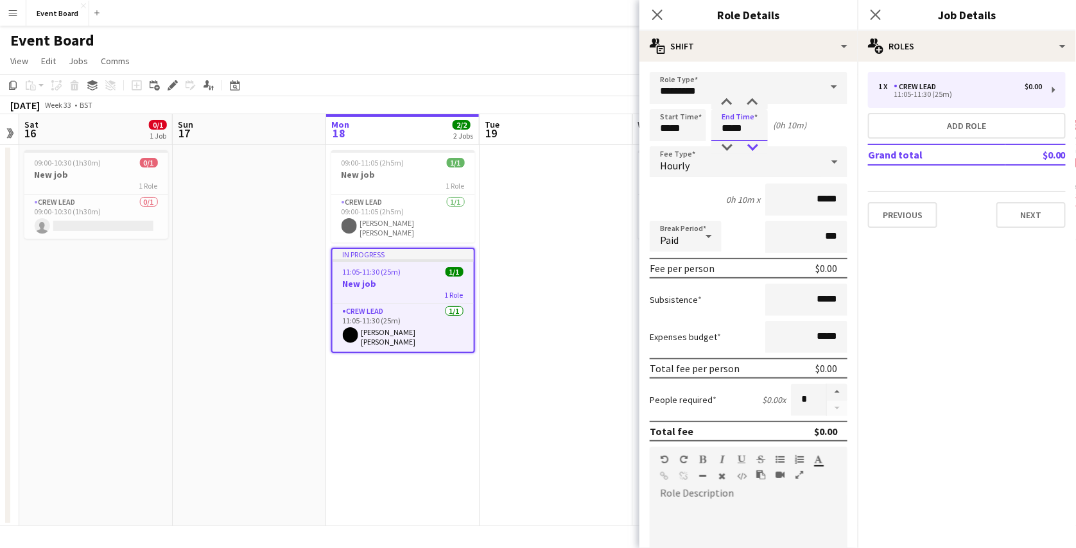
click at [757, 145] on div at bounding box center [753, 147] width 26 height 13
click at [749, 148] on div at bounding box center [753, 147] width 26 height 13
type input "*****"
click at [752, 96] on div at bounding box center [753, 102] width 26 height 13
click at [589, 70] on app-page-menu "View Day view expanded Day view collapsed Month view Date picker Jump to today …" at bounding box center [538, 62] width 1076 height 24
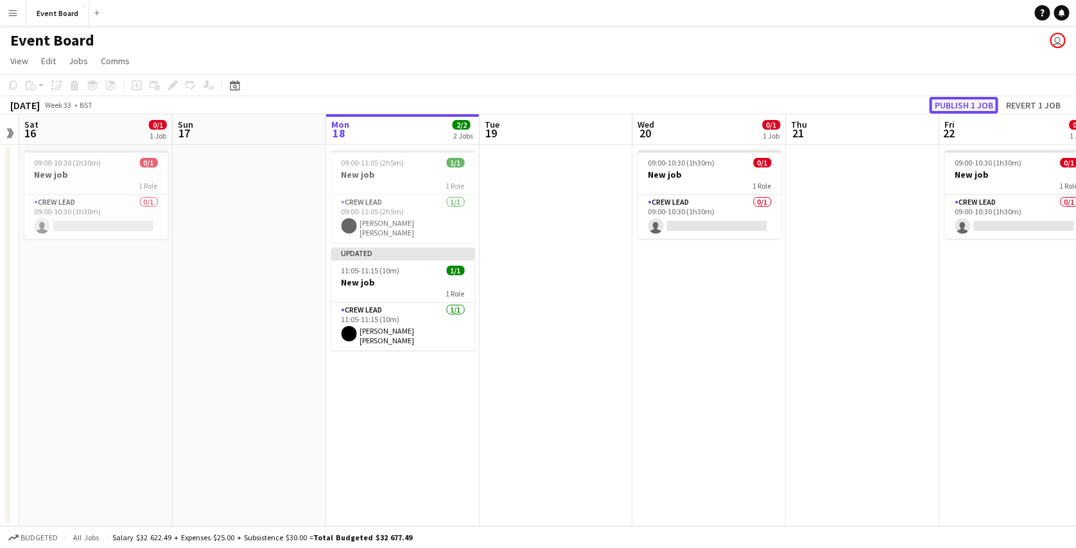
click at [948, 102] on button "Publish 1 job" at bounding box center [964, 105] width 69 height 17
click at [13, 10] on app-icon "Menu" at bounding box center [13, 13] width 10 height 10
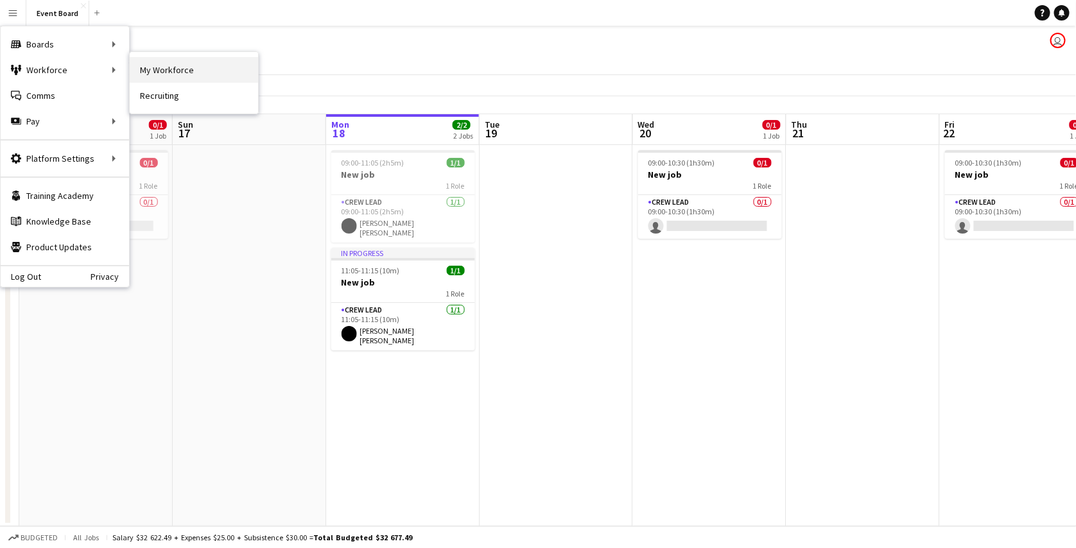
click at [152, 76] on link "My Workforce" at bounding box center [194, 70] width 128 height 26
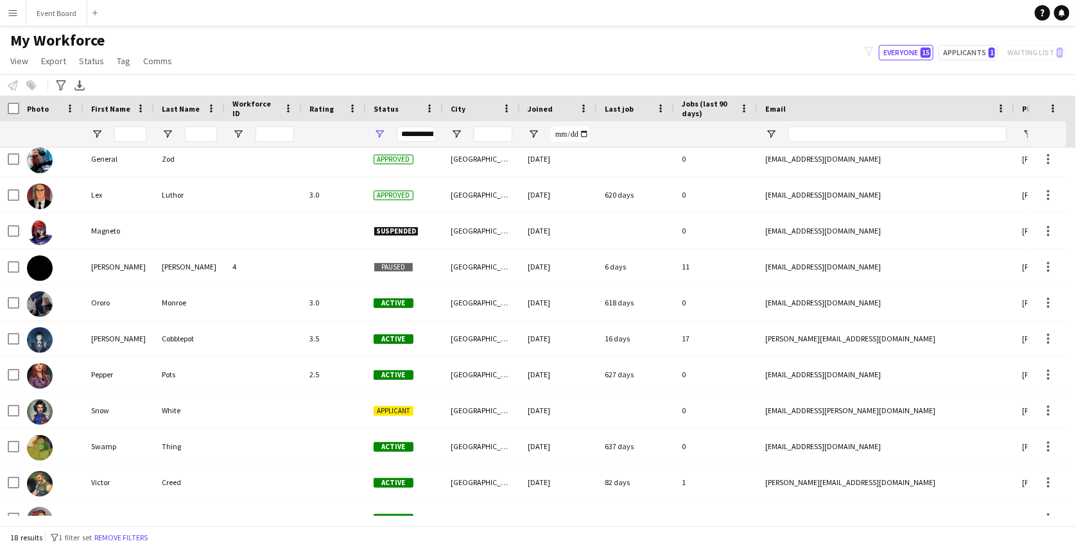
scroll to position [278, 0]
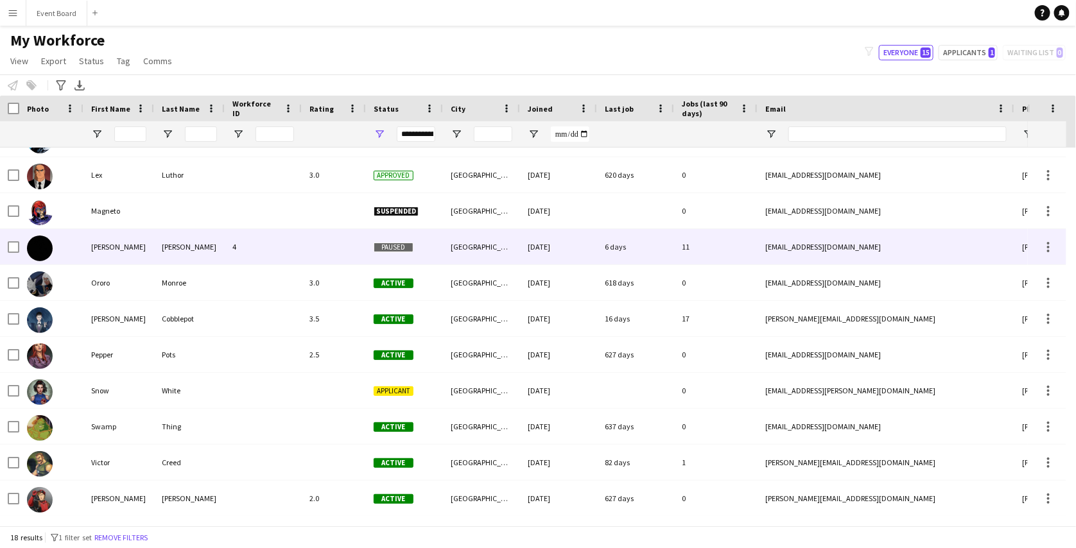
click at [9, 253] on div at bounding box center [14, 247] width 12 height 36
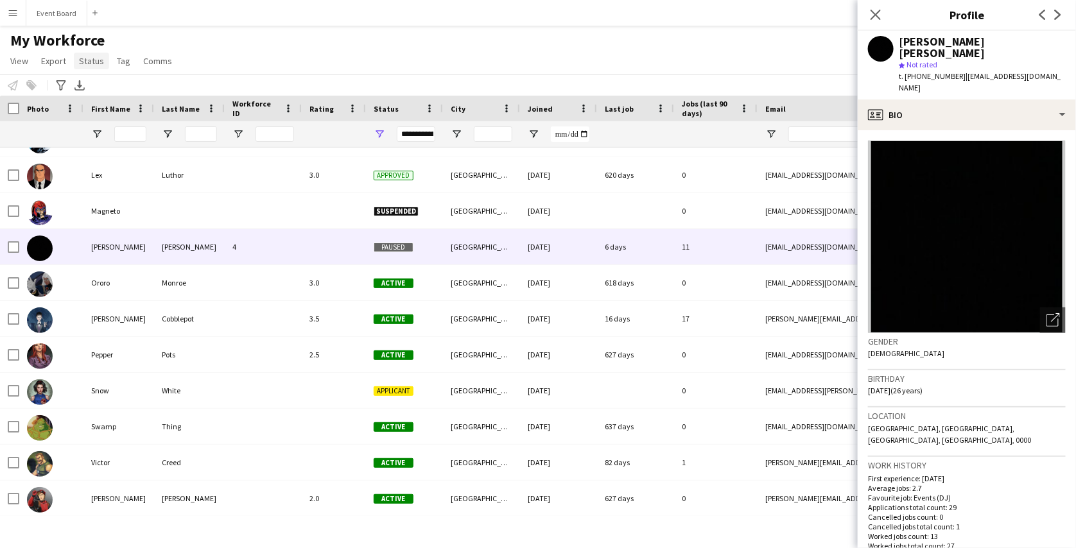
click at [92, 67] on link "Status" at bounding box center [91, 61] width 35 height 17
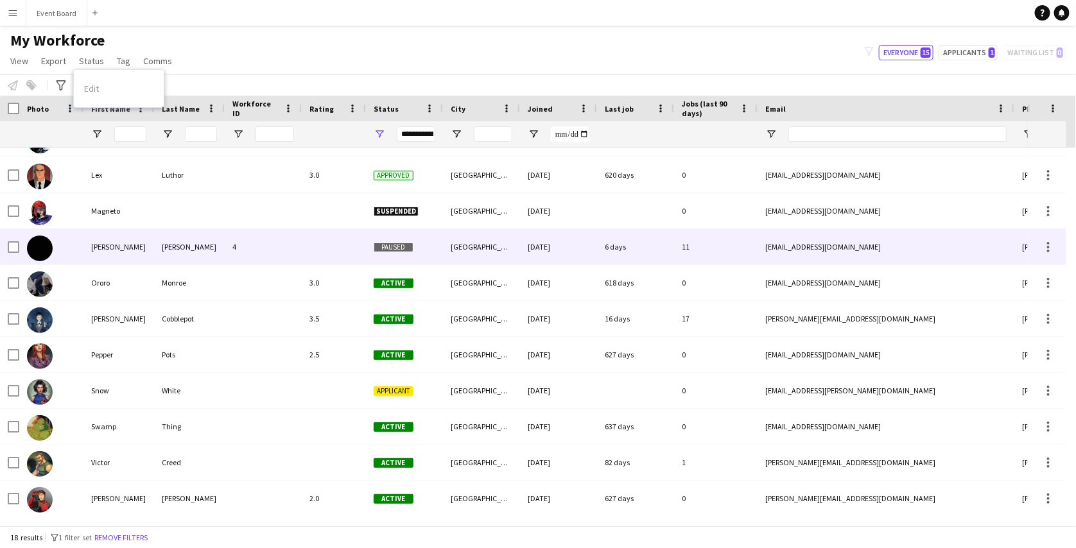
click at [20, 246] on div at bounding box center [51, 246] width 64 height 35
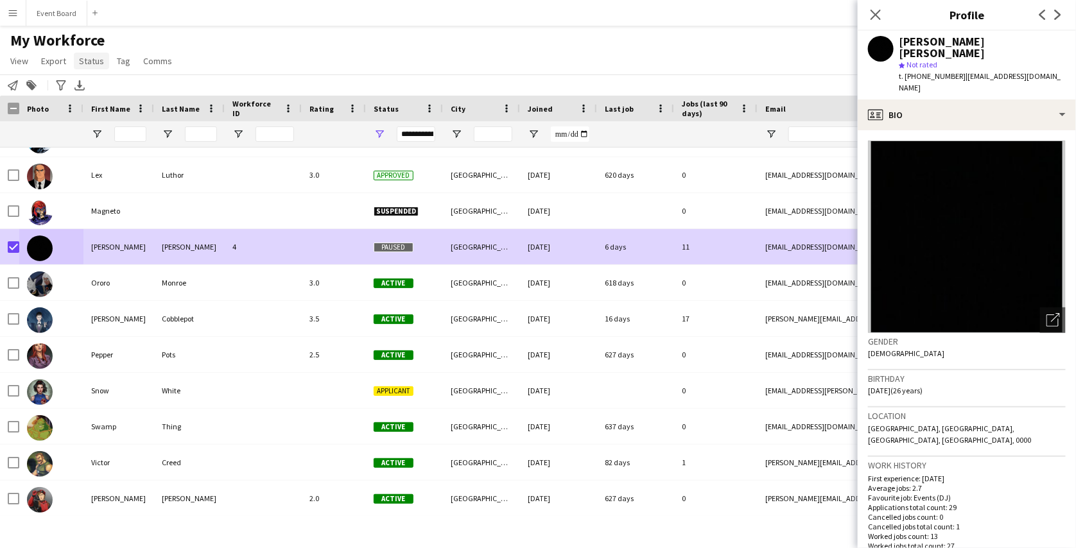
click at [85, 63] on span "Status" at bounding box center [91, 61] width 25 height 12
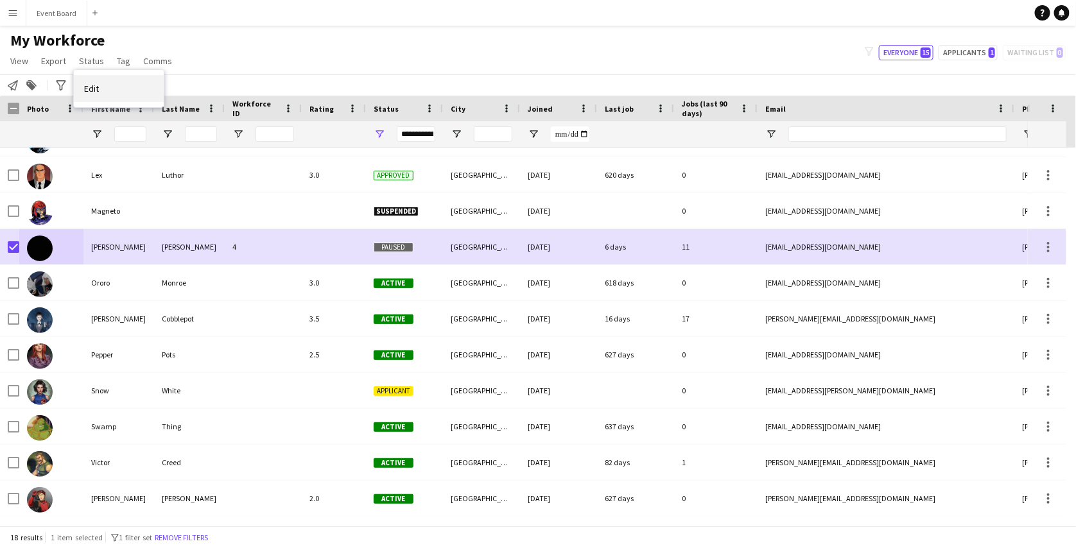
click at [98, 83] on span "Edit" at bounding box center [91, 89] width 15 height 12
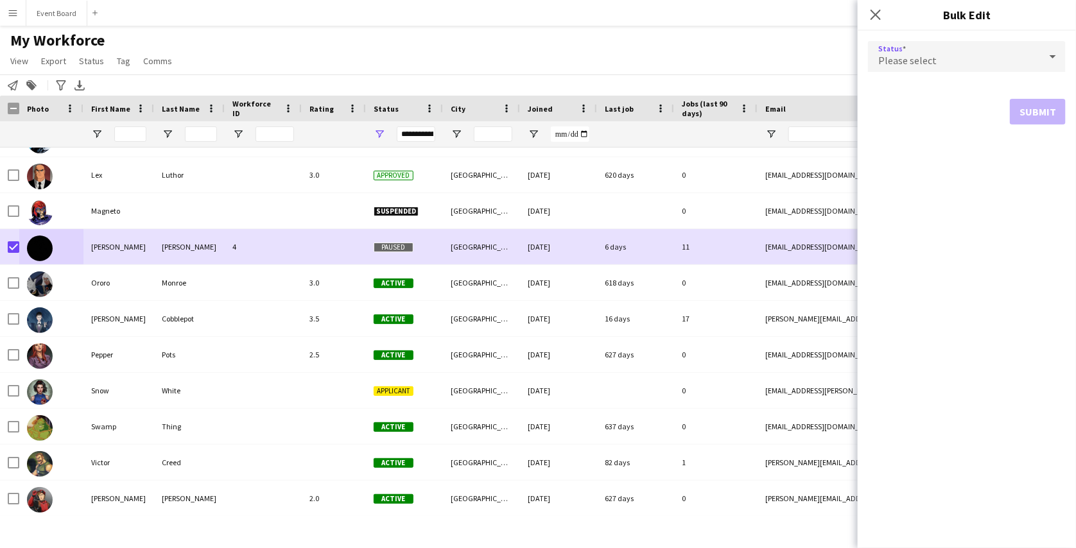
click at [910, 47] on div "Please select" at bounding box center [954, 56] width 172 height 31
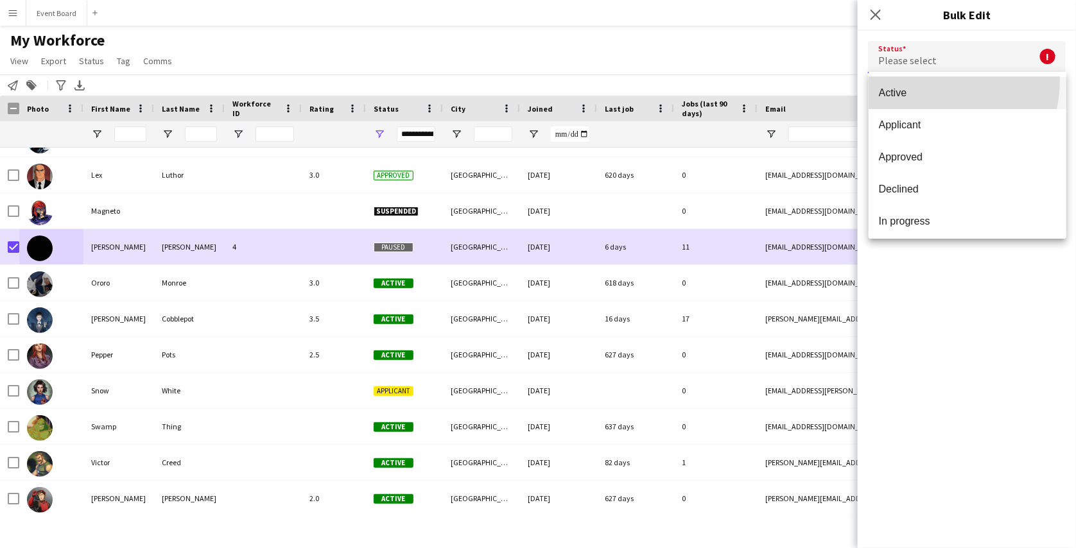
click at [914, 79] on mat-option "Active" at bounding box center [968, 93] width 198 height 32
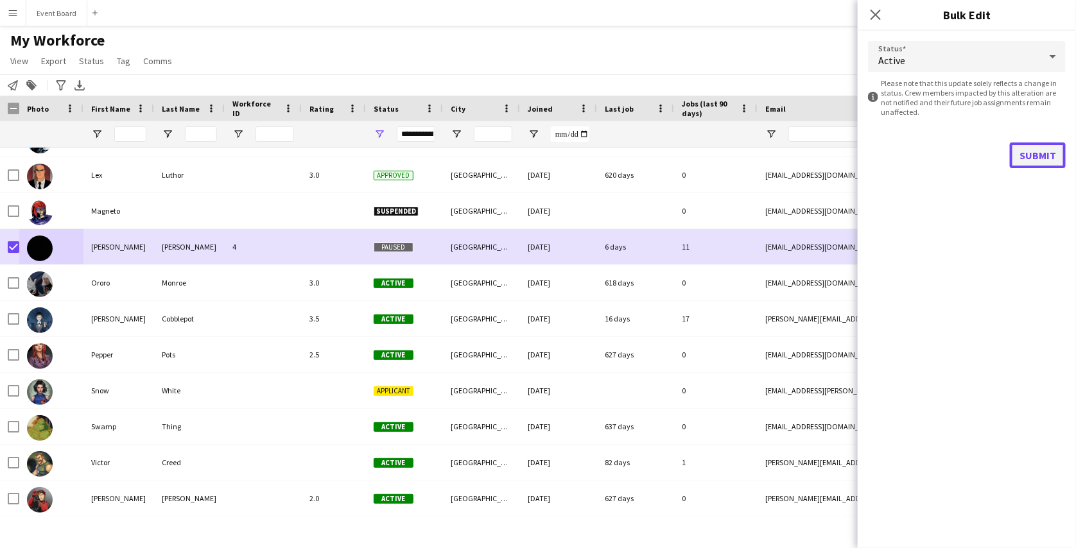
click at [1028, 148] on button "Submit" at bounding box center [1038, 156] width 56 height 26
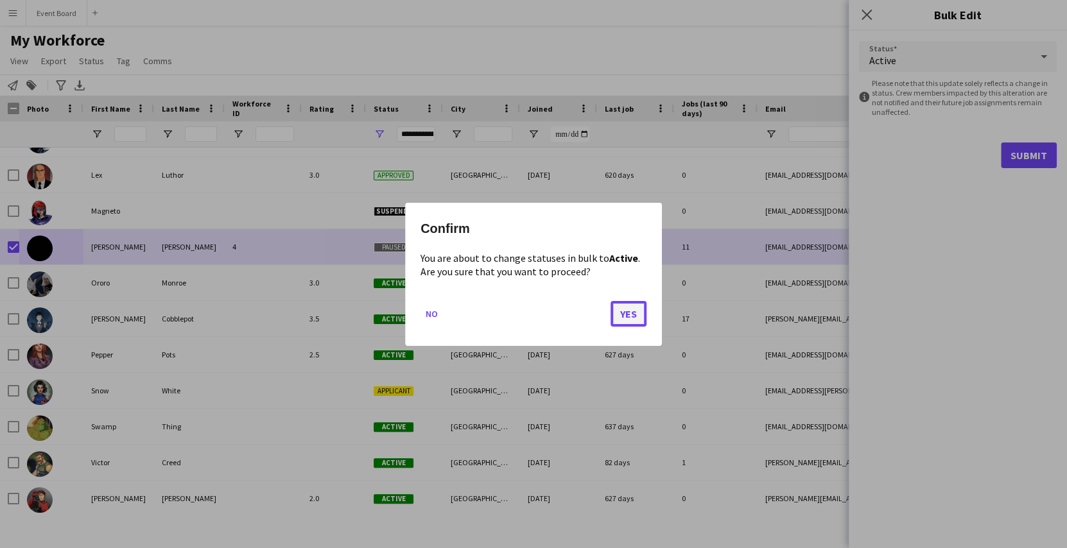
click at [636, 317] on button "Yes" at bounding box center [629, 313] width 36 height 26
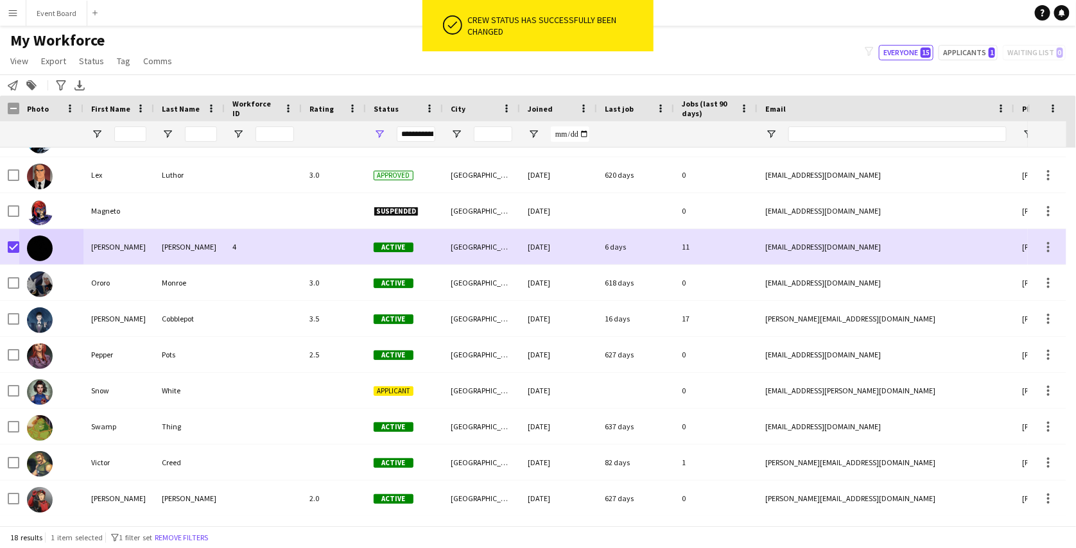
click at [787, 46] on div "My Workforce View Views Default view active only Mailing list New view Update v…" at bounding box center [538, 53] width 1076 height 44
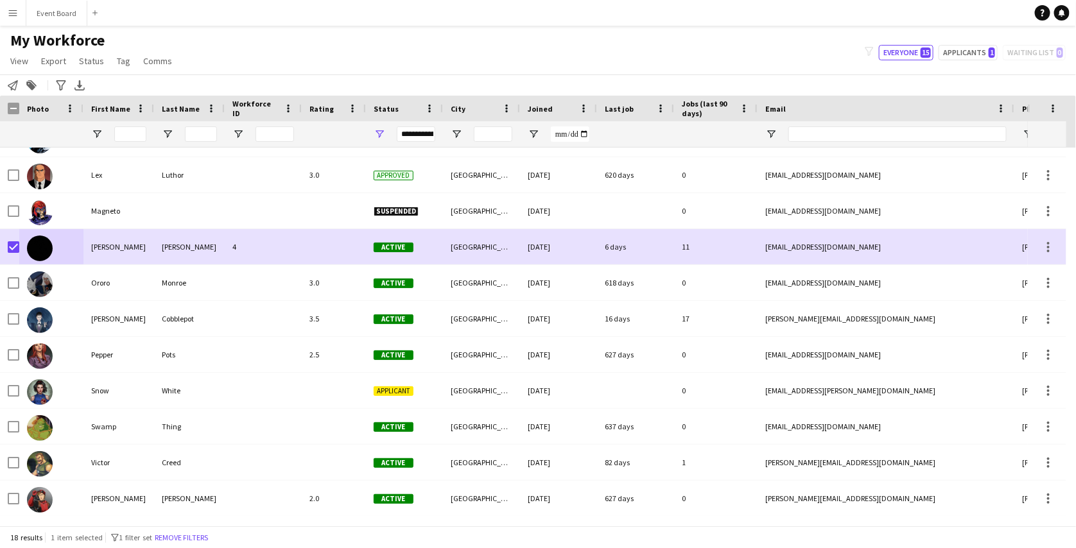
click at [13, 14] on app-icon "Menu" at bounding box center [13, 13] width 10 height 10
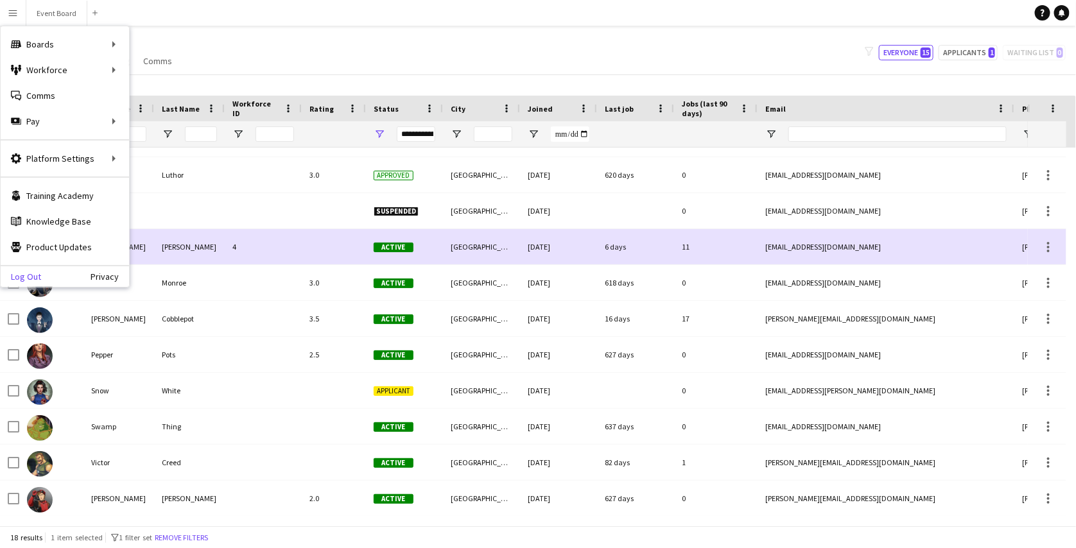
click at [21, 272] on link "Log Out" at bounding box center [21, 277] width 40 height 10
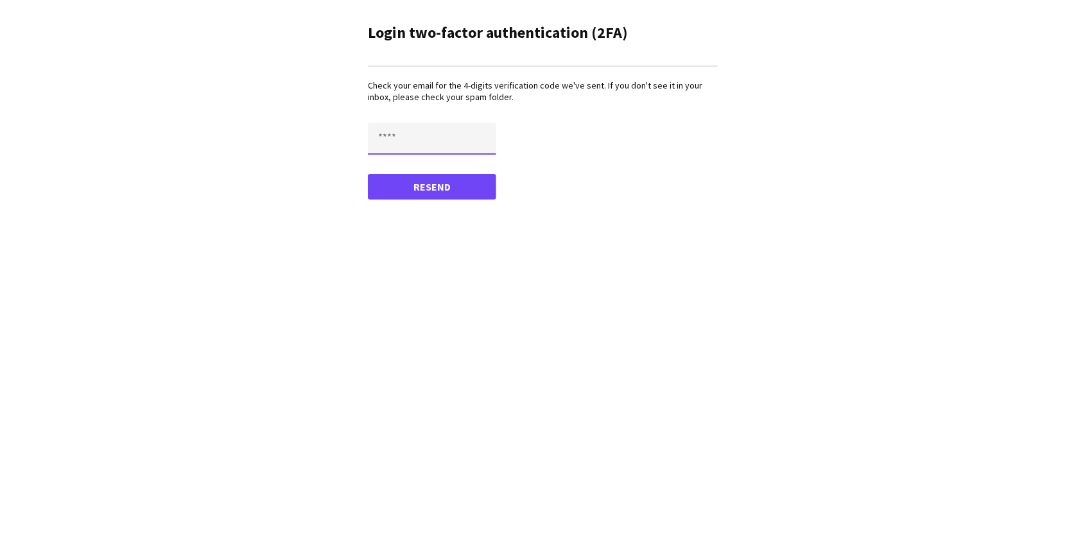
click at [420, 132] on input "text" at bounding box center [432, 139] width 128 height 32
paste input "****"
type input "****"
click at [368, 174] on button "Confirm" at bounding box center [432, 187] width 128 height 26
